Goal: Communication & Community: Participate in discussion

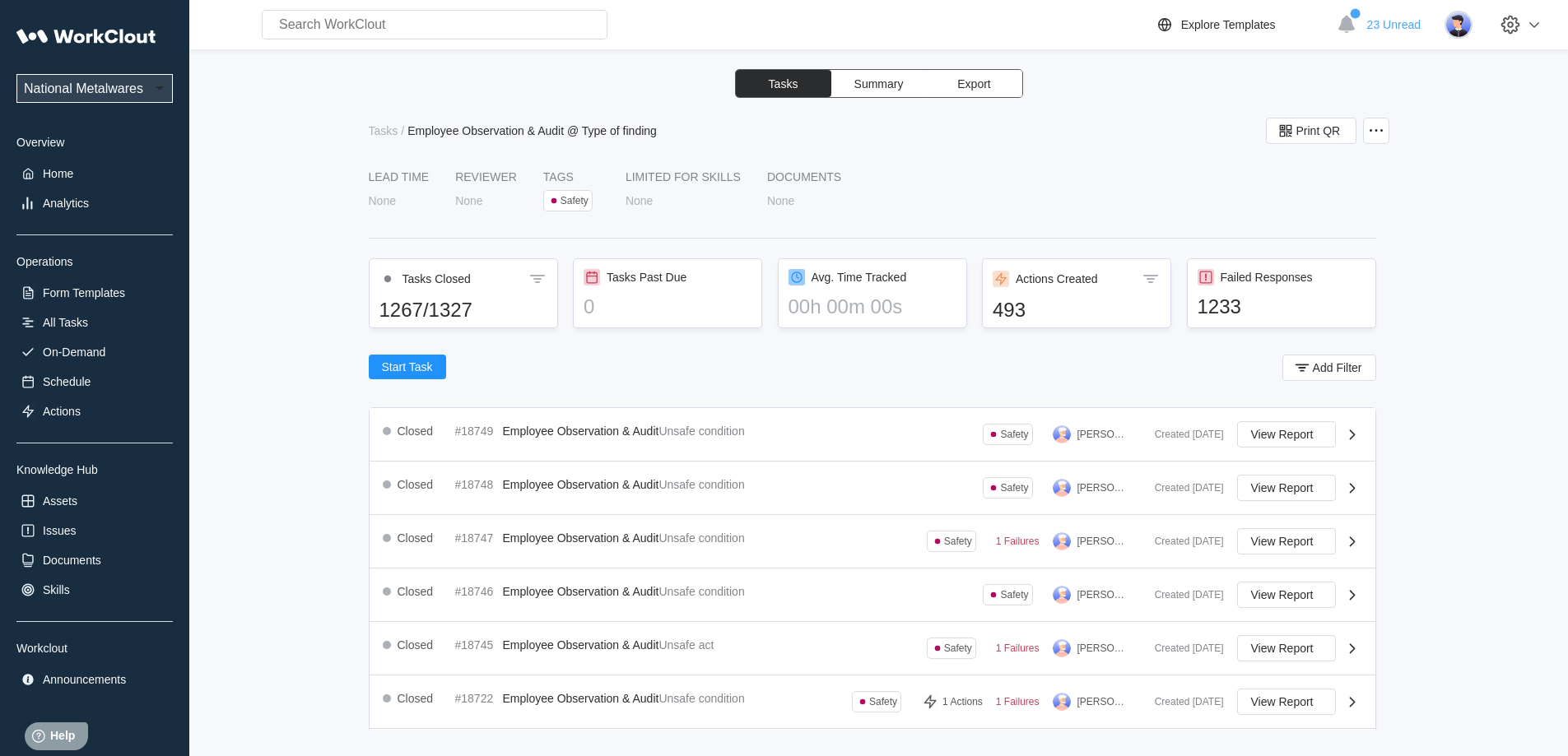
scroll to position [539, 0]
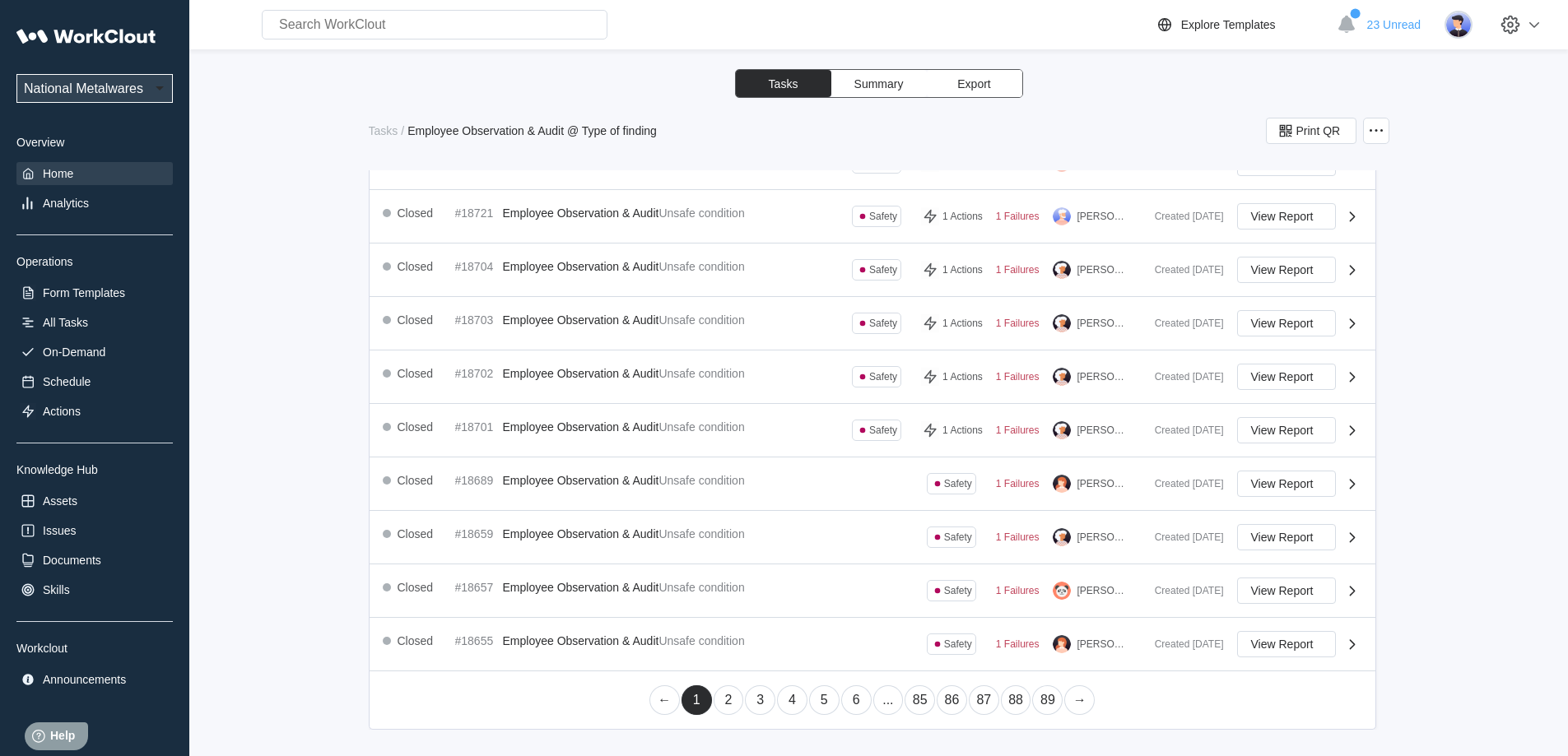
click at [61, 175] on div "Home" at bounding box center [57, 173] width 30 height 13
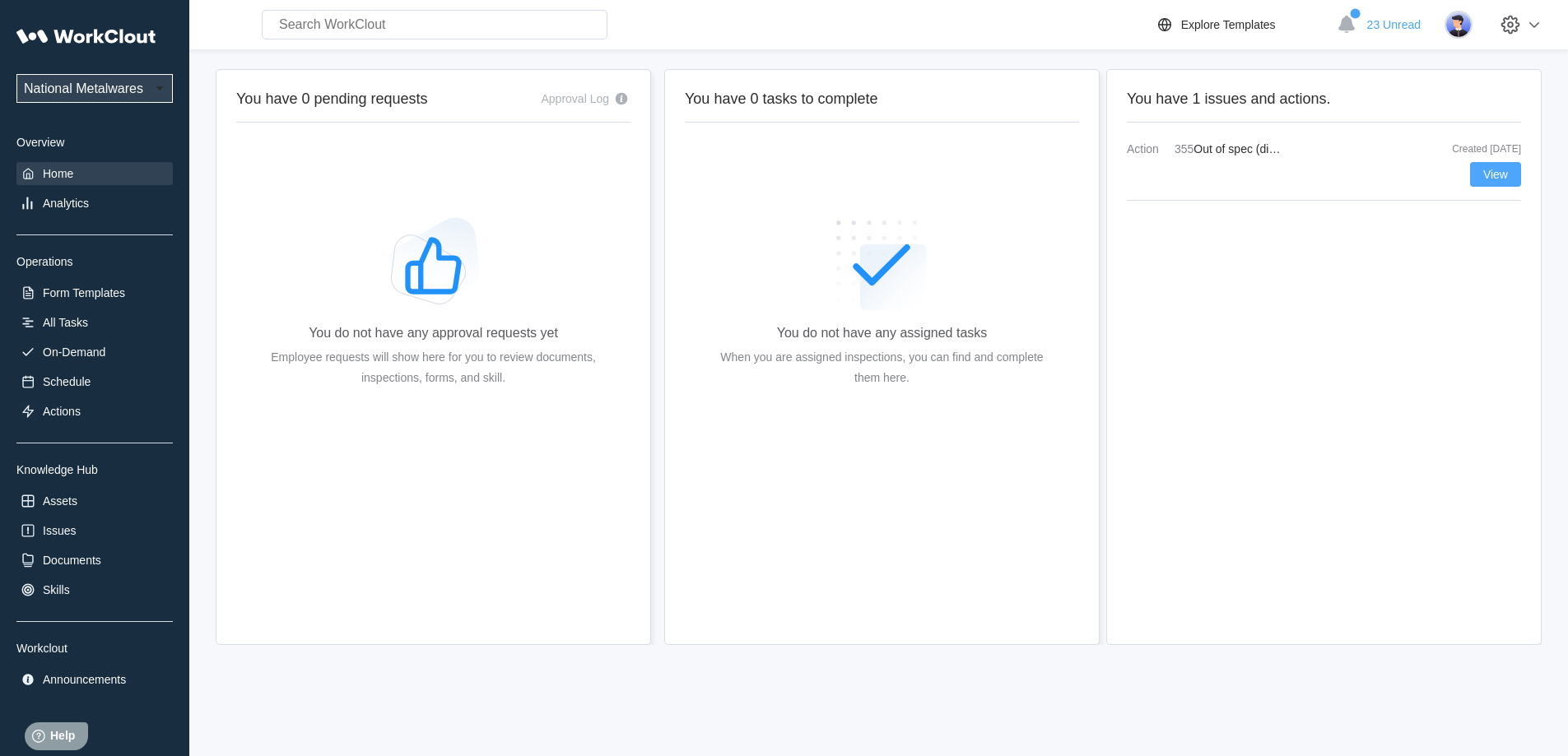
click at [1495, 175] on span "View" at bounding box center [1495, 174] width 25 height 12
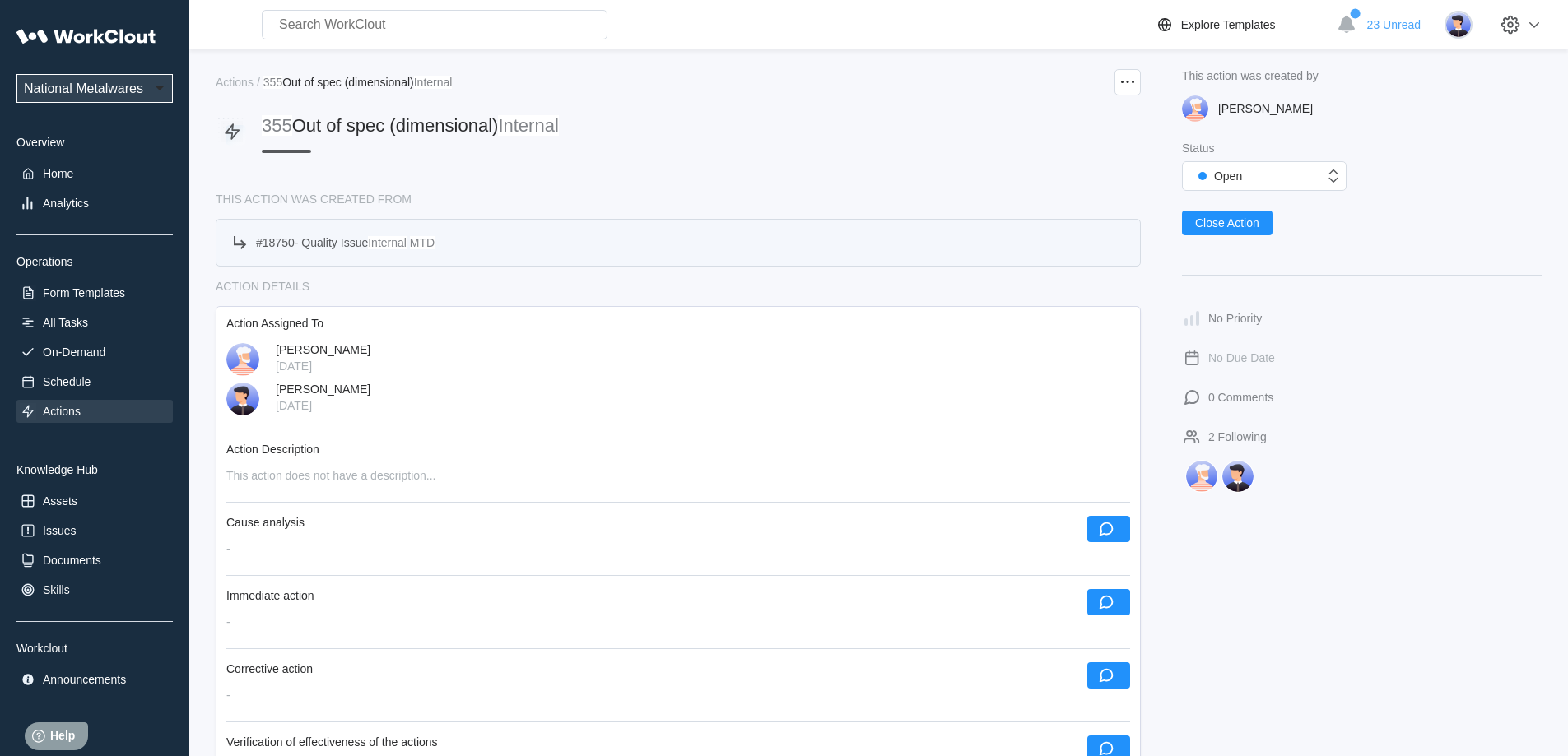
click at [364, 239] on span "Quality Issue" at bounding box center [334, 242] width 67 height 13
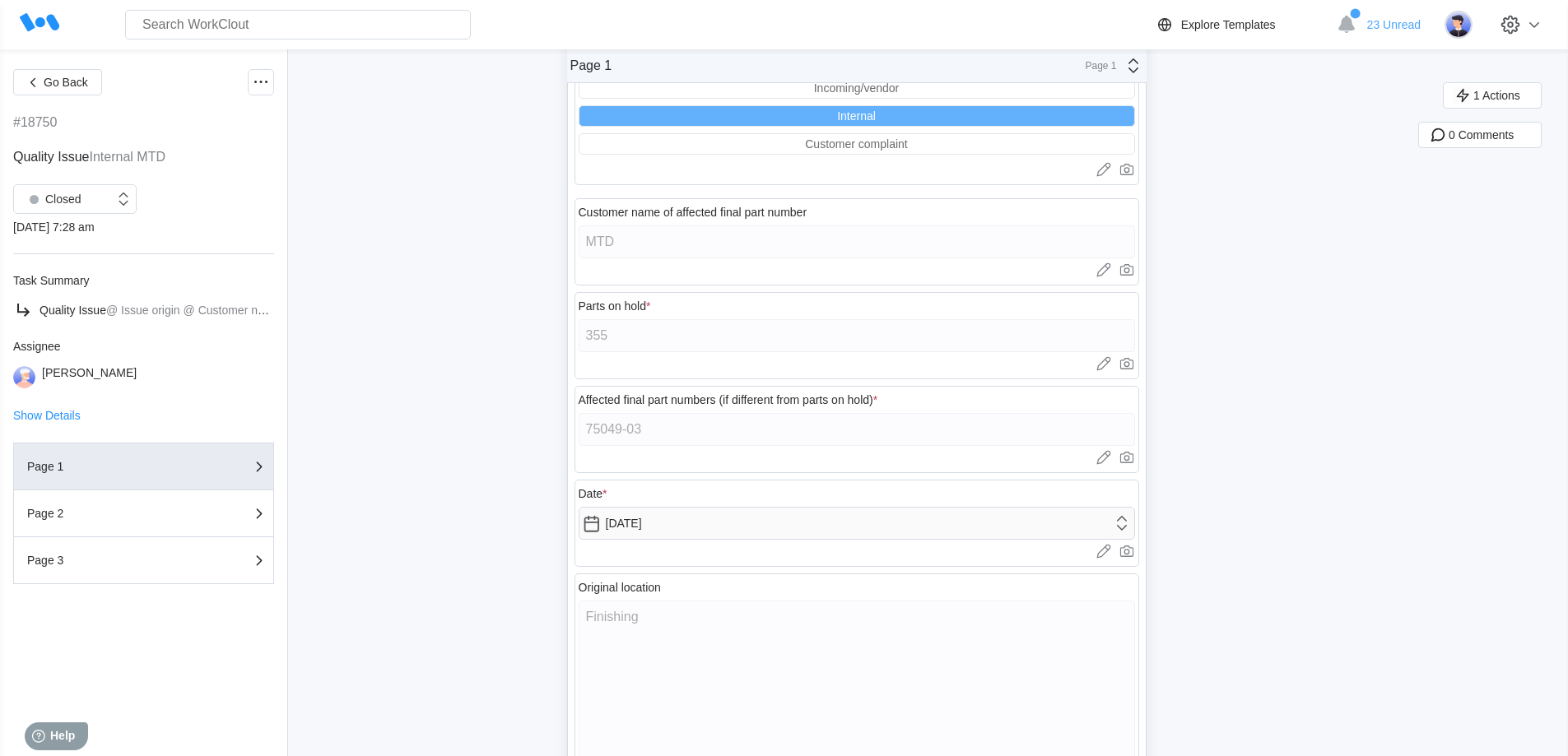
scroll to position [209, 0]
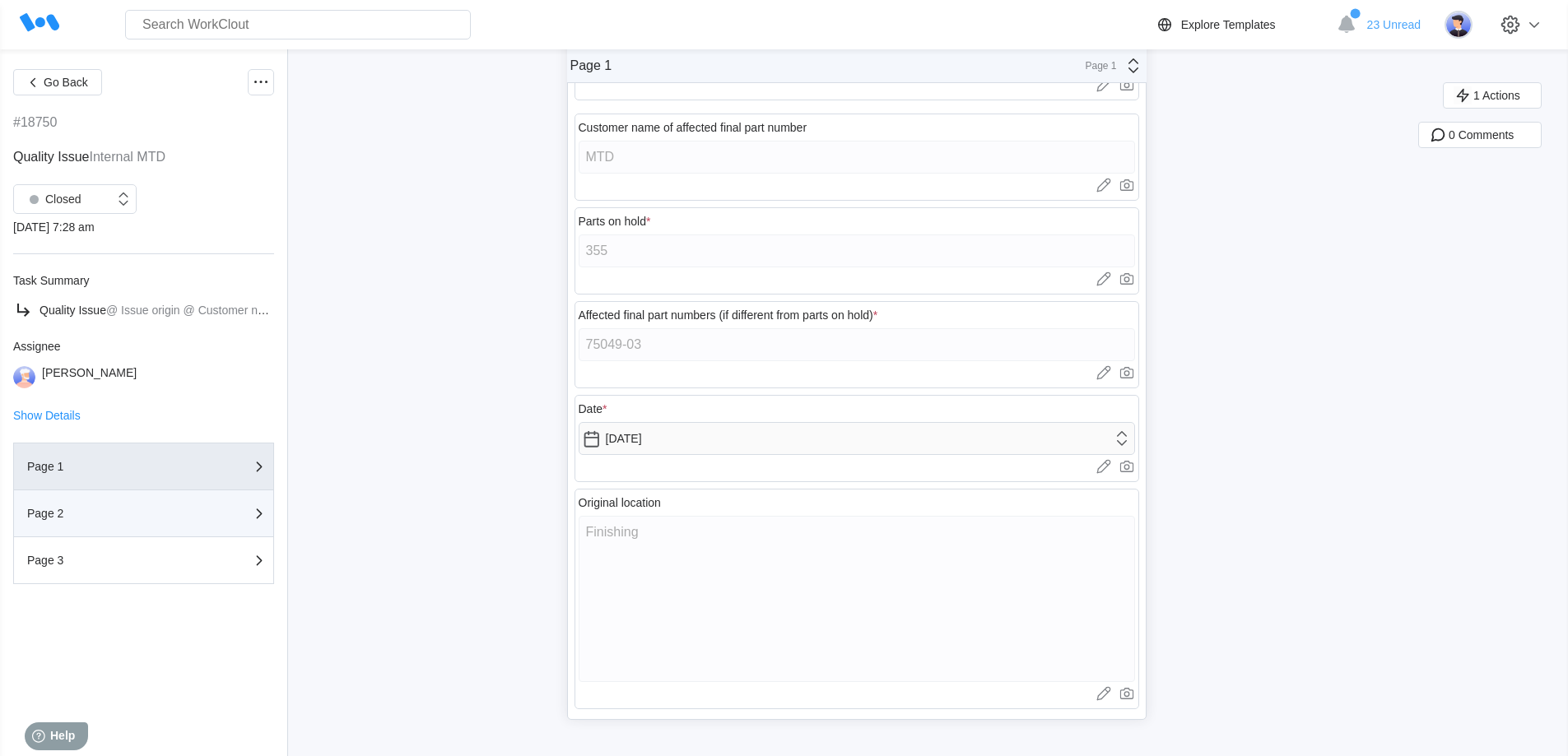
click at [102, 514] on div "Page 2" at bounding box center [109, 513] width 165 height 12
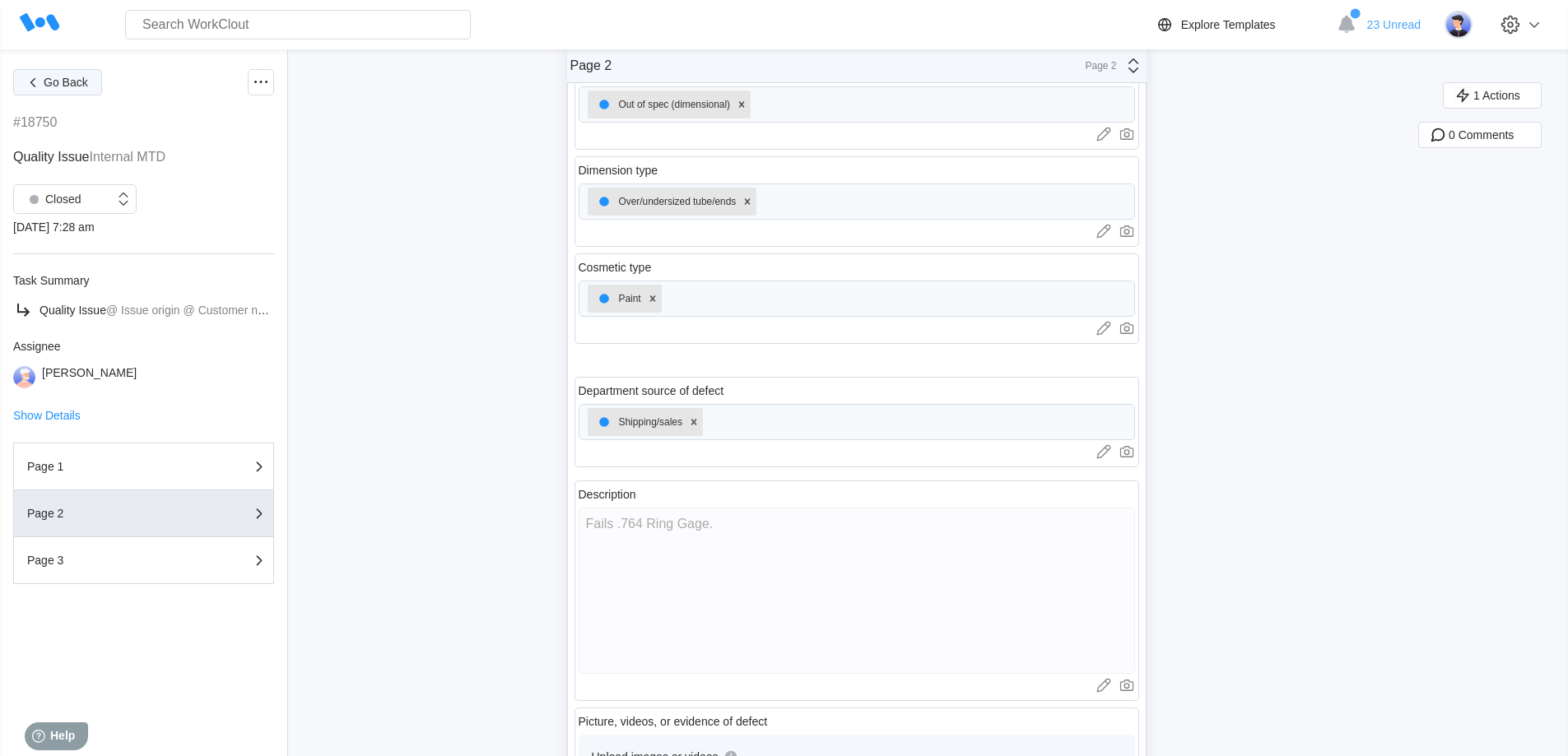
click at [55, 81] on span "Go Back" at bounding box center [66, 82] width 45 height 12
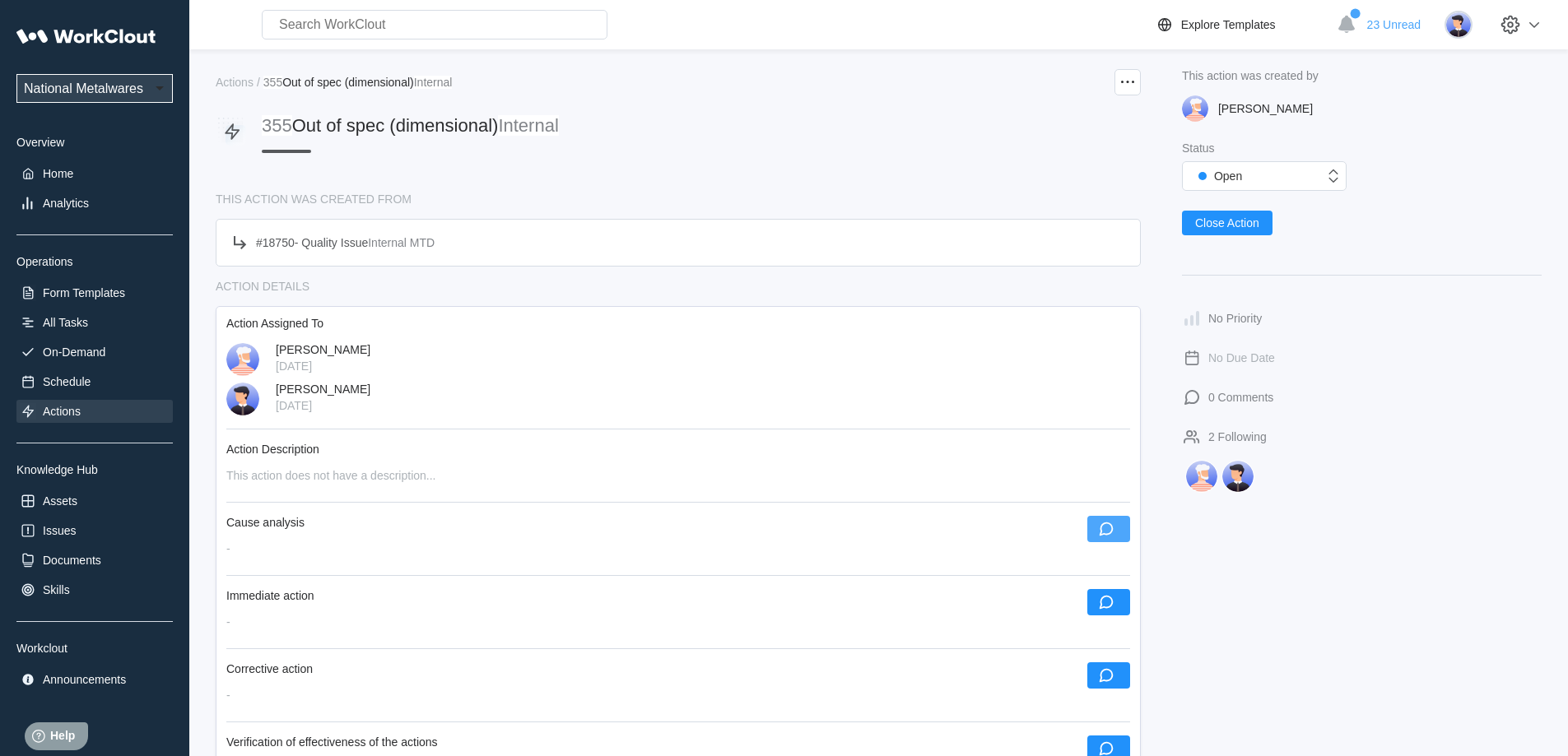
click at [1116, 526] on button "button" at bounding box center [1108, 528] width 43 height 26
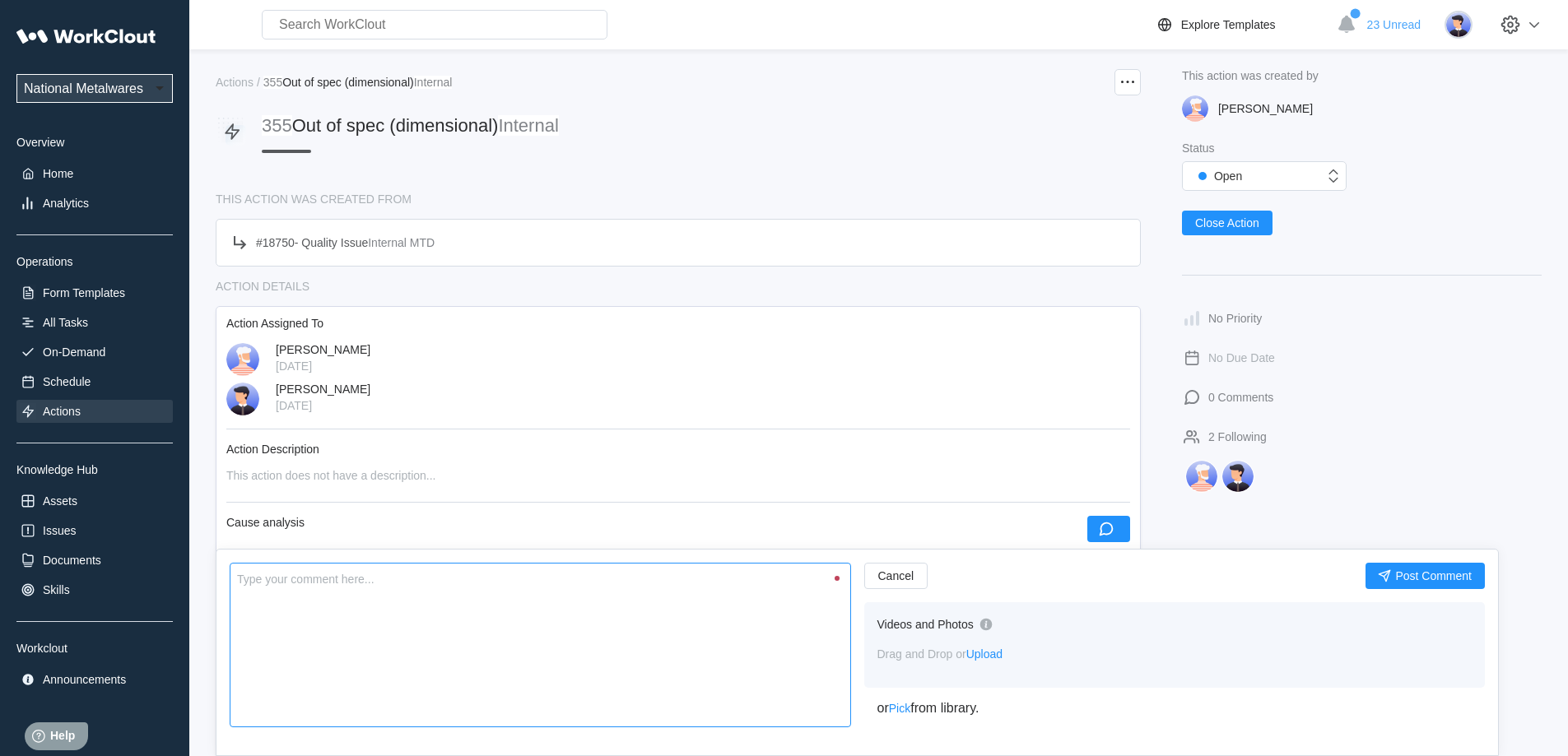
click at [573, 616] on textarea at bounding box center [540, 645] width 621 height 165
type textarea "E"
type textarea "x"
type textarea "Ex"
type textarea "x"
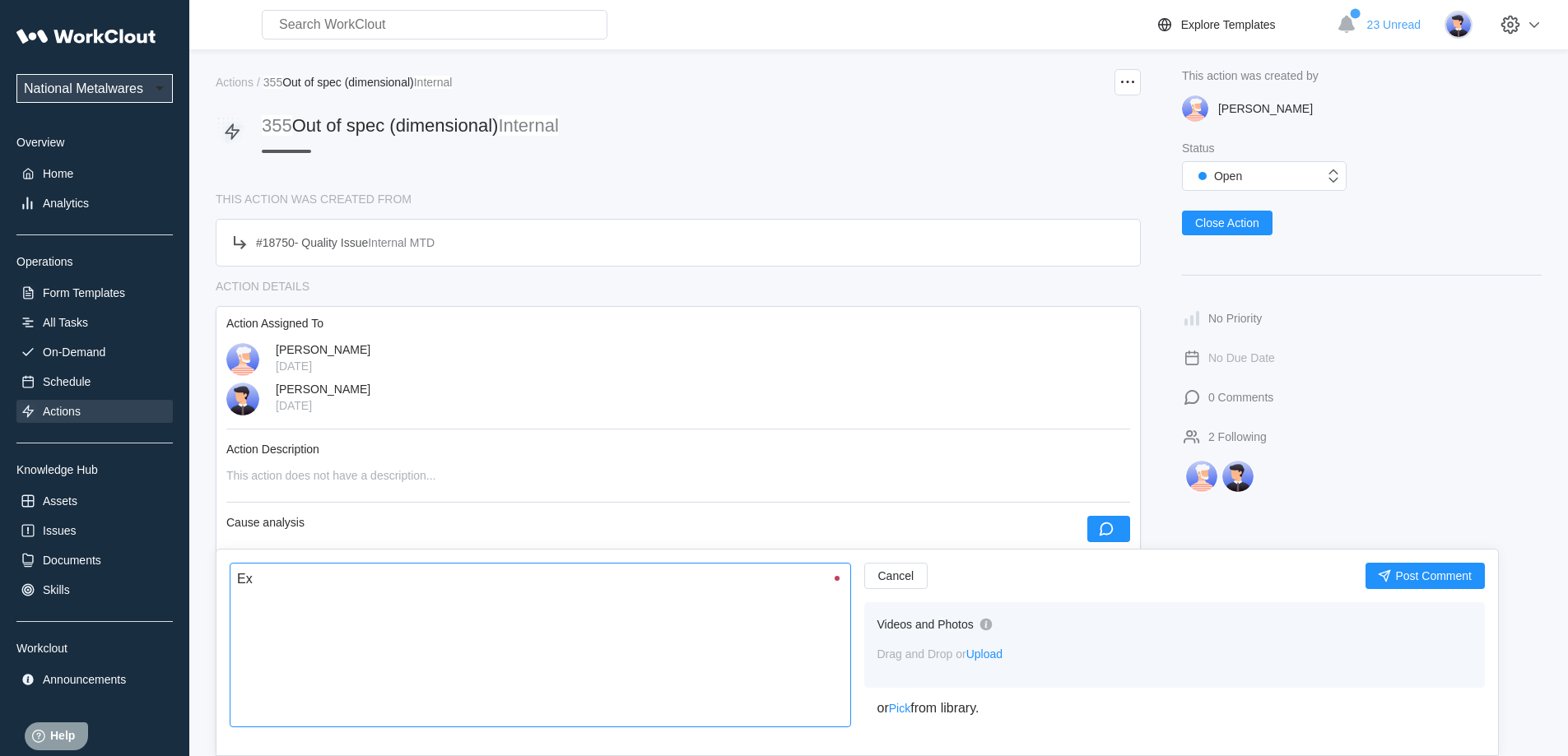
type textarea "Exc"
type textarea "x"
type textarea "Exce"
type textarea "x"
type textarea "Exces"
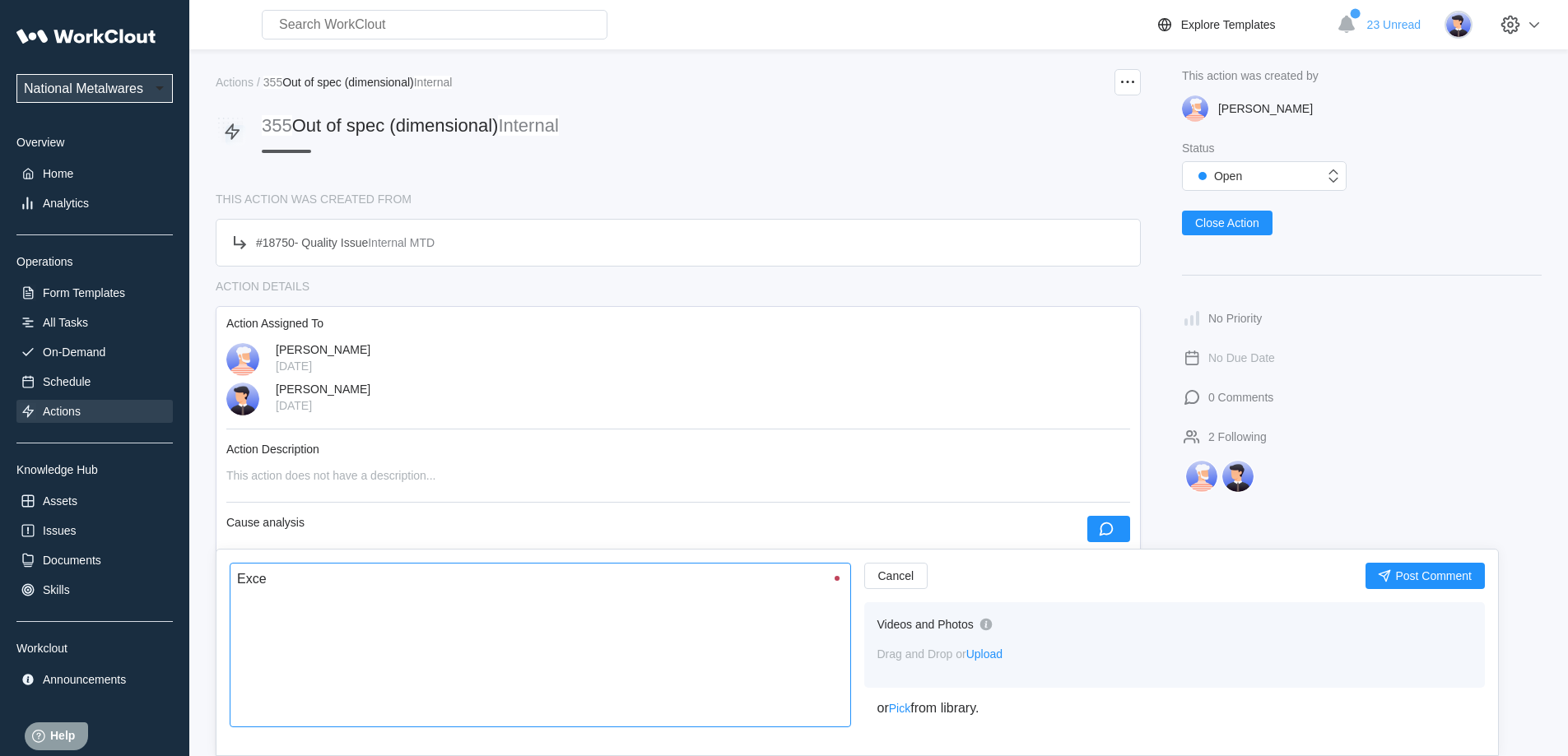
type textarea "x"
type textarea "Excess"
type textarea "x"
type textarea "Excessi"
type textarea "x"
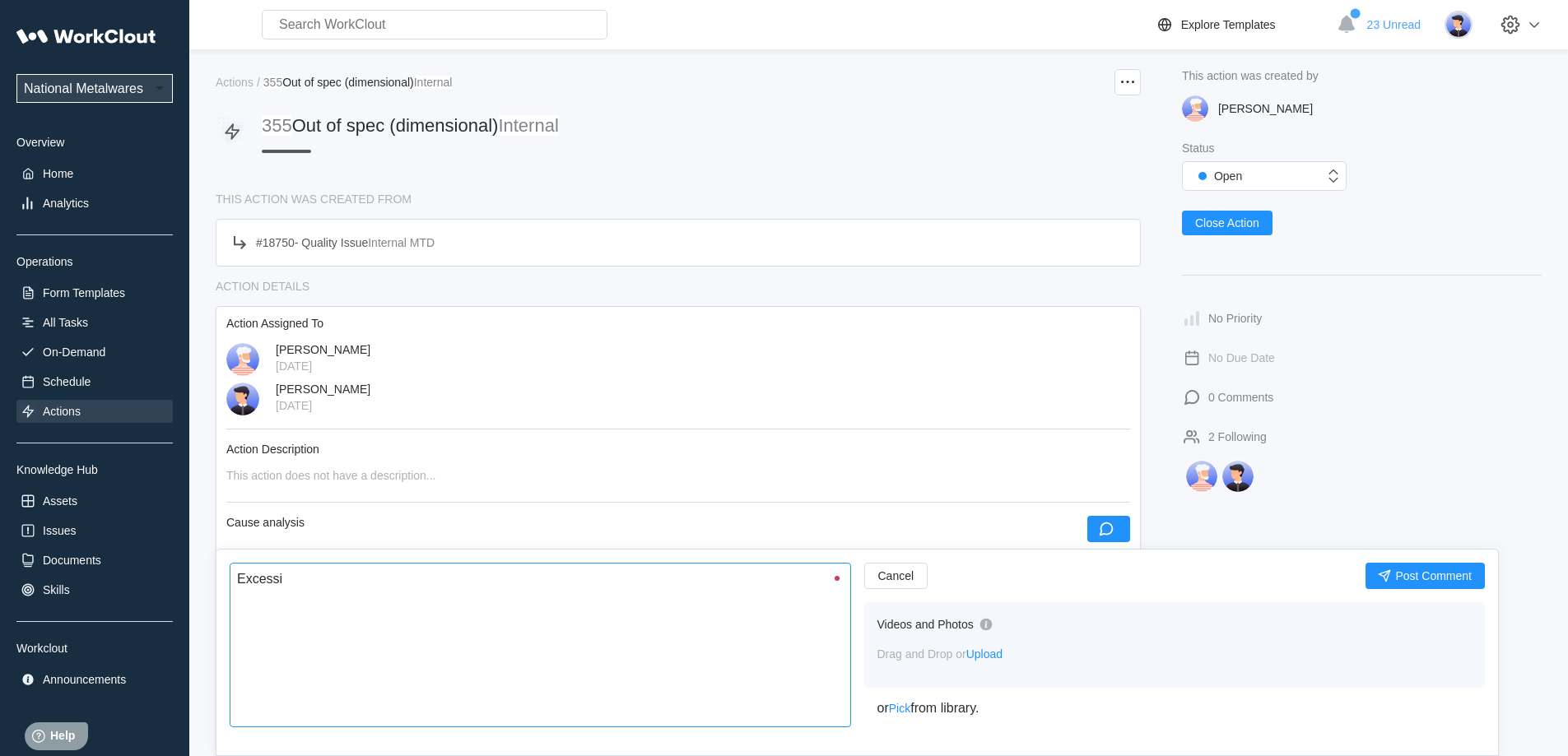
type textarea "Excessiv"
type textarea "x"
type textarea "Excessive"
type textarea "x"
type textarea "Excessive"
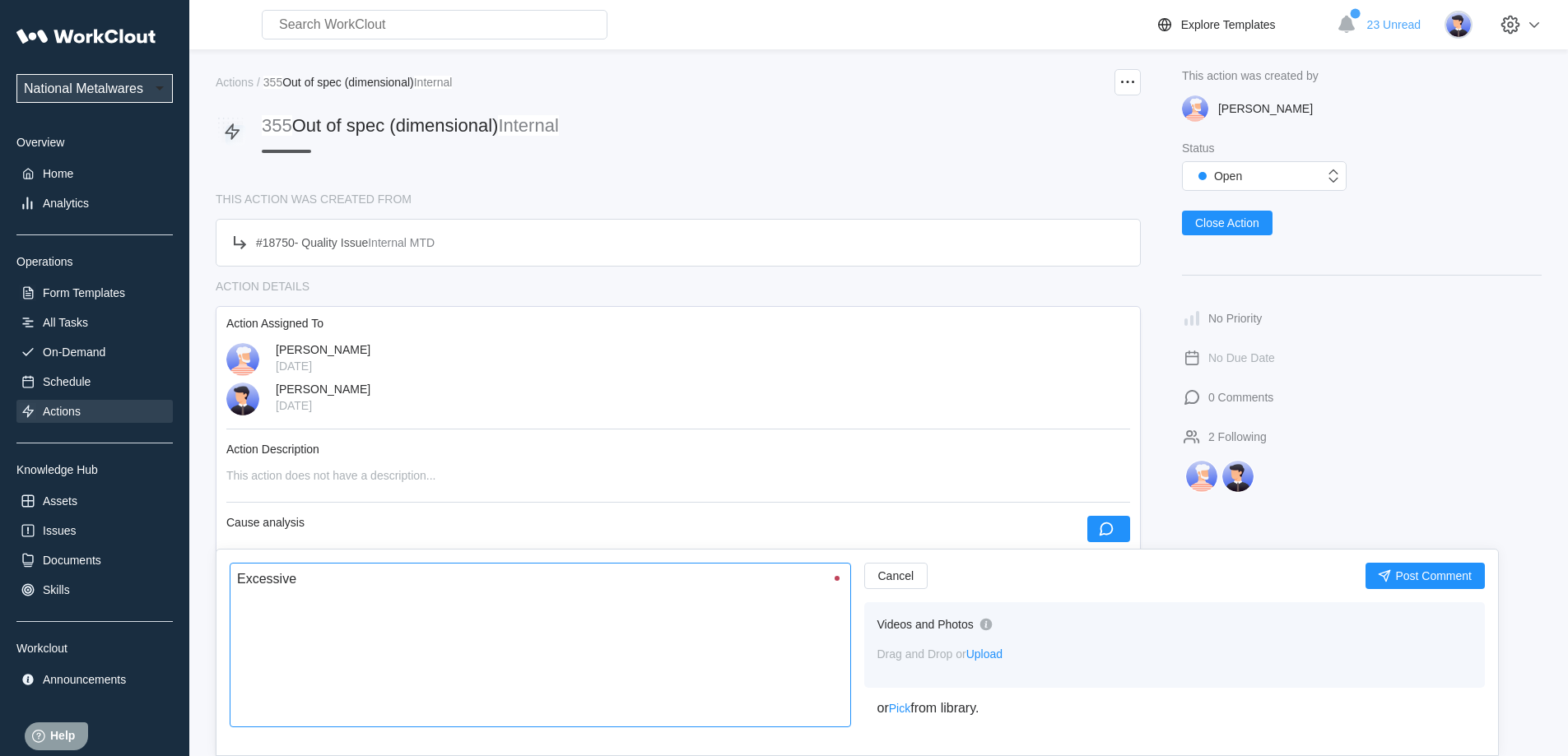
type textarea "x"
type textarea "Excessive p"
type textarea "x"
type textarea "Excessive pa"
type textarea "x"
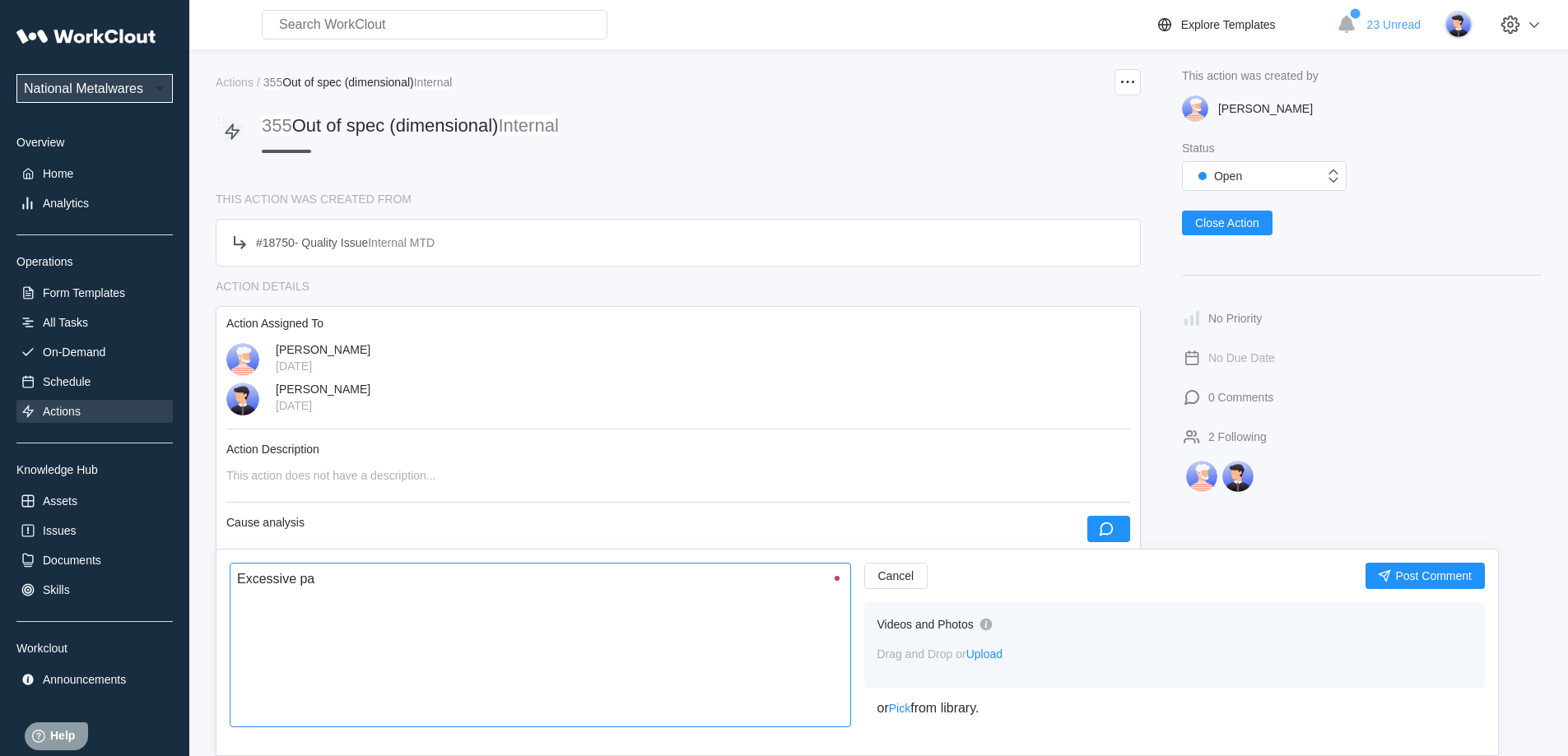
type textarea "Excessive pai"
type textarea "x"
type textarea "Excessive pain"
type textarea "x"
type textarea "Excessive paint"
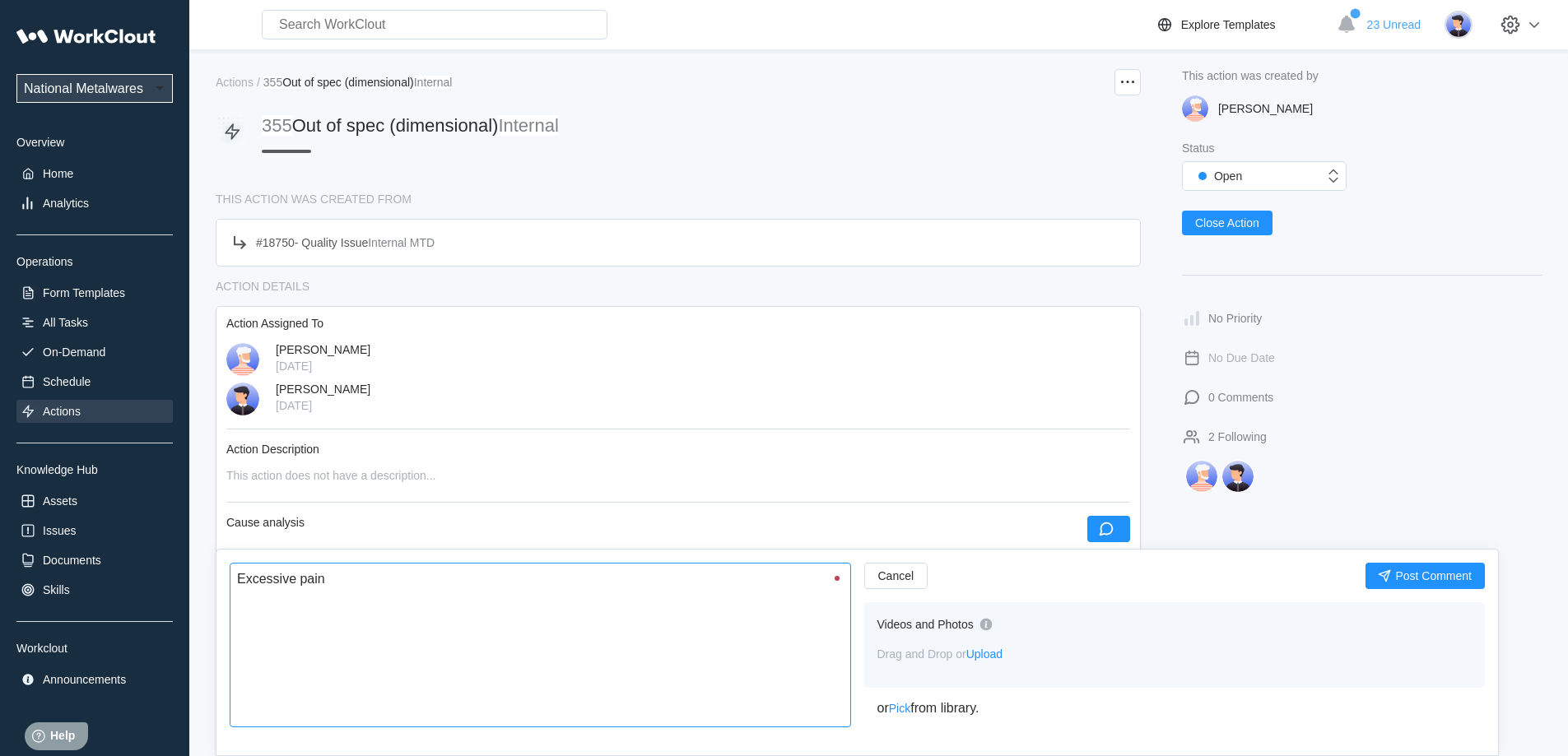
type textarea "x"
type textarea "Excessive paint"
type textarea "x"
type textarea "Excessive paint o"
type textarea "x"
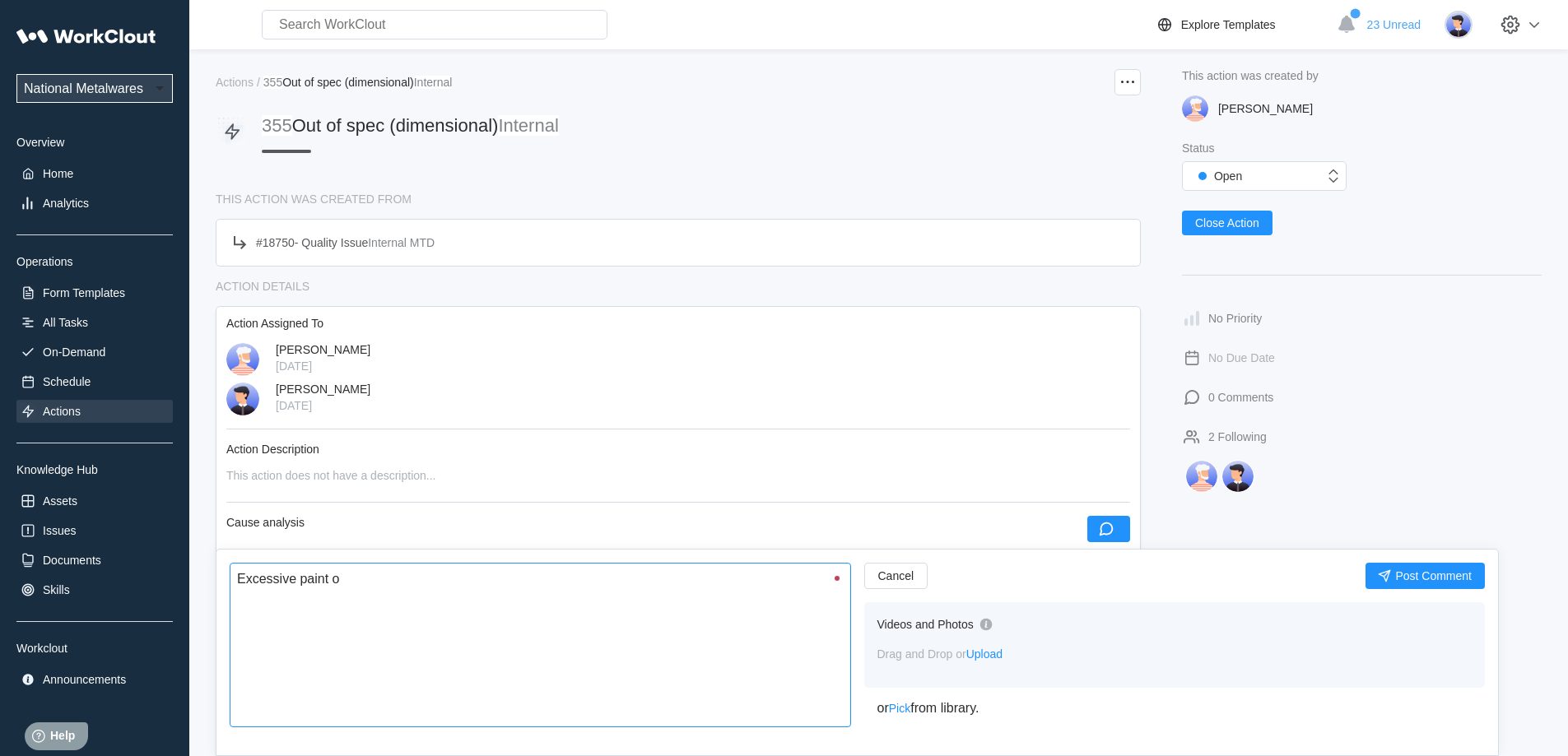
type textarea "Excessive paint on"
type textarea "x"
type textarea "Excessive paint on"
type textarea "x"
type textarea "Excessive paint on p"
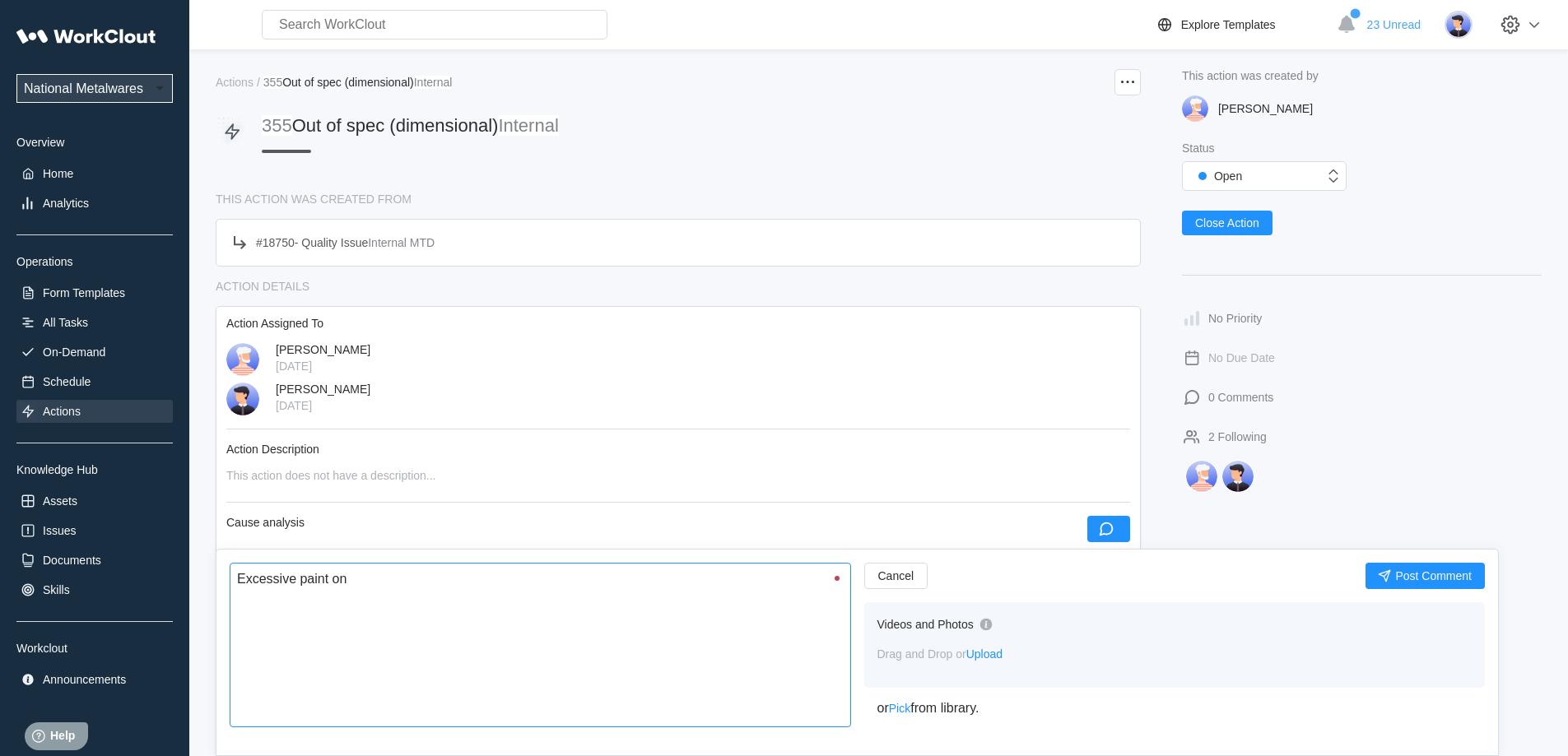
type textarea "x"
type textarea "Excessive paint on pa"
type textarea "x"
type textarea "Excessive paint on par"
type textarea "x"
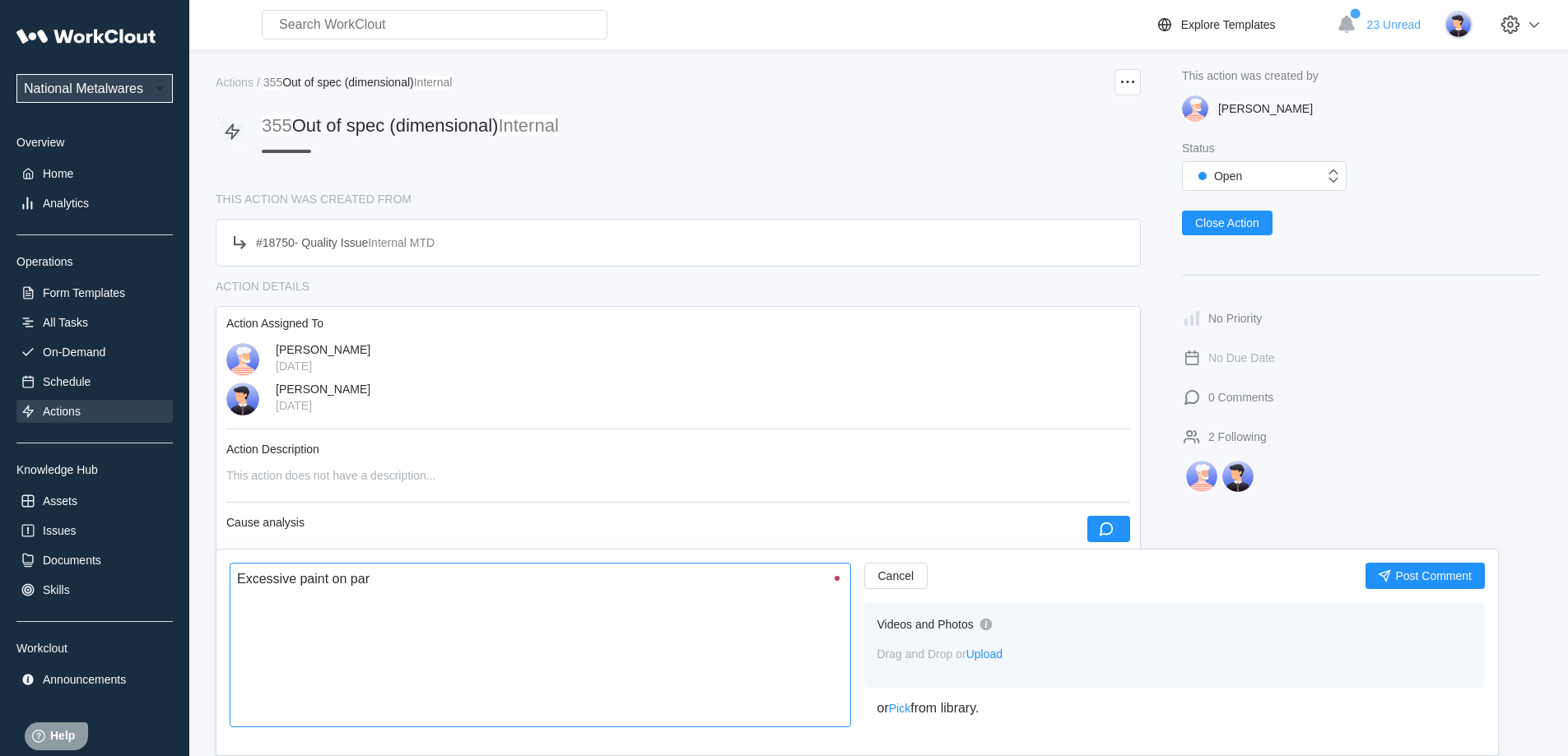
type textarea "Excessive paint on part"
type textarea "x"
type textarea "Excessive paint on parts"
type textarea "x"
type textarea "Excessive paint on parts"
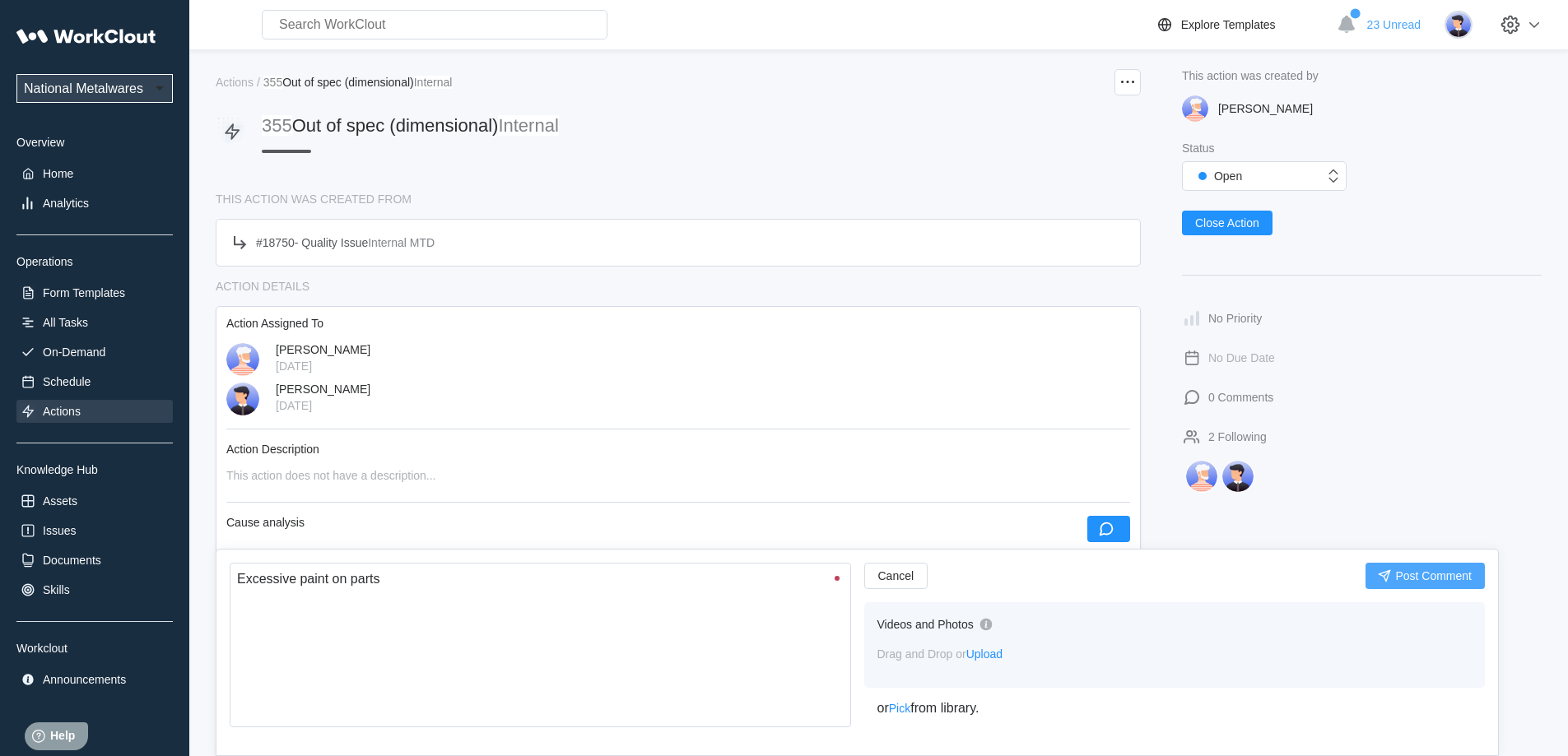
click at [1410, 567] on button "Post Comment" at bounding box center [1425, 576] width 119 height 26
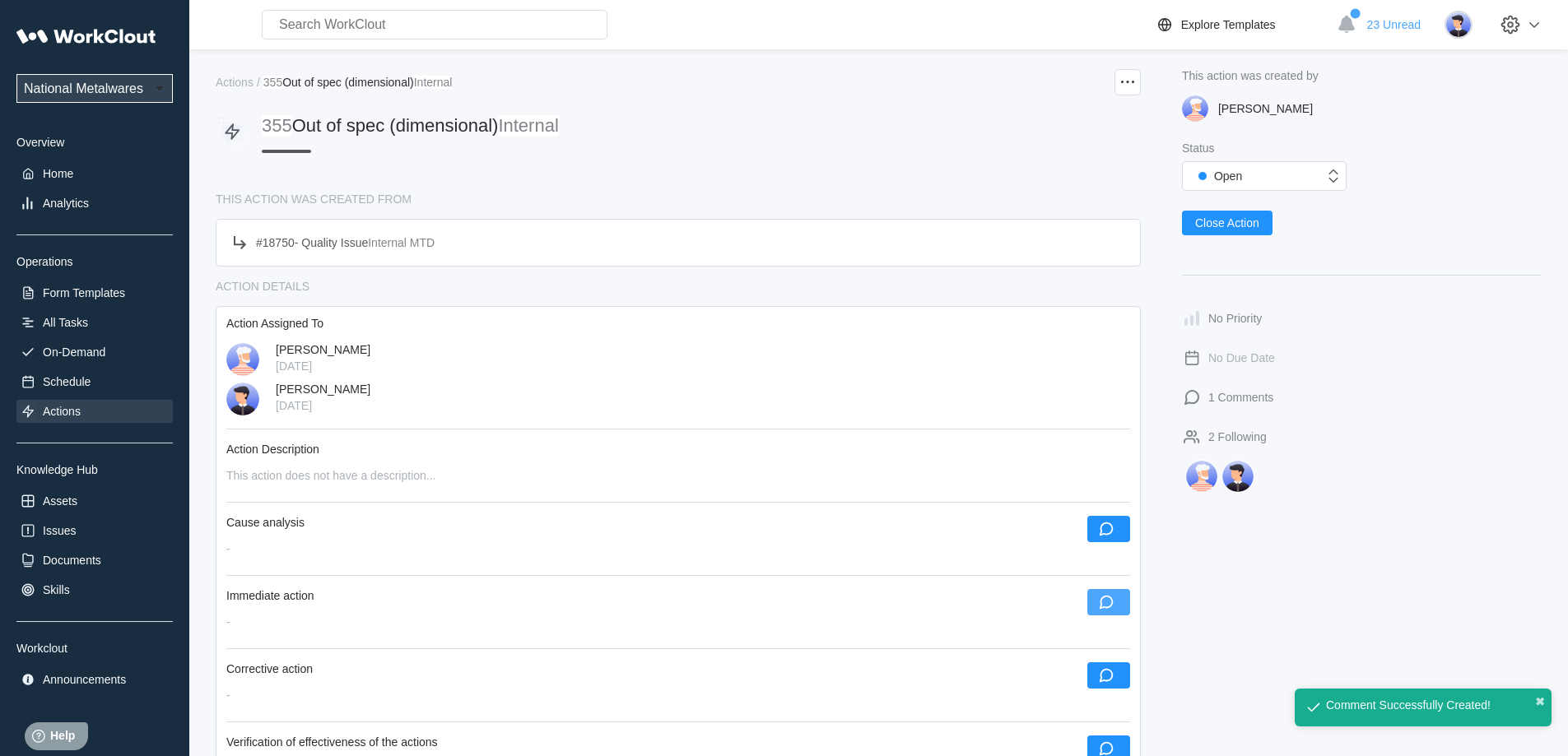
click at [1113, 606] on icon "button" at bounding box center [1106, 602] width 18 height 18
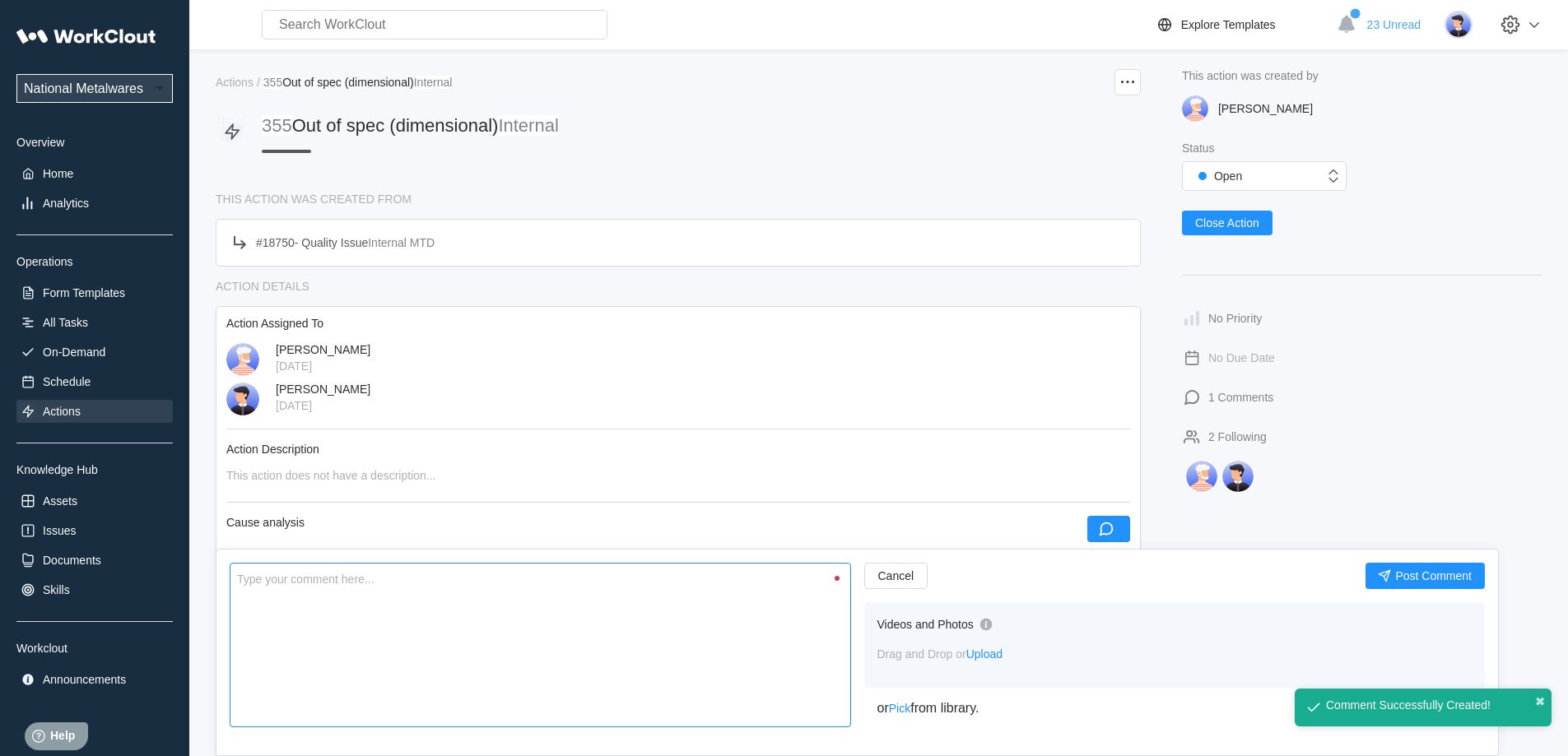
click at [723, 643] on textarea at bounding box center [540, 645] width 621 height 165
type textarea "P"
type textarea "x"
type textarea "Pa"
type textarea "x"
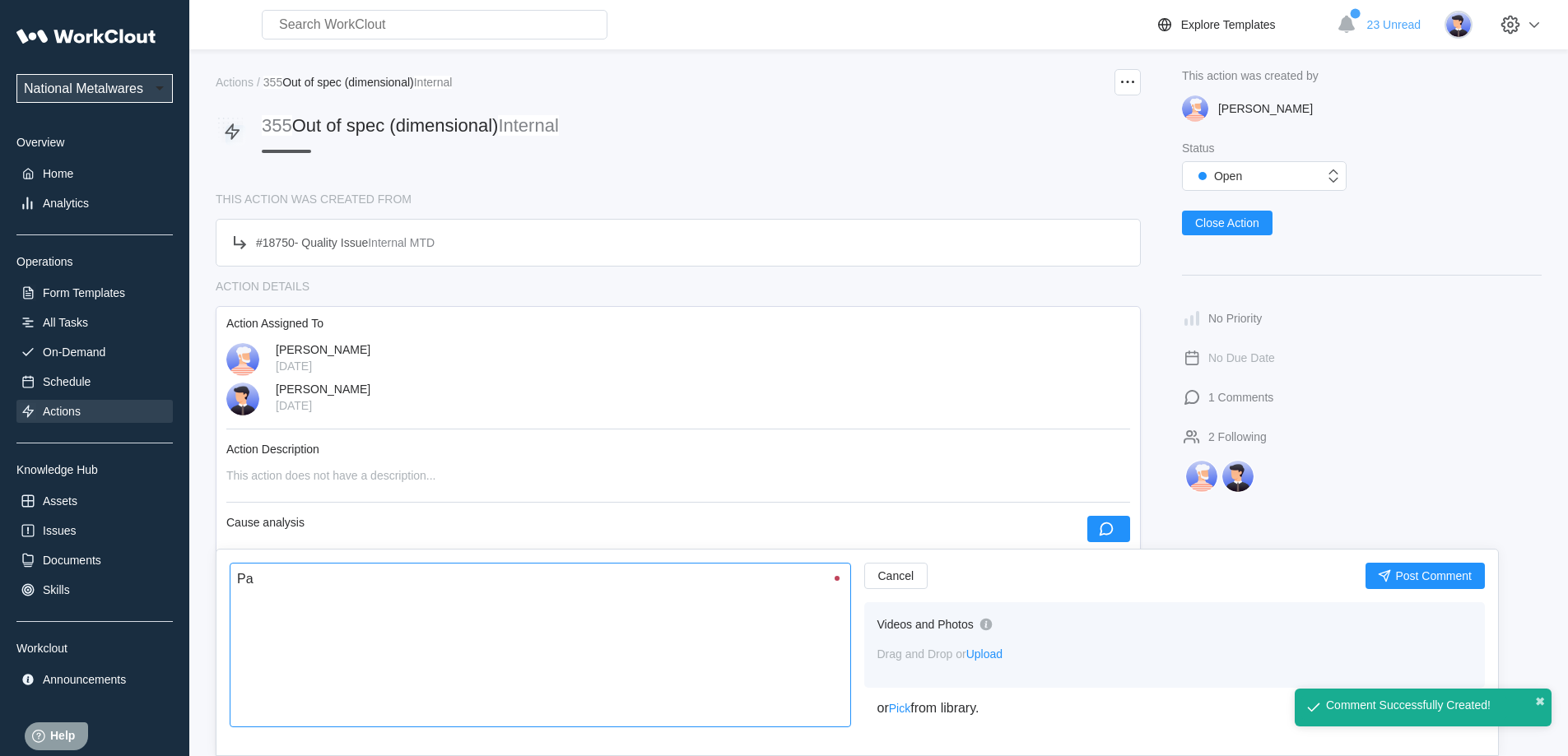
type textarea "Par"
type textarea "x"
type textarea "Part"
type textarea "x"
type textarea "Parts"
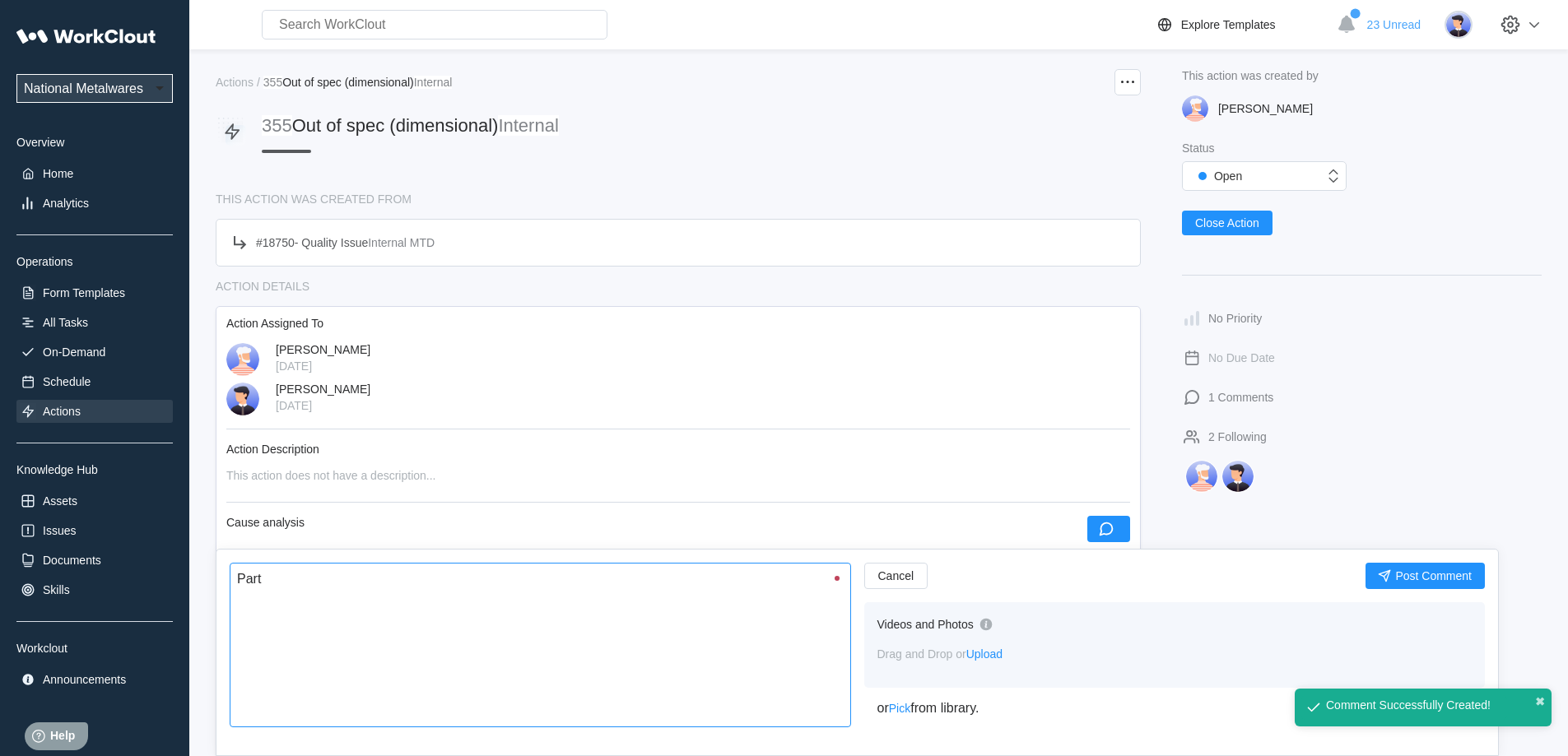
type textarea "x"
type textarea "Parts"
type textarea "x"
type textarea "Parts p"
type textarea "x"
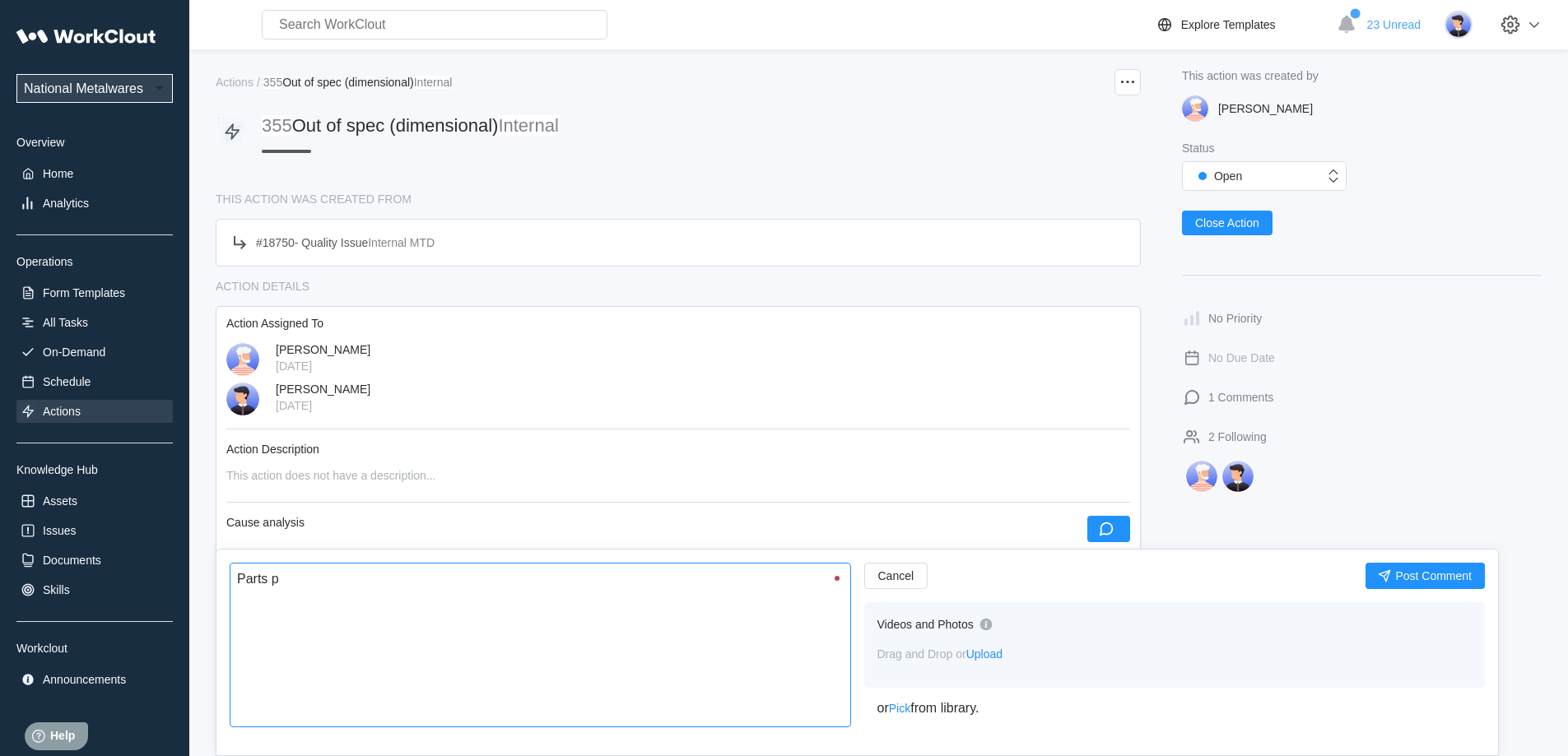
type textarea "Parts pl"
type textarea "x"
type textarea "Parts pla"
type textarea "x"
type textarea "Parts plac"
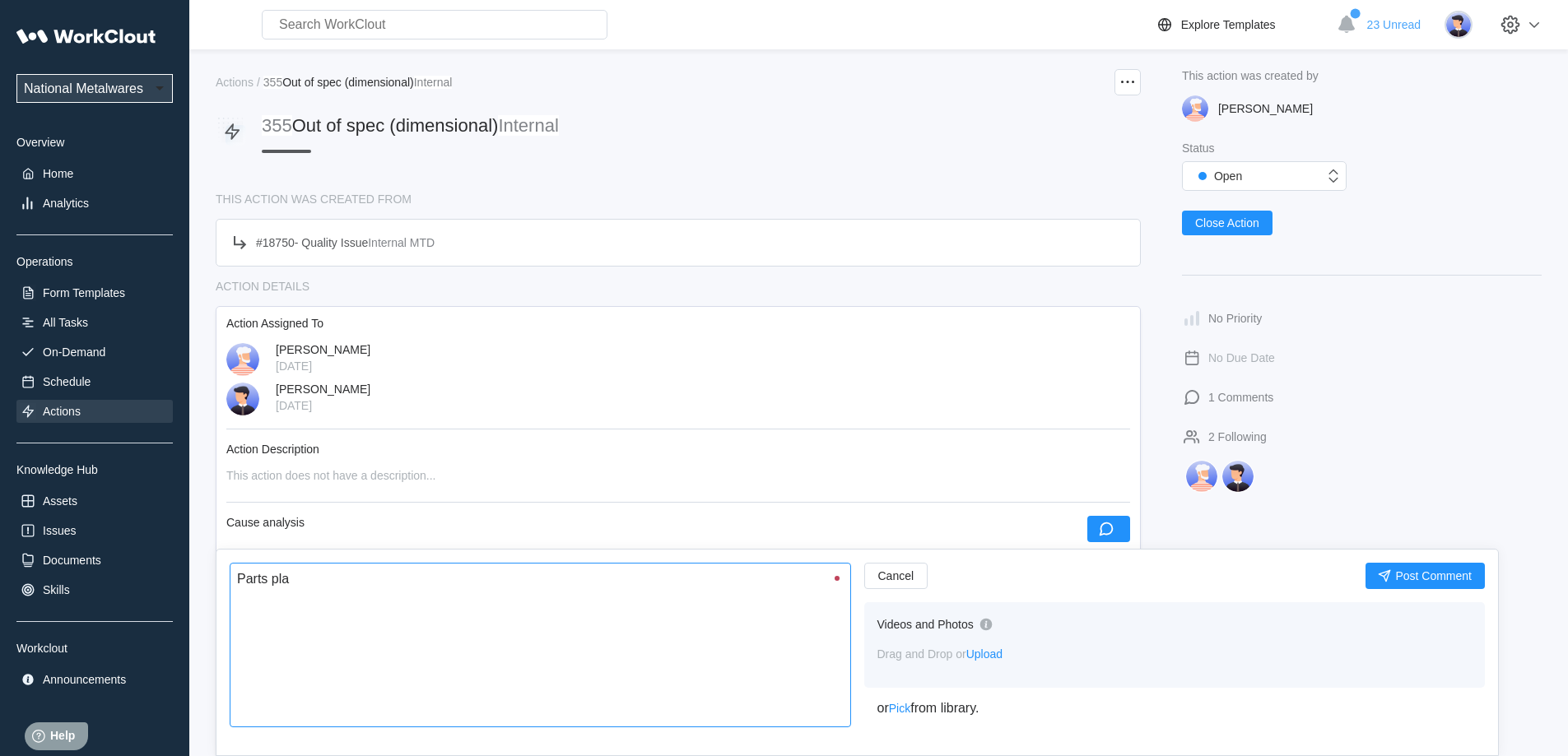
type textarea "x"
type textarea "Parts place"
type textarea "x"
type textarea "Parts placed"
type textarea "x"
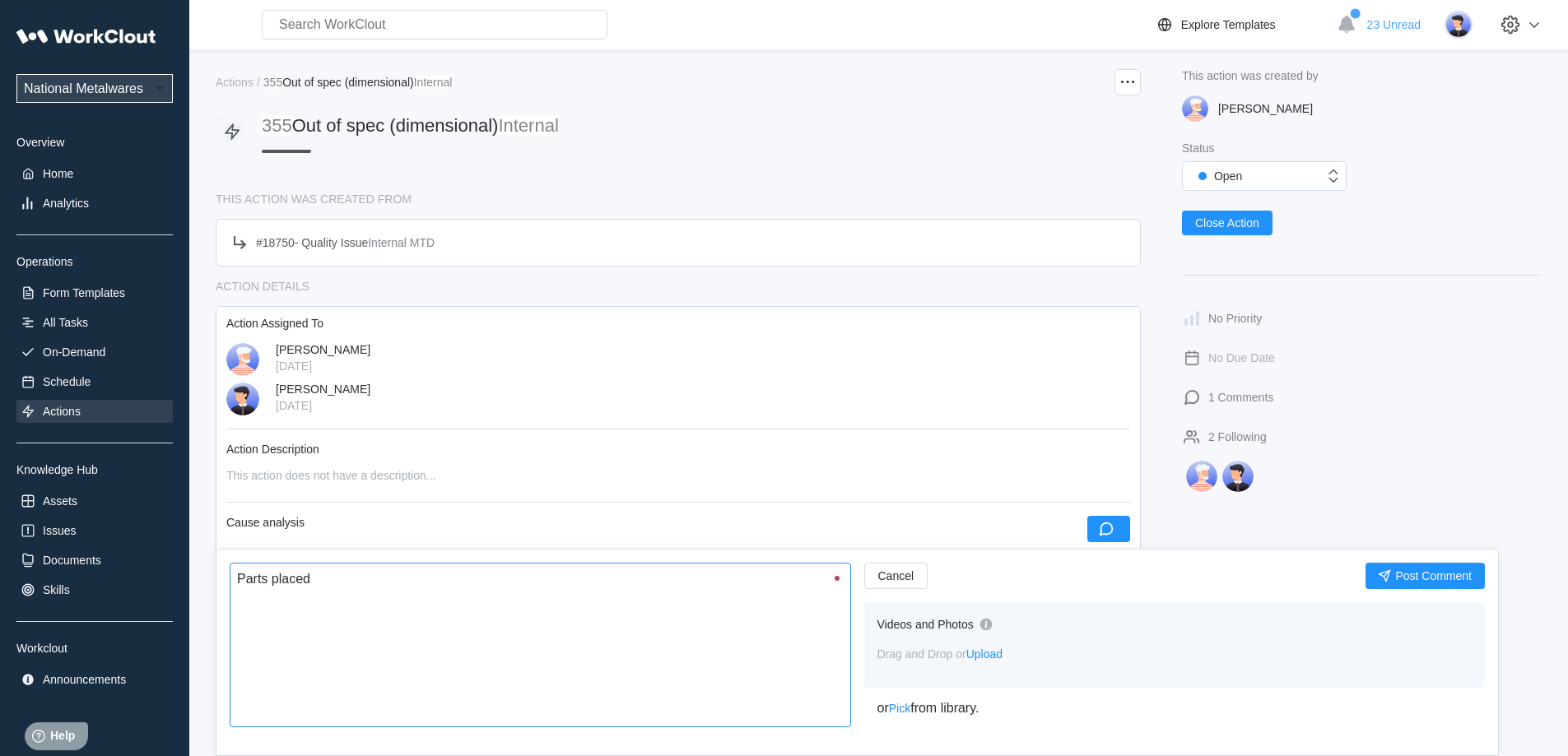
type textarea "Parts placed"
type textarea "x"
type textarea "Parts placed o"
type textarea "x"
type textarea "Parts placed on"
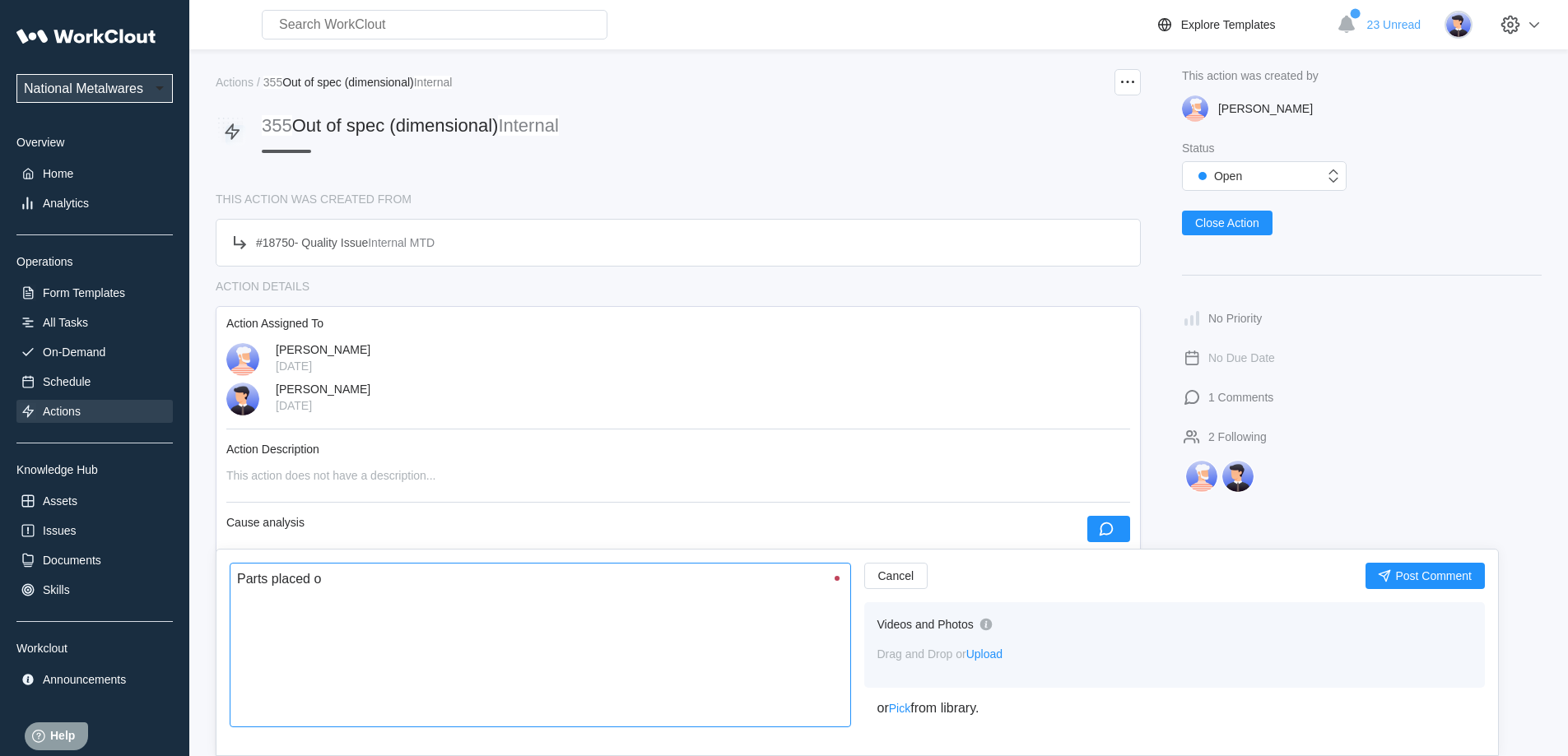
type textarea "x"
type textarea "Parts placed on"
type textarea "x"
type textarea "Parts placed on h"
type textarea "x"
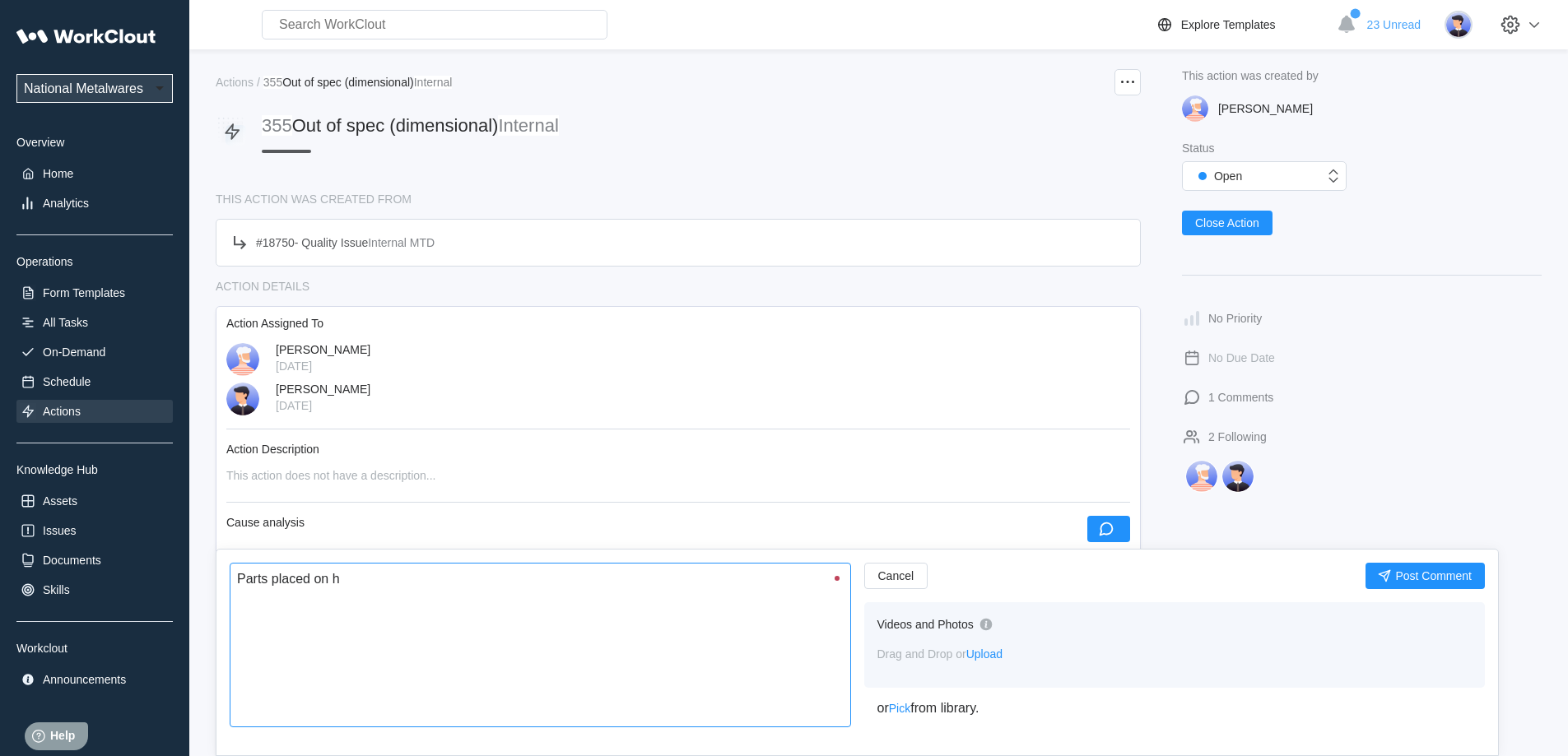
type textarea "Parts placed on ho"
type textarea "x"
type textarea "Parts placed on hol"
type textarea "x"
type textarea "Parts placed on hold"
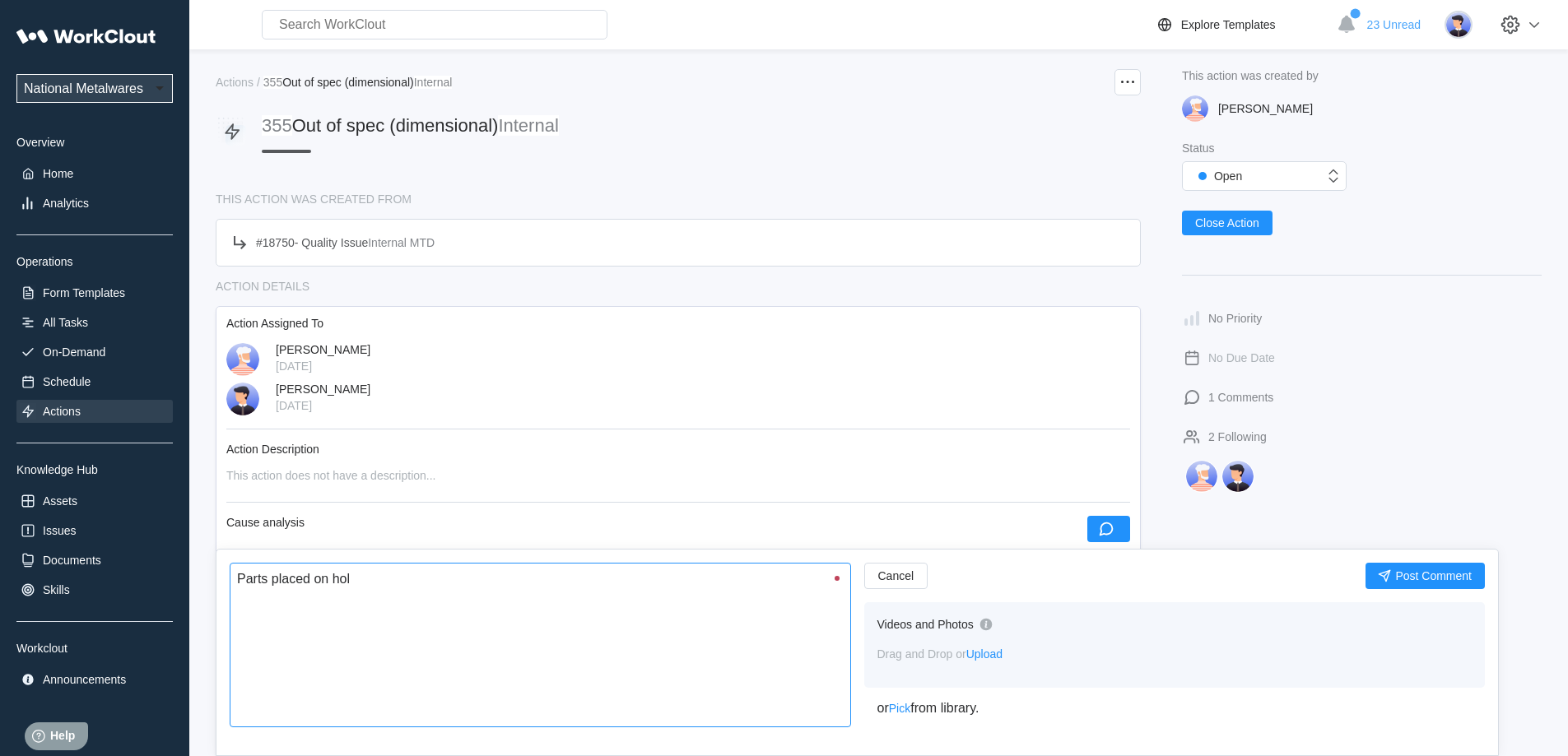
type textarea "x"
type textarea "Parts placed on hold"
click at [1414, 572] on span "Post Comment" at bounding box center [1433, 576] width 77 height 12
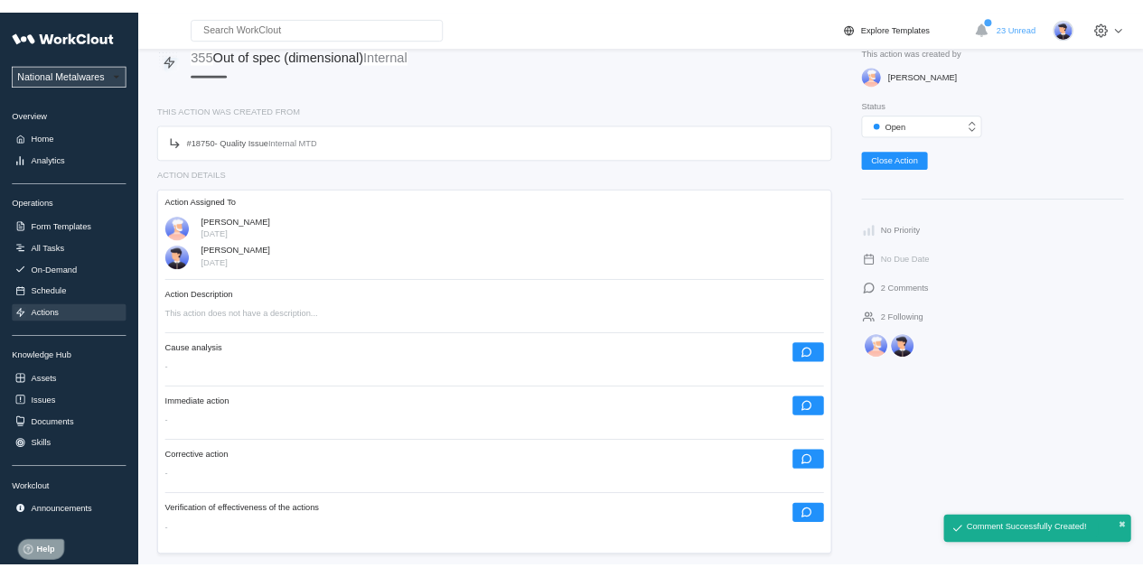
scroll to position [271, 0]
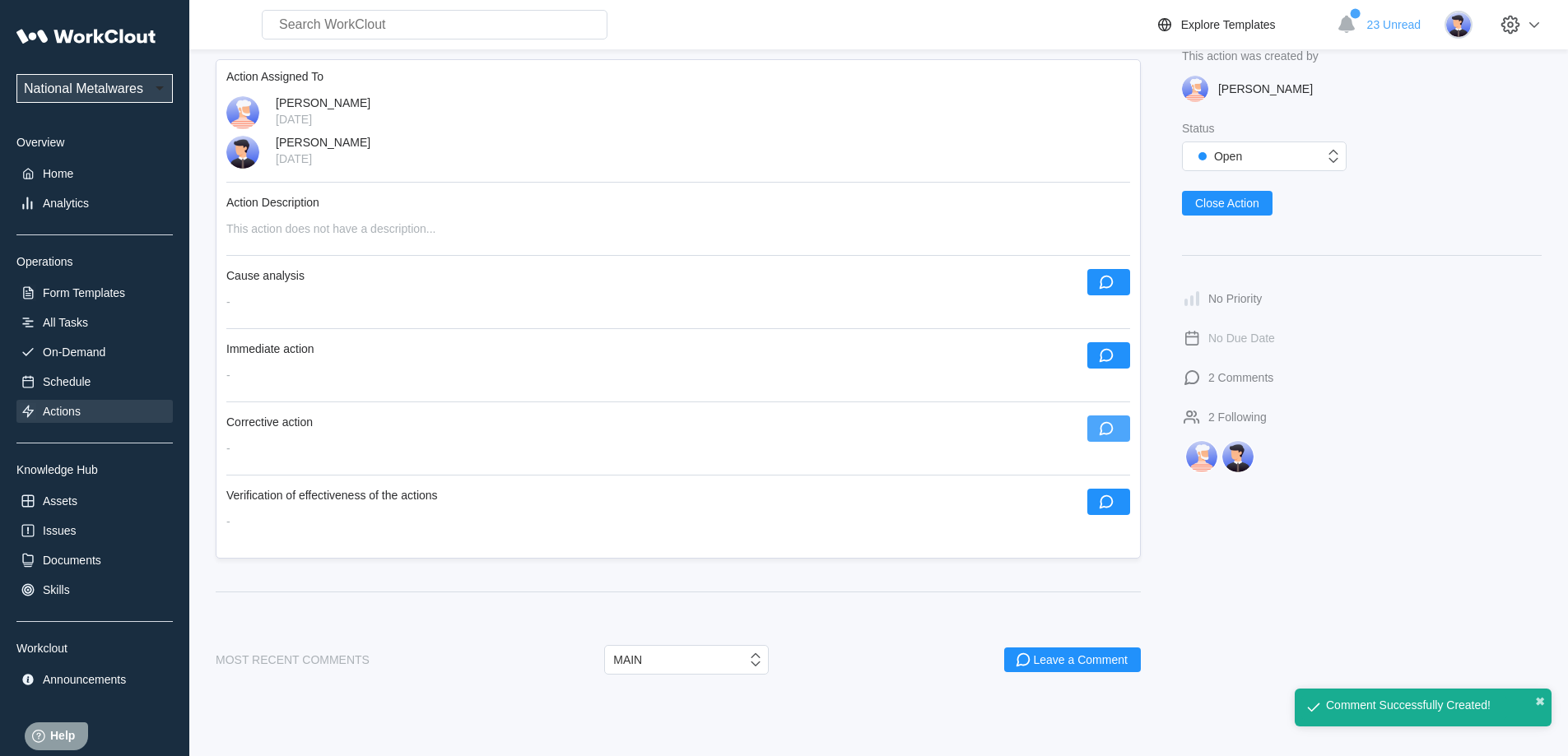
click at [1113, 422] on icon "button" at bounding box center [1106, 429] width 18 height 18
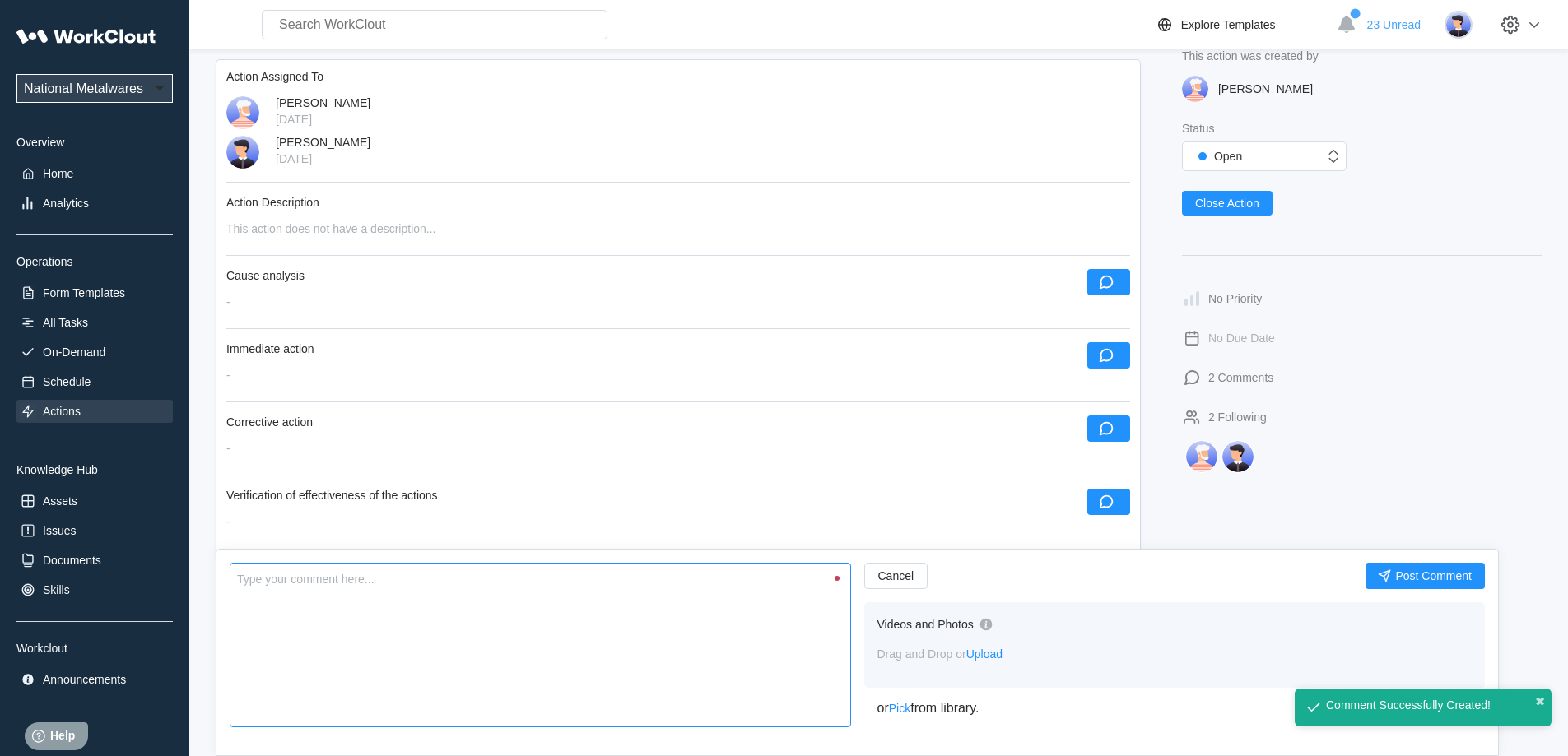
click at [417, 609] on textarea at bounding box center [540, 645] width 621 height 165
type textarea "N"
type textarea "x"
type textarea "Ne"
type textarea "x"
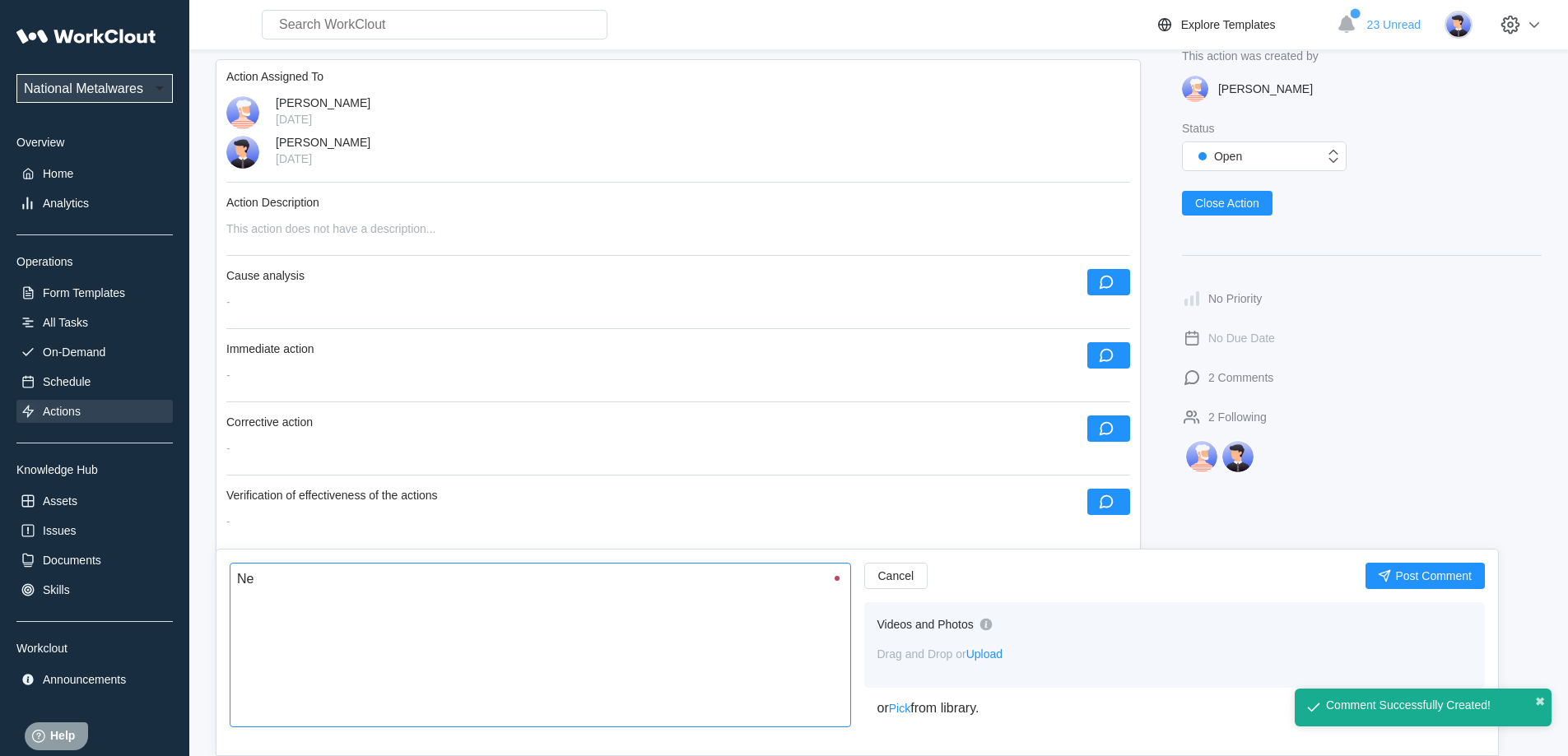
type textarea "New"
type textarea "x"
type textarea "New"
type textarea "x"
type textarea "New p"
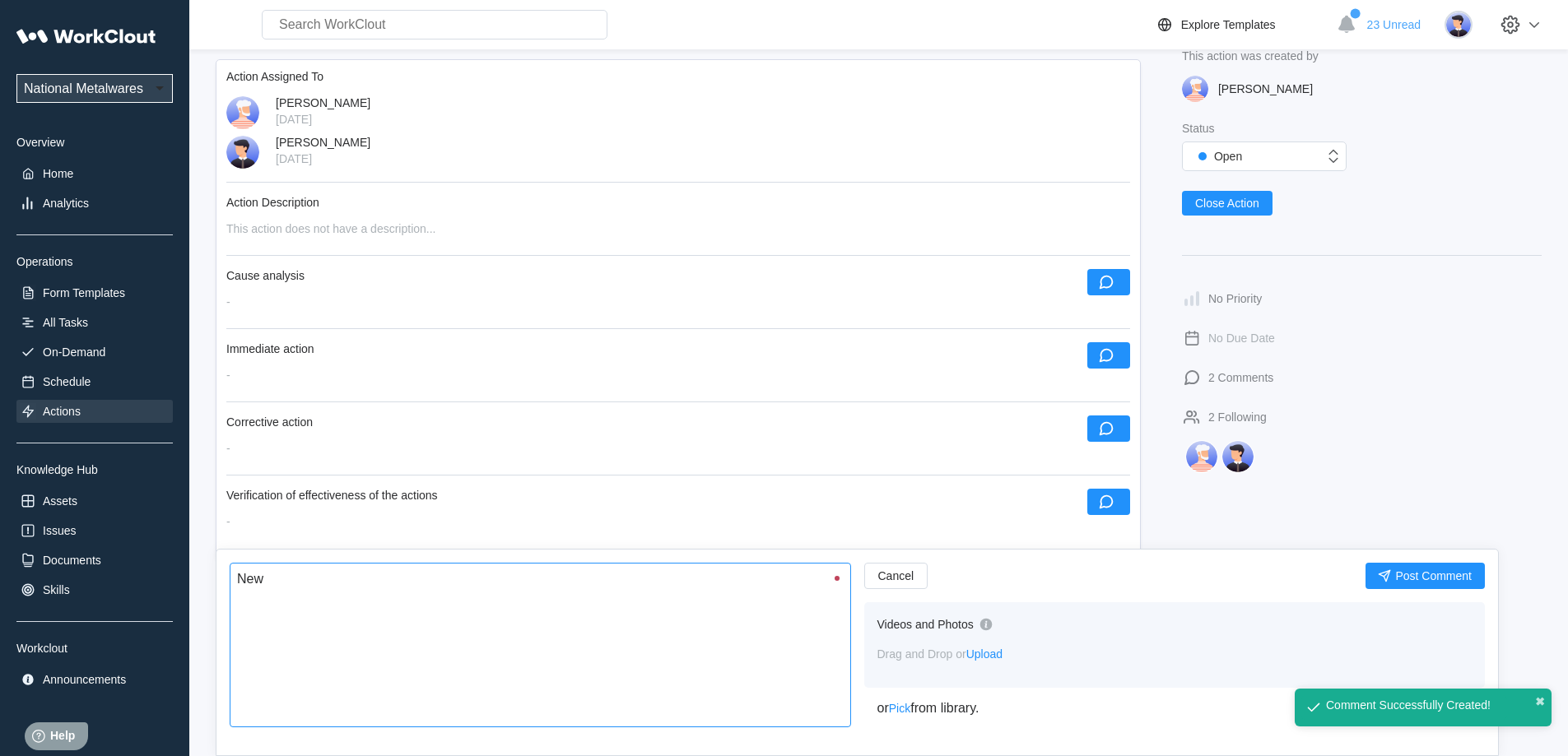
type textarea "x"
type textarea "New pa"
type textarea "x"
type textarea "New par"
type textarea "x"
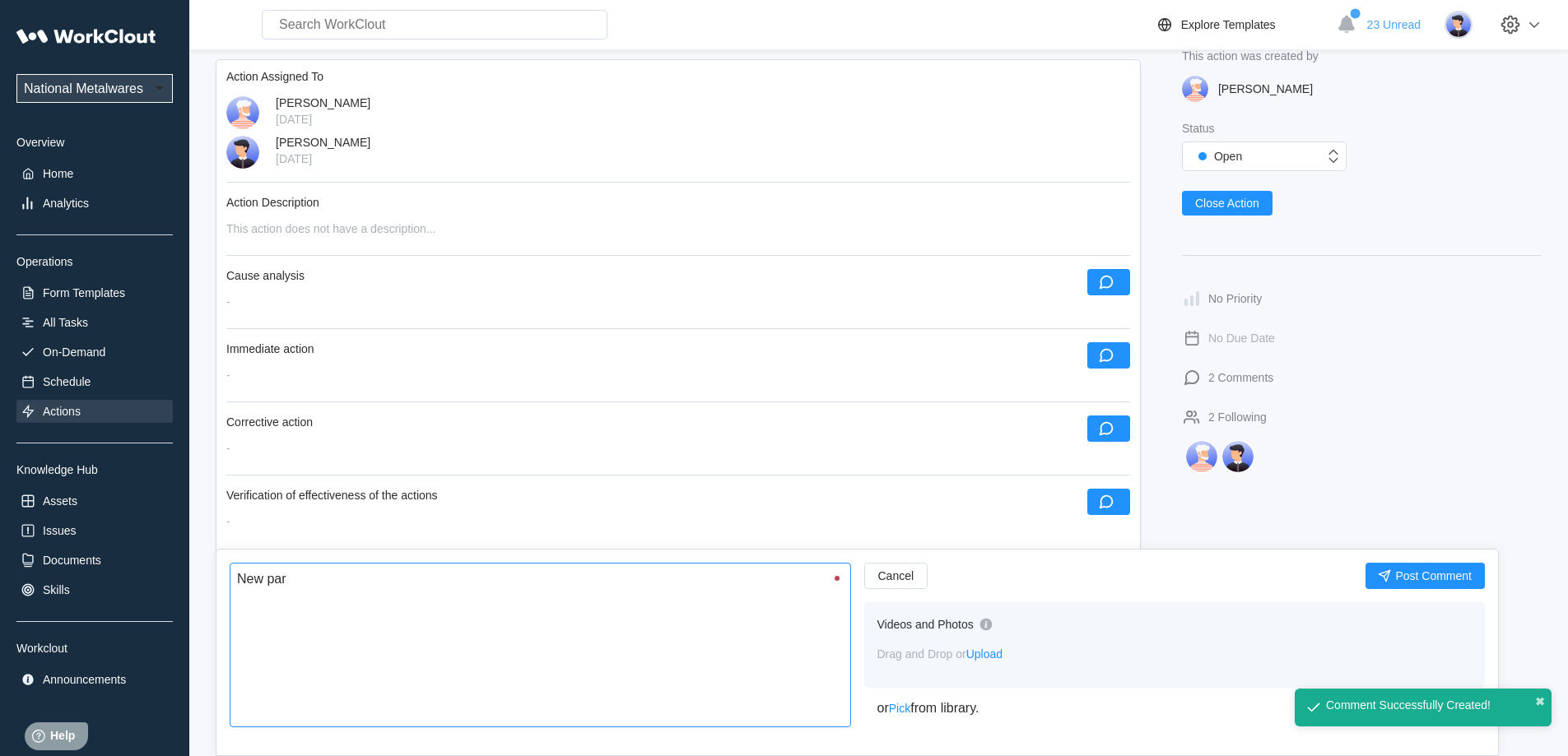
type textarea "New part"
type textarea "x"
type textarea "New parts"
type textarea "x"
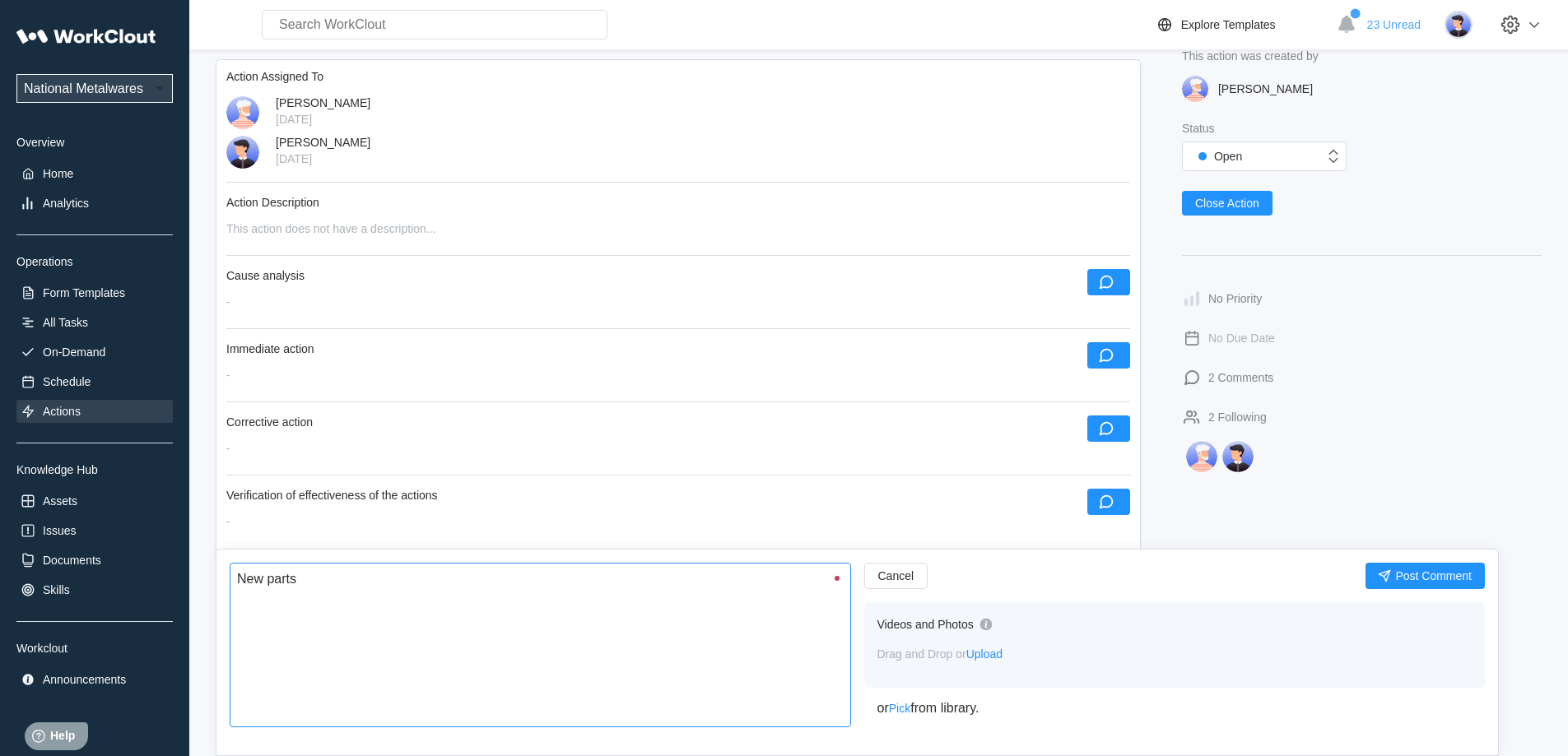
type textarea "New parts"
type textarea "x"
type textarea "New parts w"
type textarea "x"
type textarea "New parts we"
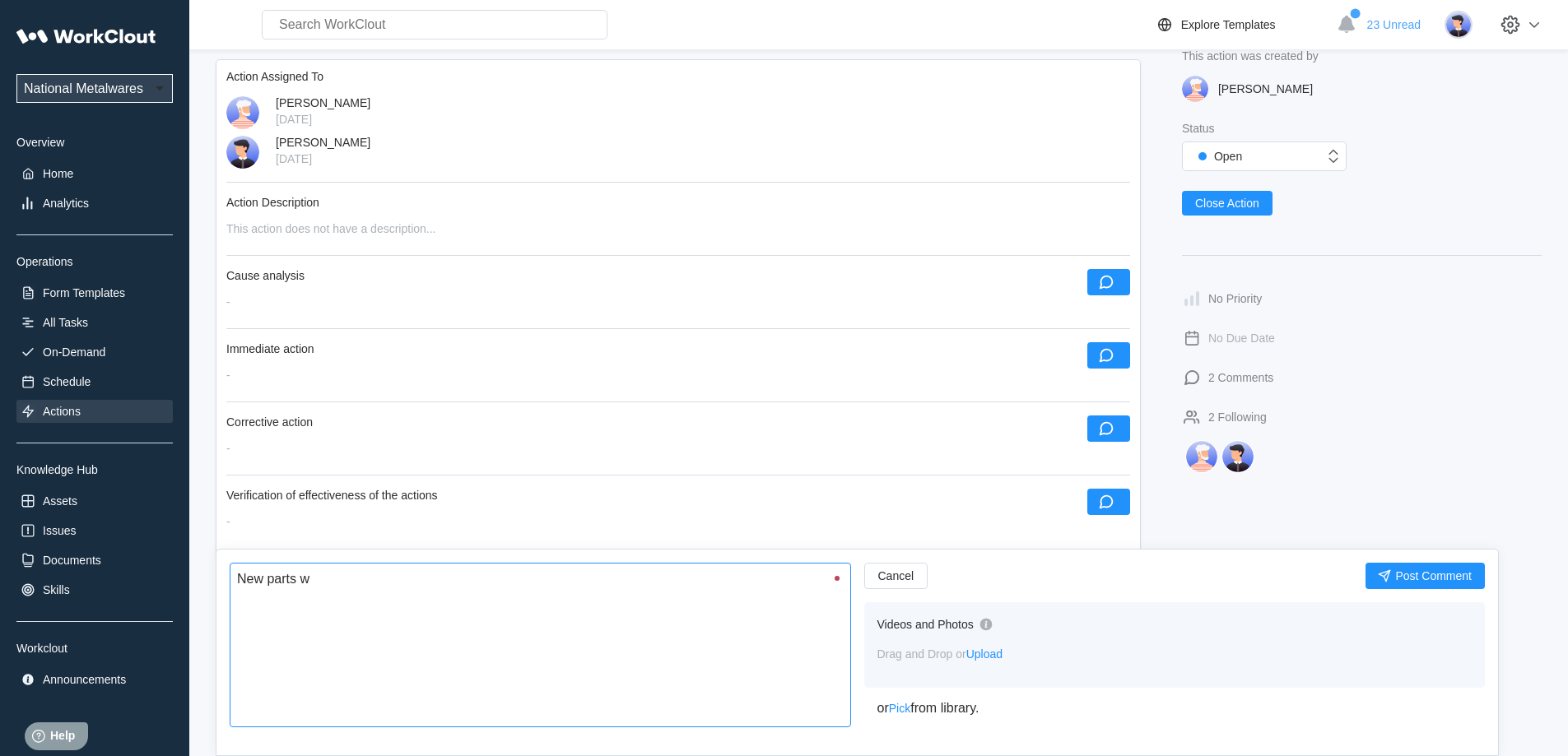
type textarea "x"
type textarea "New parts wer"
type textarea "x"
type textarea "New parts were"
type textarea "x"
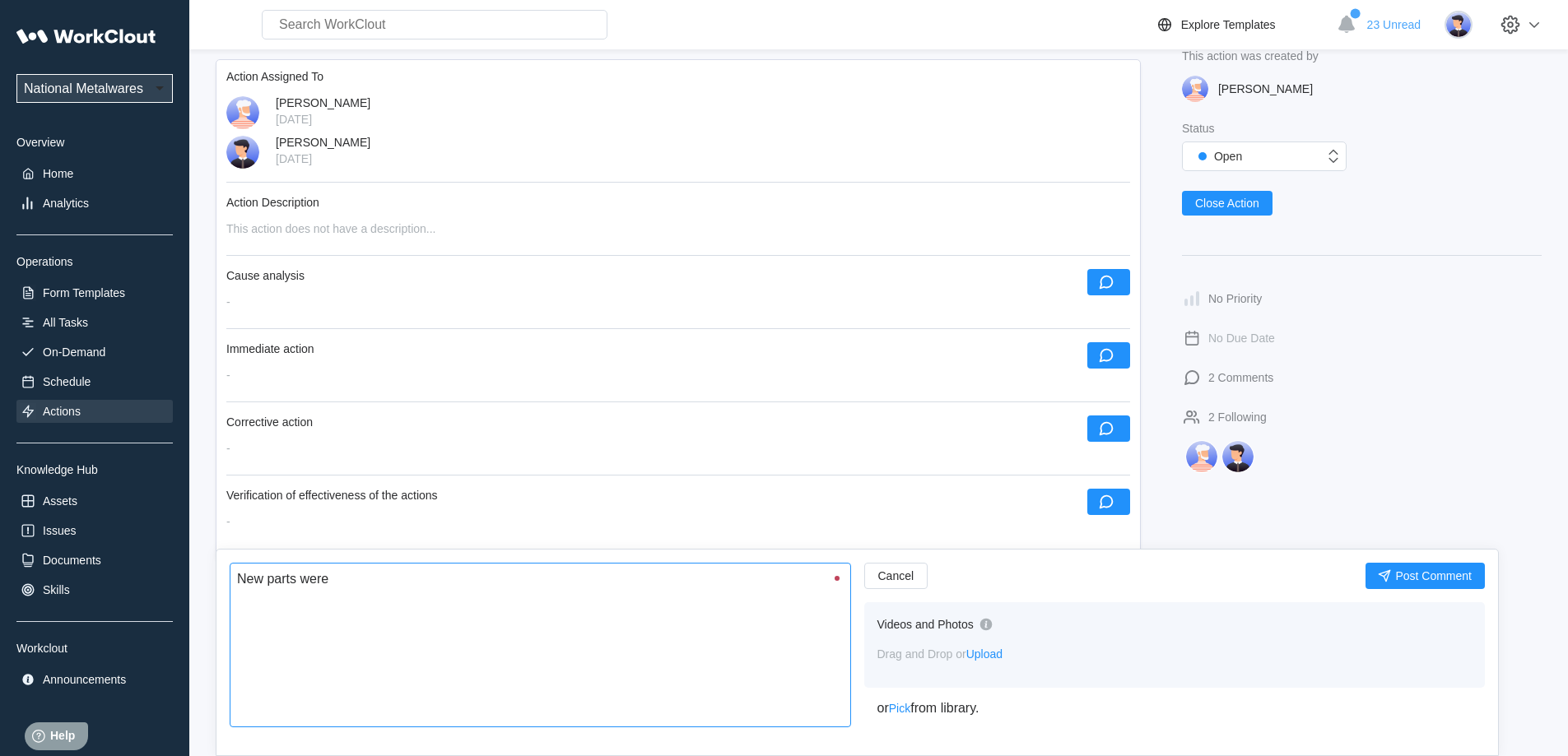
type textarea "New parts were m"
type textarea "x"
type textarea "New parts were ma"
type textarea "x"
type textarea "New parts were mad"
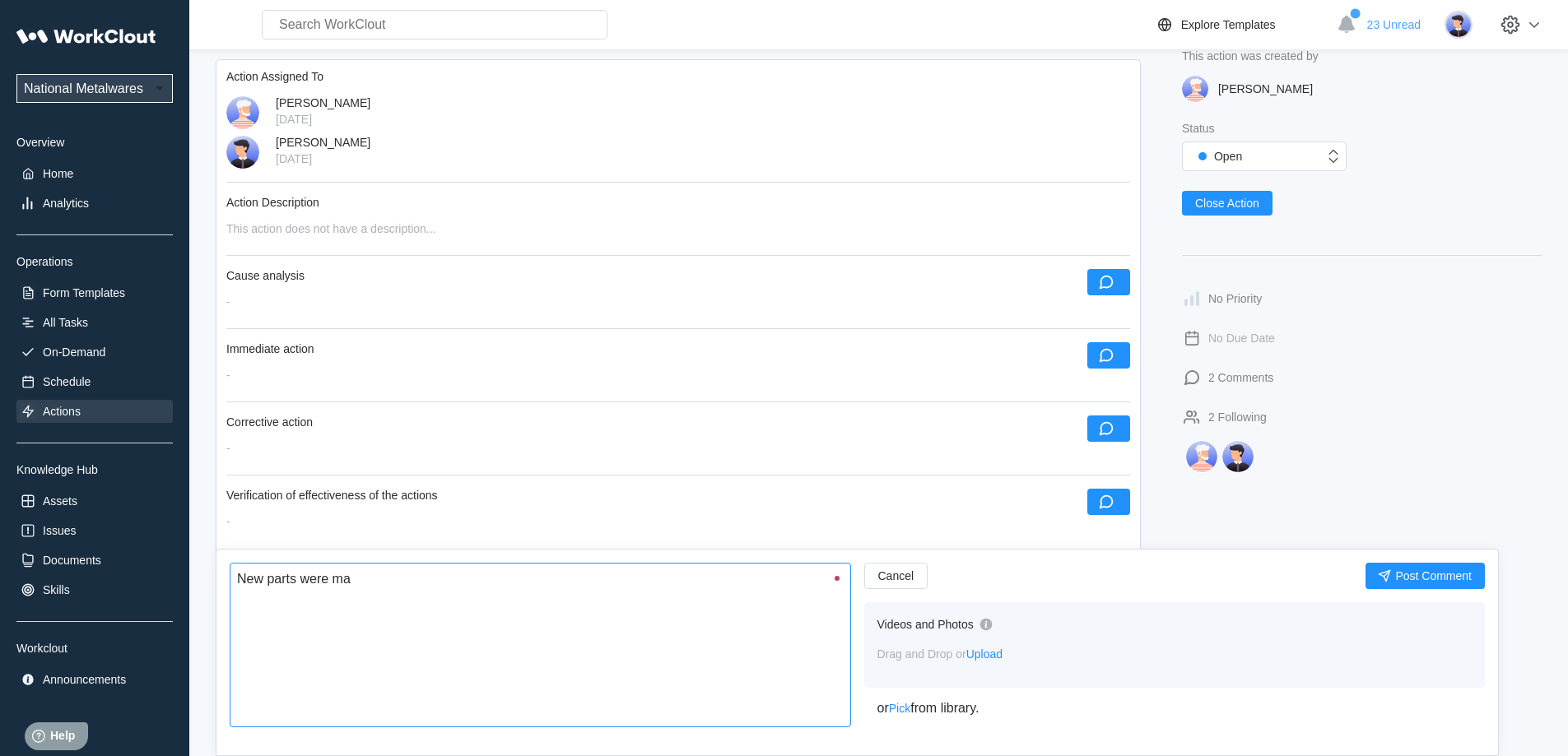
type textarea "x"
type textarea "New parts were made"
type textarea "x"
type textarea "New parts were made."
type textarea "x"
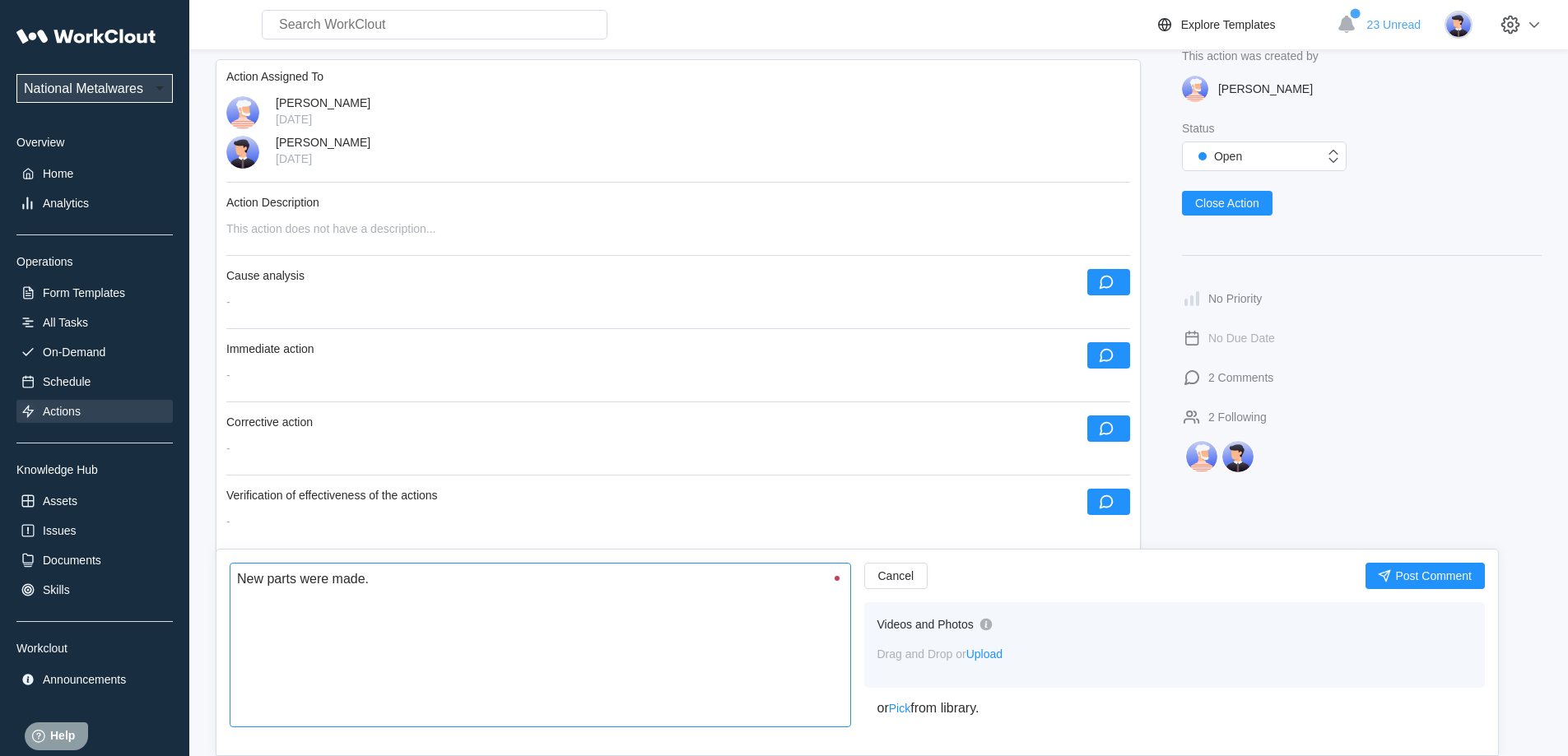
type textarea "New parts were made."
type textarea "x"
type textarea "New parts were made. N"
type textarea "x"
type textarea "New parts were made. No"
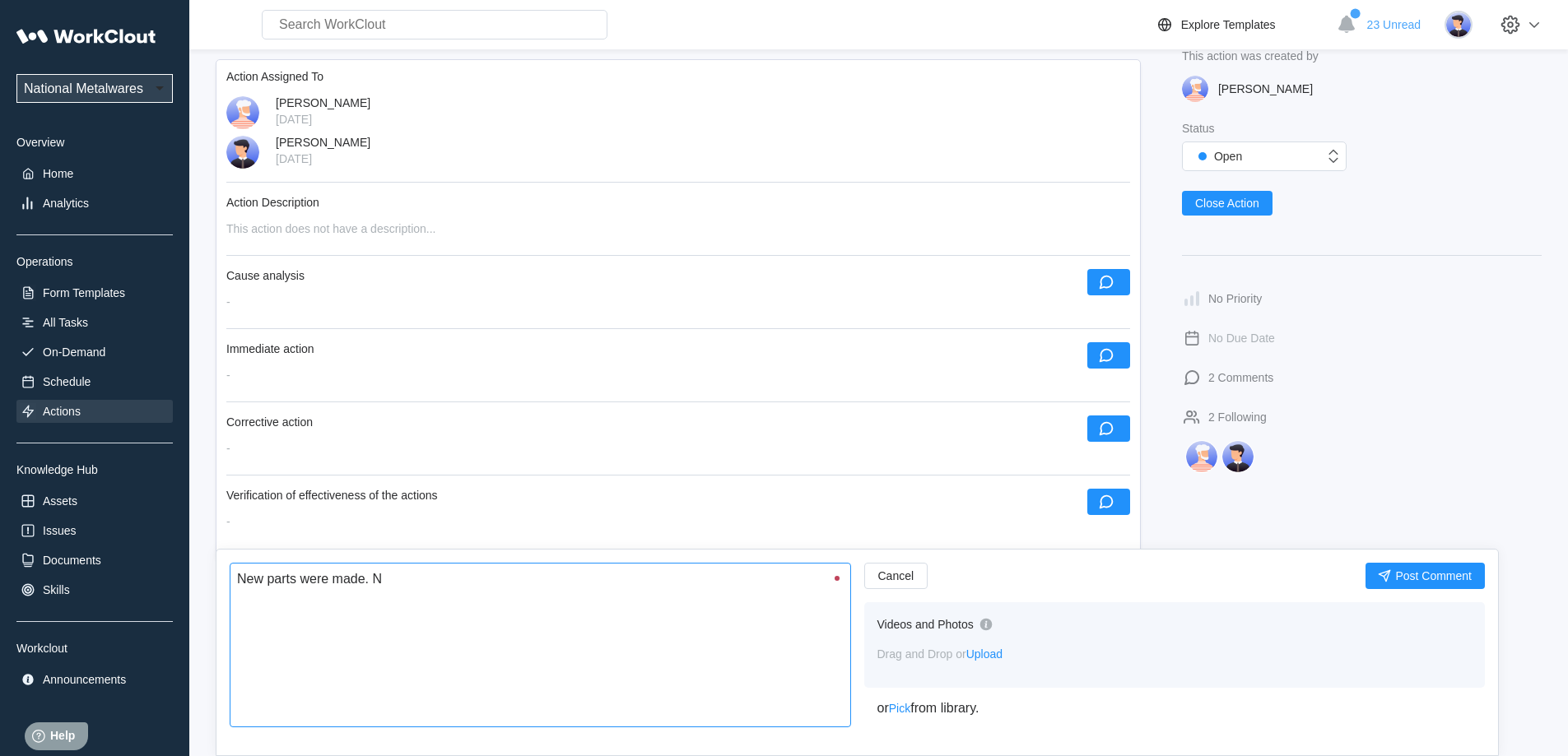
type textarea "x"
type textarea "New parts were made. Non"
type textarea "x"
type textarea "New parts were made. None"
type textarea "x"
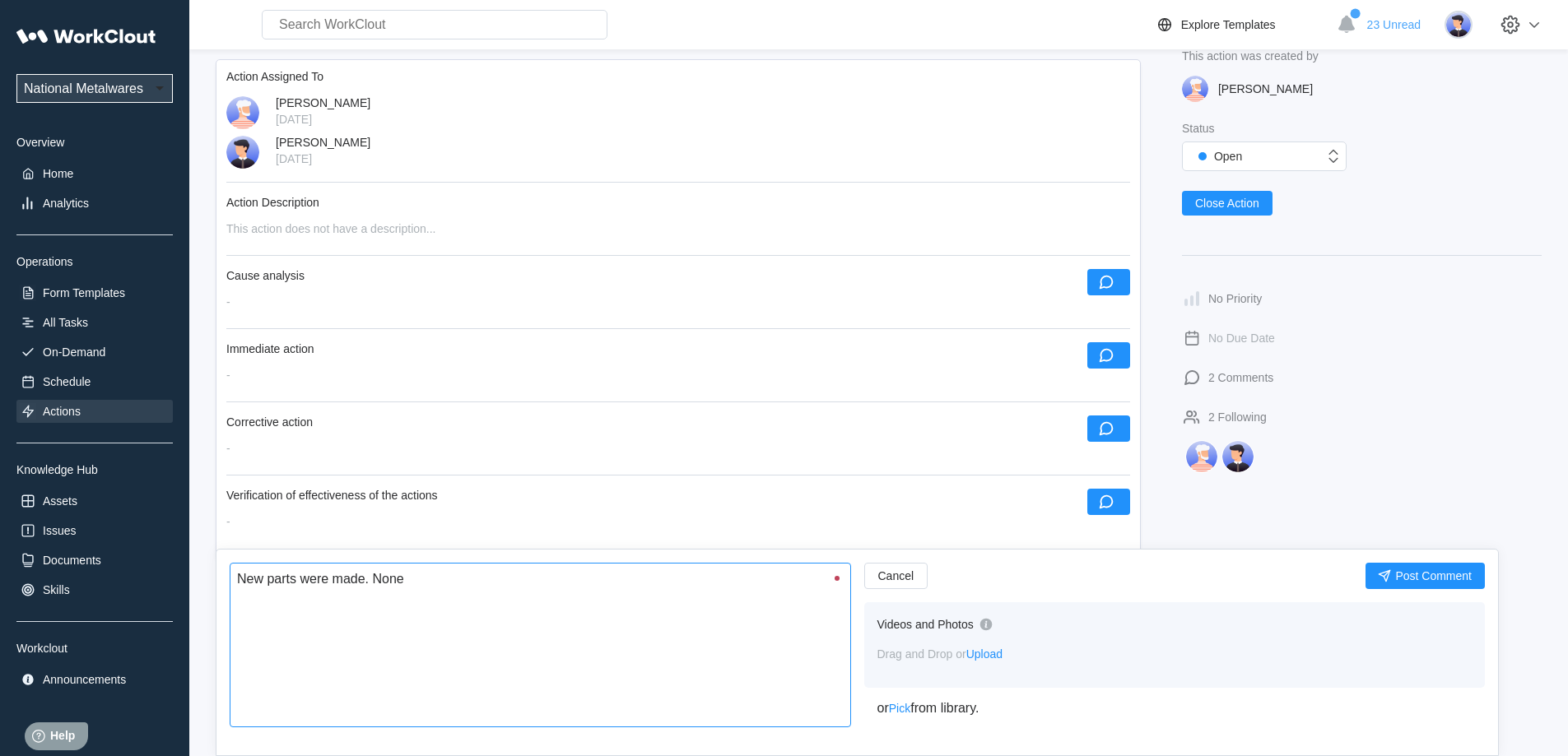
type textarea "New parts were made. Non"
type textarea "x"
type textarea "New parts were made. Non-"
type textarea "x"
type textarea "New parts were made. Non-c"
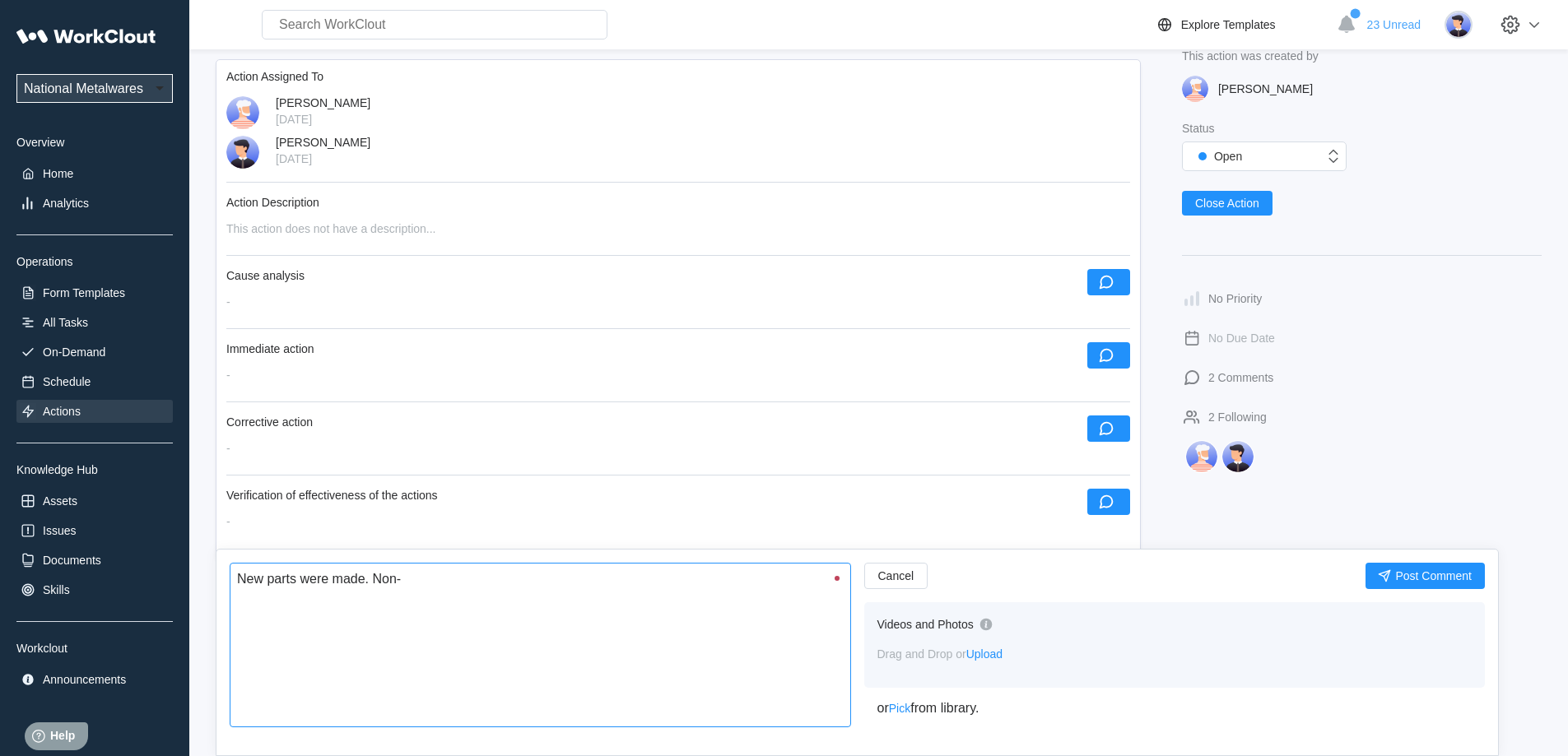
type textarea "x"
type textarea "New parts were made. Non-co"
type textarea "x"
type textarea "New parts were made. Non-con"
type textarea "x"
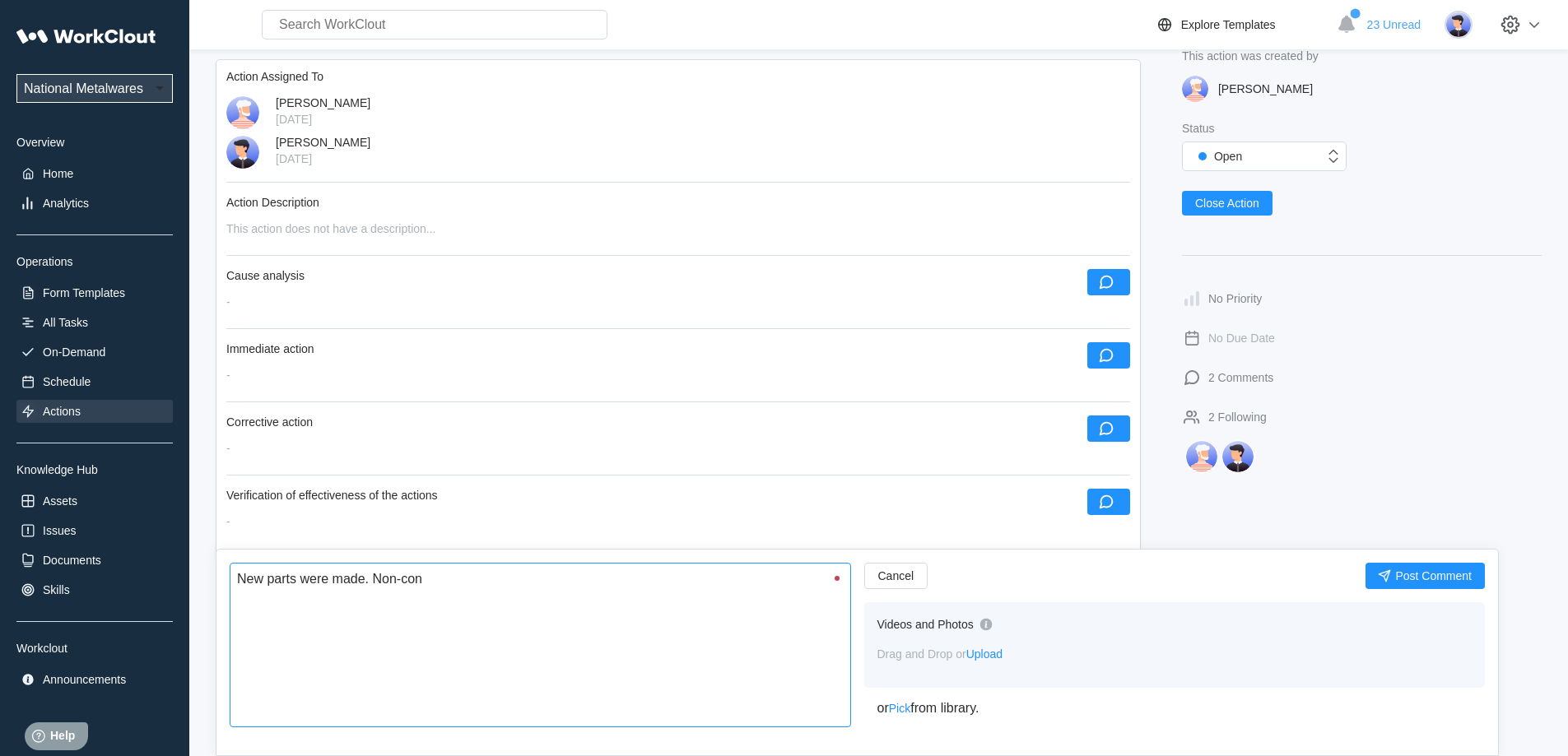
type textarea "New parts were made. Non-conf"
type textarea "x"
type textarea "New parts were made. Non-confo"
type textarea "x"
type textarea "New parts were made. Non-confor"
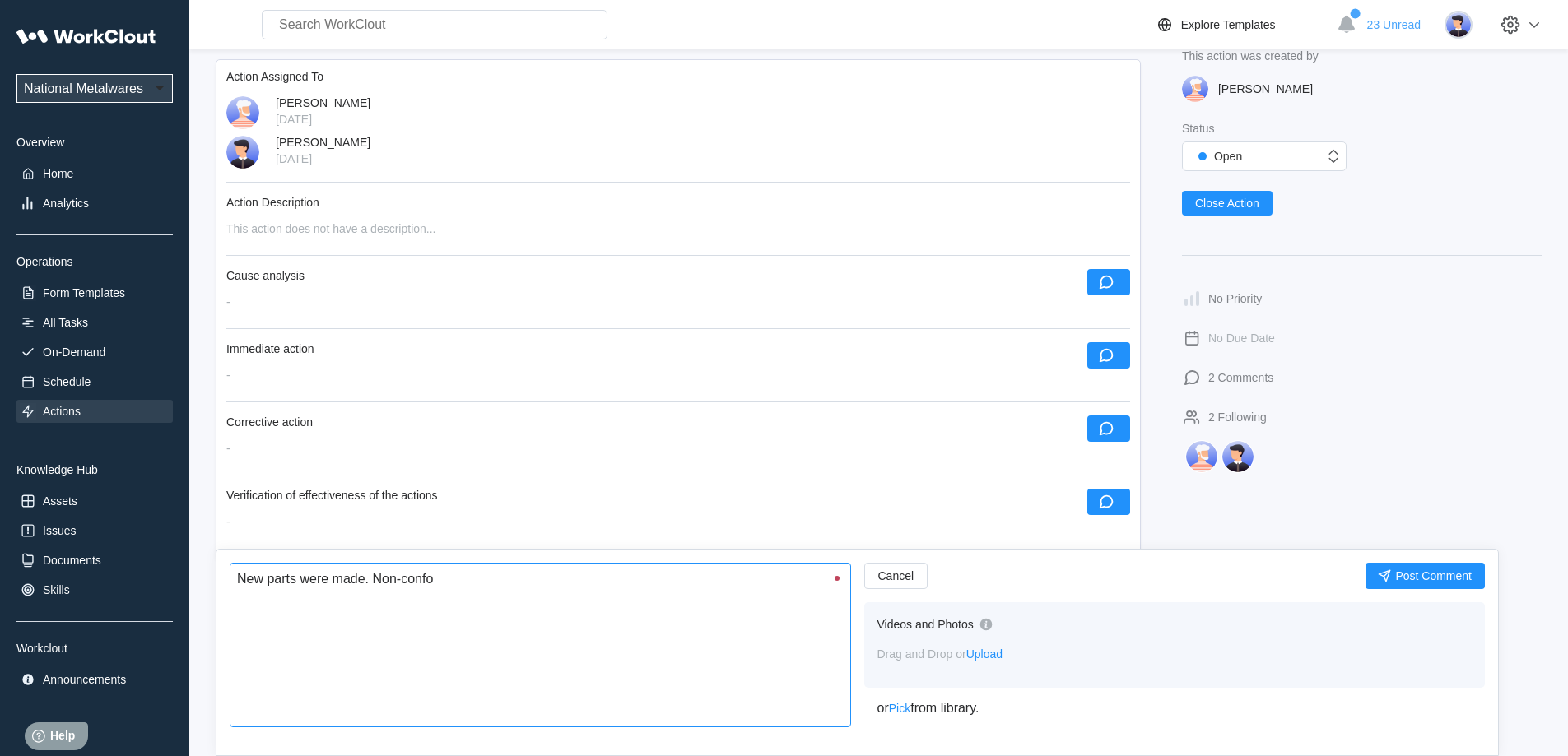
type textarea "x"
type textarea "New parts were made. Non-conform"
type textarea "x"
type textarea "New parts were made. Non-conformi"
type textarea "x"
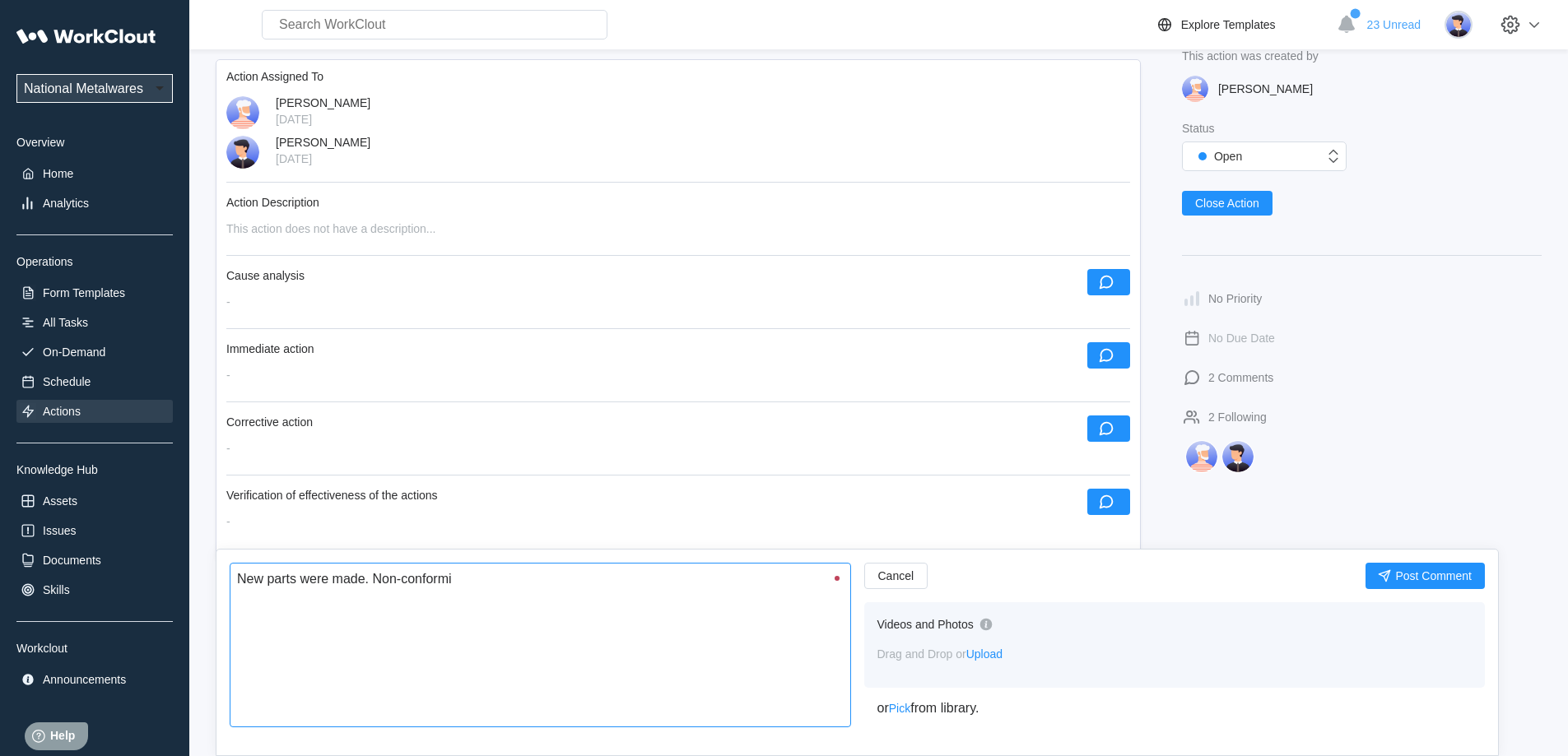
type textarea "New parts were made. Non-conformin"
type textarea "x"
type textarea "New parts were made. Non-conforming"
type textarea "x"
type textarea "New parts were made. Non-conforming"
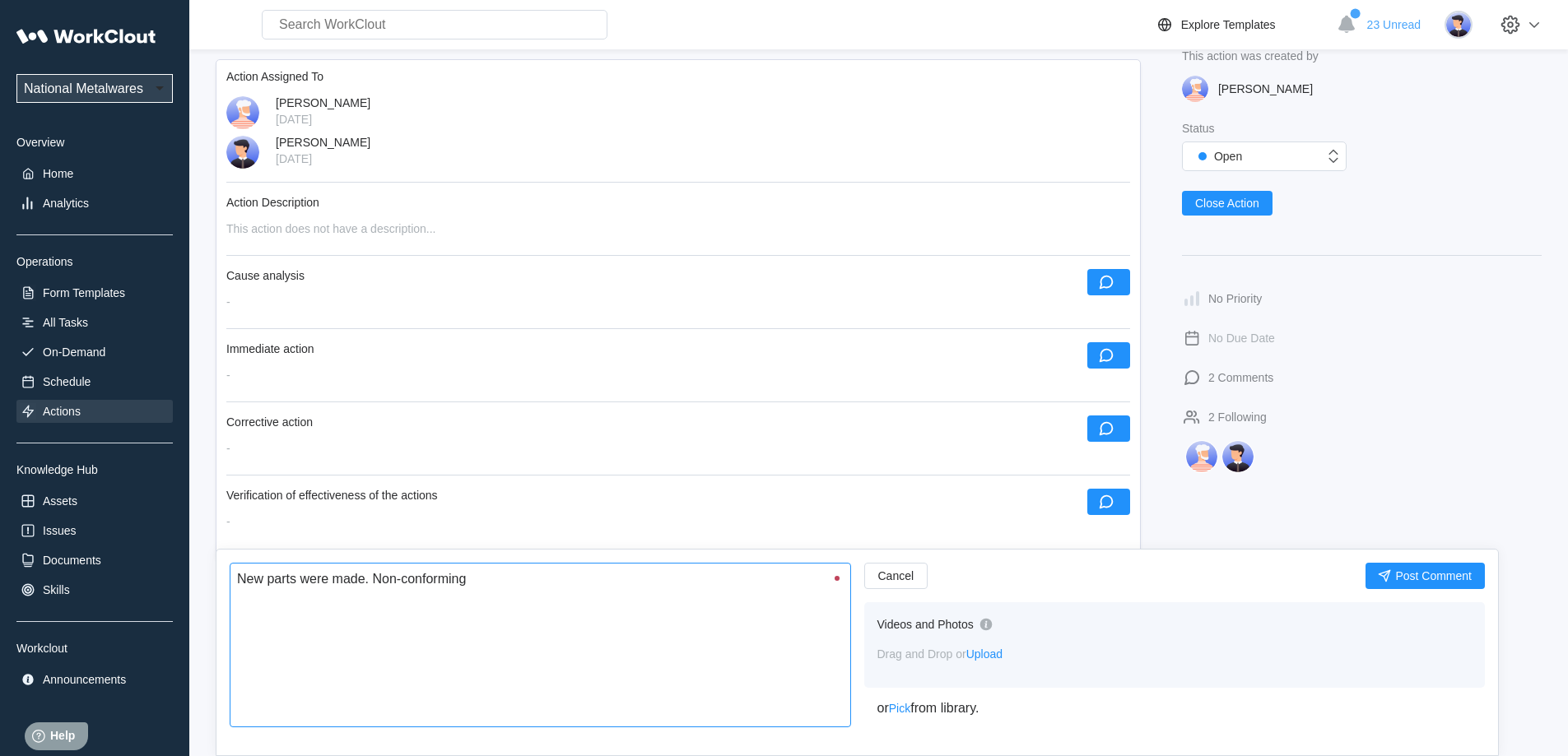
type textarea "x"
type textarea "New parts were made. Non-conforming p"
type textarea "x"
type textarea "New parts were made. Non-conforming pa"
type textarea "x"
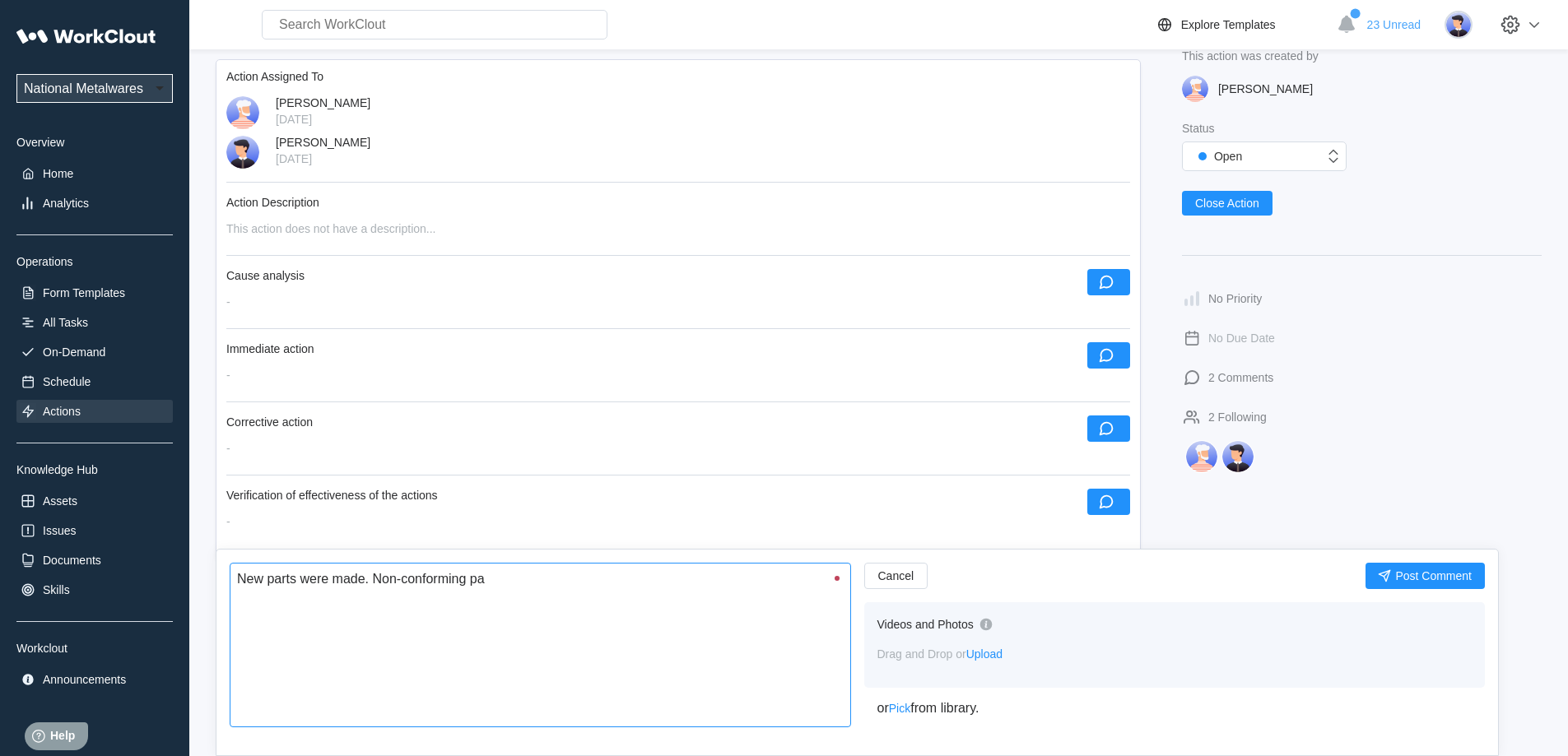
type textarea "New parts were made. Non-conforming par"
type textarea "x"
type textarea "New parts were made. Non-conforming part"
type textarea "x"
type textarea "New parts were made. Non-conforming parts"
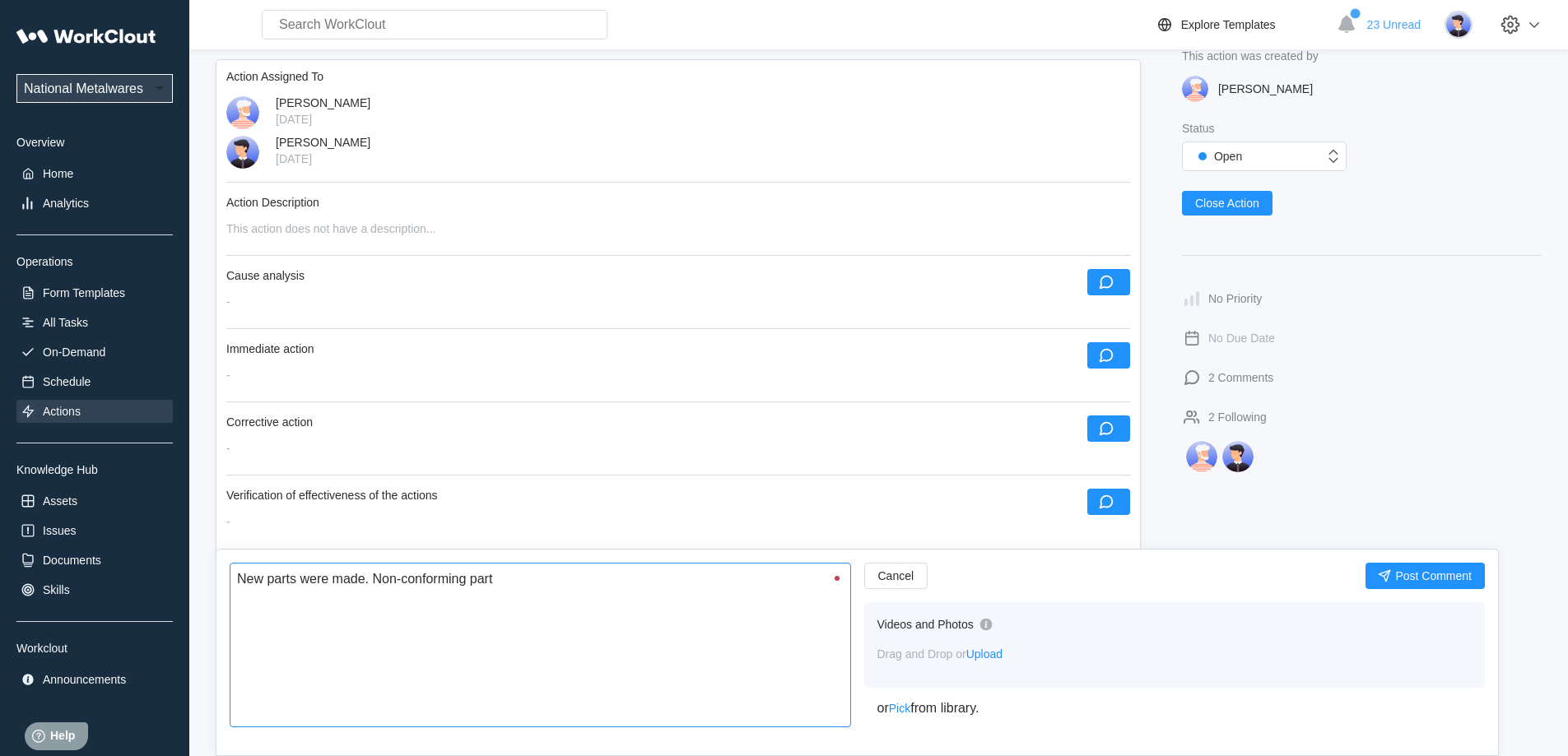
type textarea "x"
type textarea "New parts were made. Non-conforming parts"
type textarea "x"
type textarea "New parts were made. Non-conforming parts s"
type textarea "x"
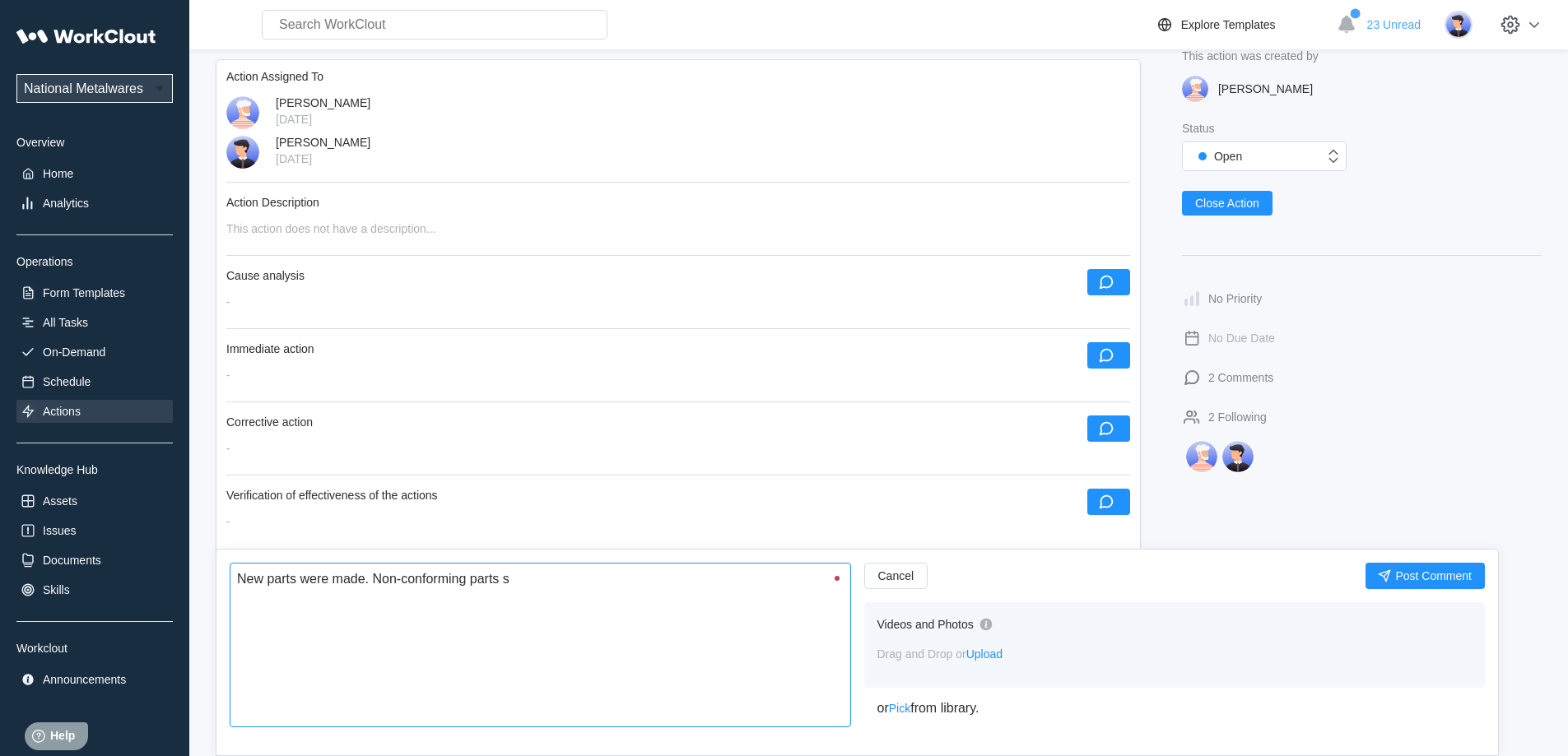
type textarea "New parts were made. Non-conforming parts sc"
type textarea "x"
type textarea "New parts were made. Non-conforming parts scr"
type textarea "x"
type textarea "New parts were made. Non-conforming parts scra"
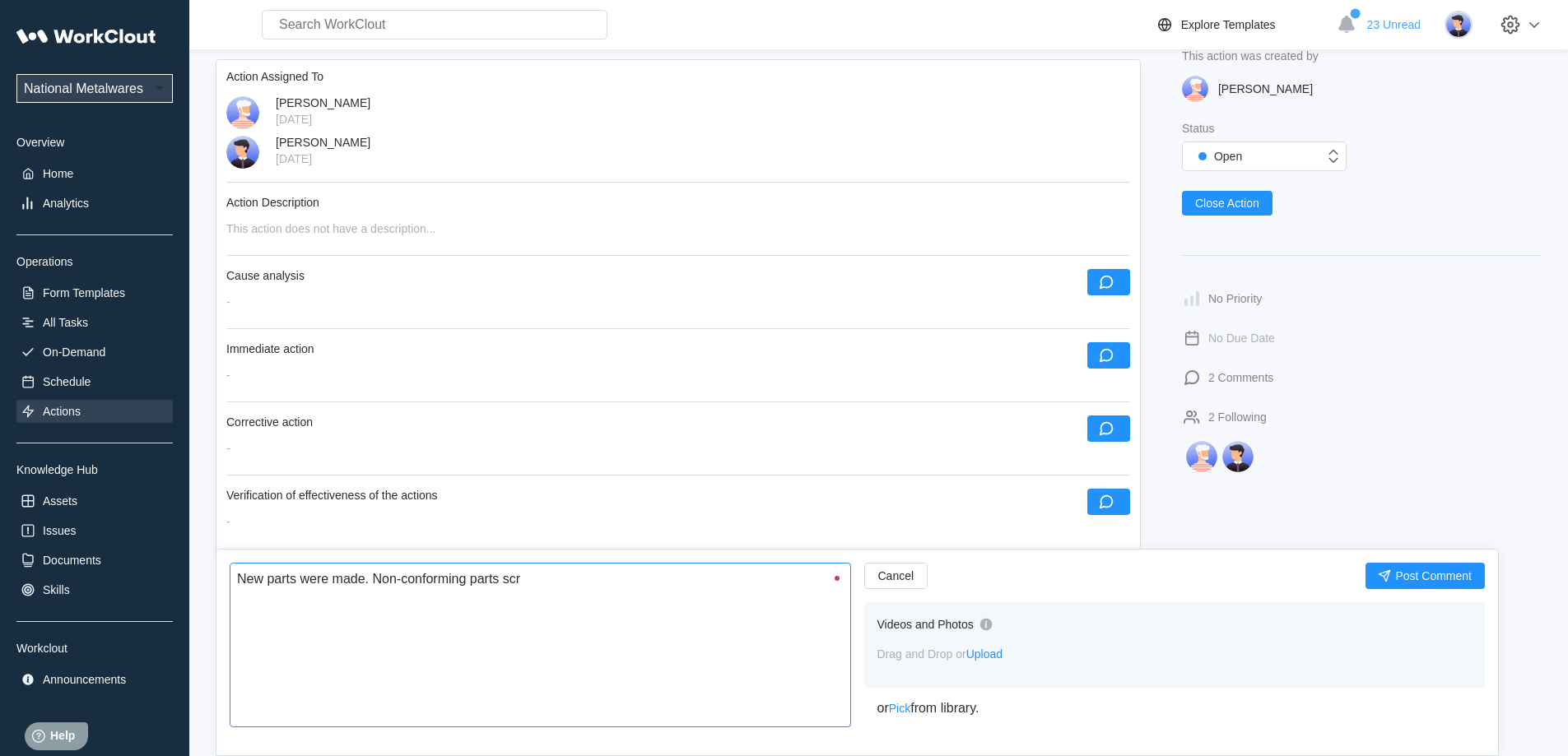
type textarea "x"
type textarea "New parts were made. Non-conforming parts scrap"
type textarea "x"
type textarea "New parts were made. Non-conforming parts scrapp"
type textarea "x"
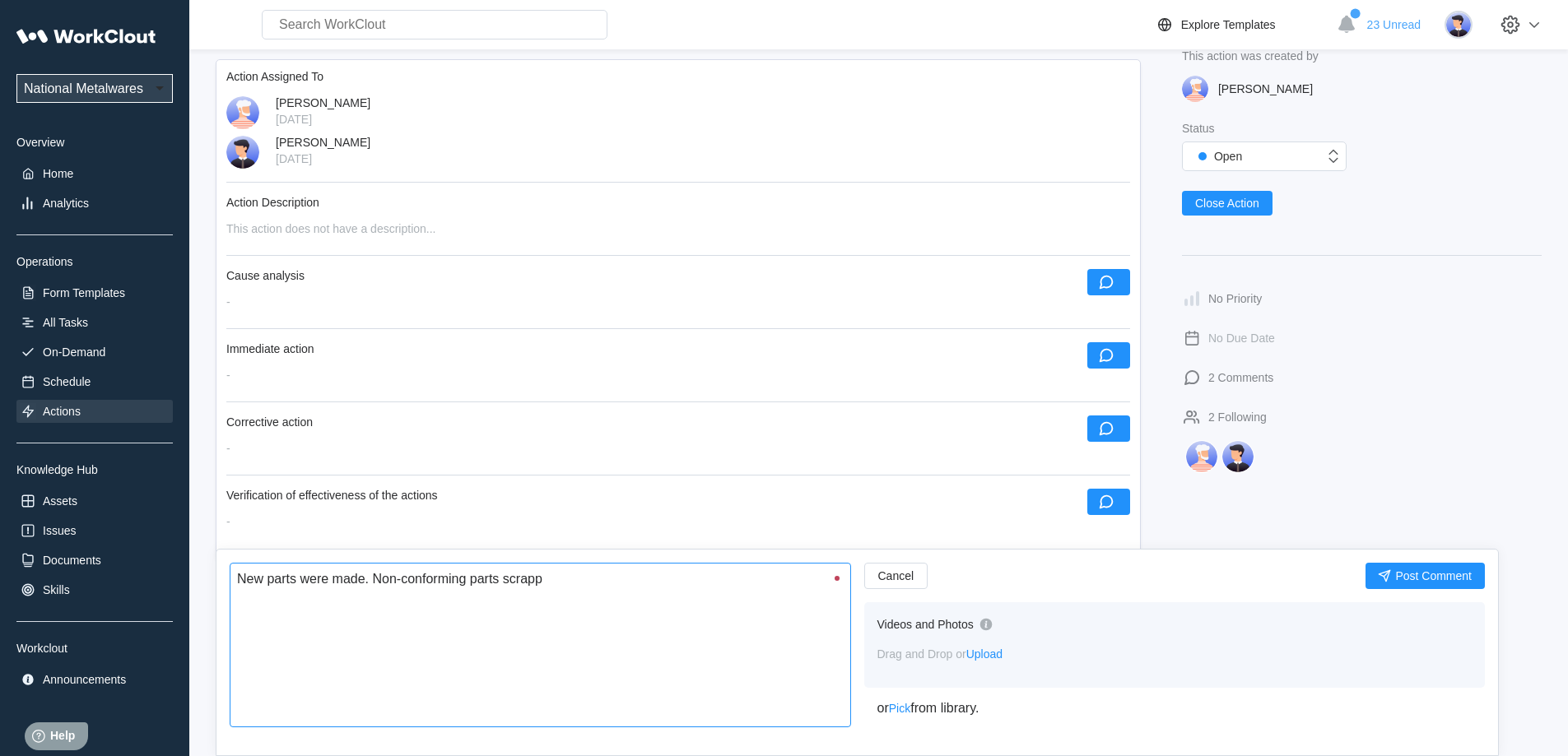
type textarea "New parts were made. Non-conforming parts scrappe"
type textarea "x"
type textarea "New parts were made. Non-conforming parts scrapped"
type textarea "x"
type textarea "New parts were made. Non-conforming parts scrapped."
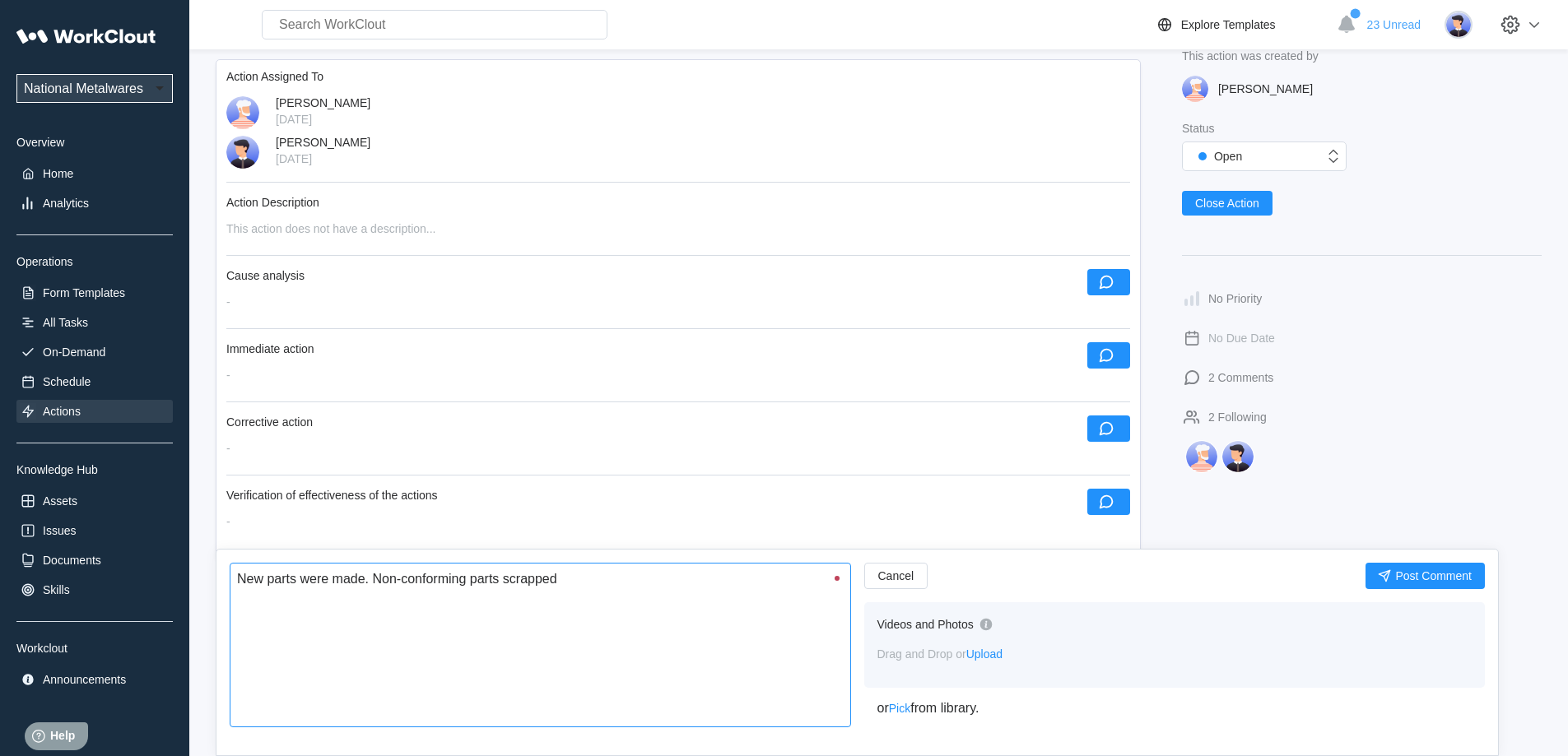
type textarea "x"
type textarea "New parts were made. Non-conforming parts scrapped."
click at [1418, 584] on button "Post Comment" at bounding box center [1425, 576] width 119 height 26
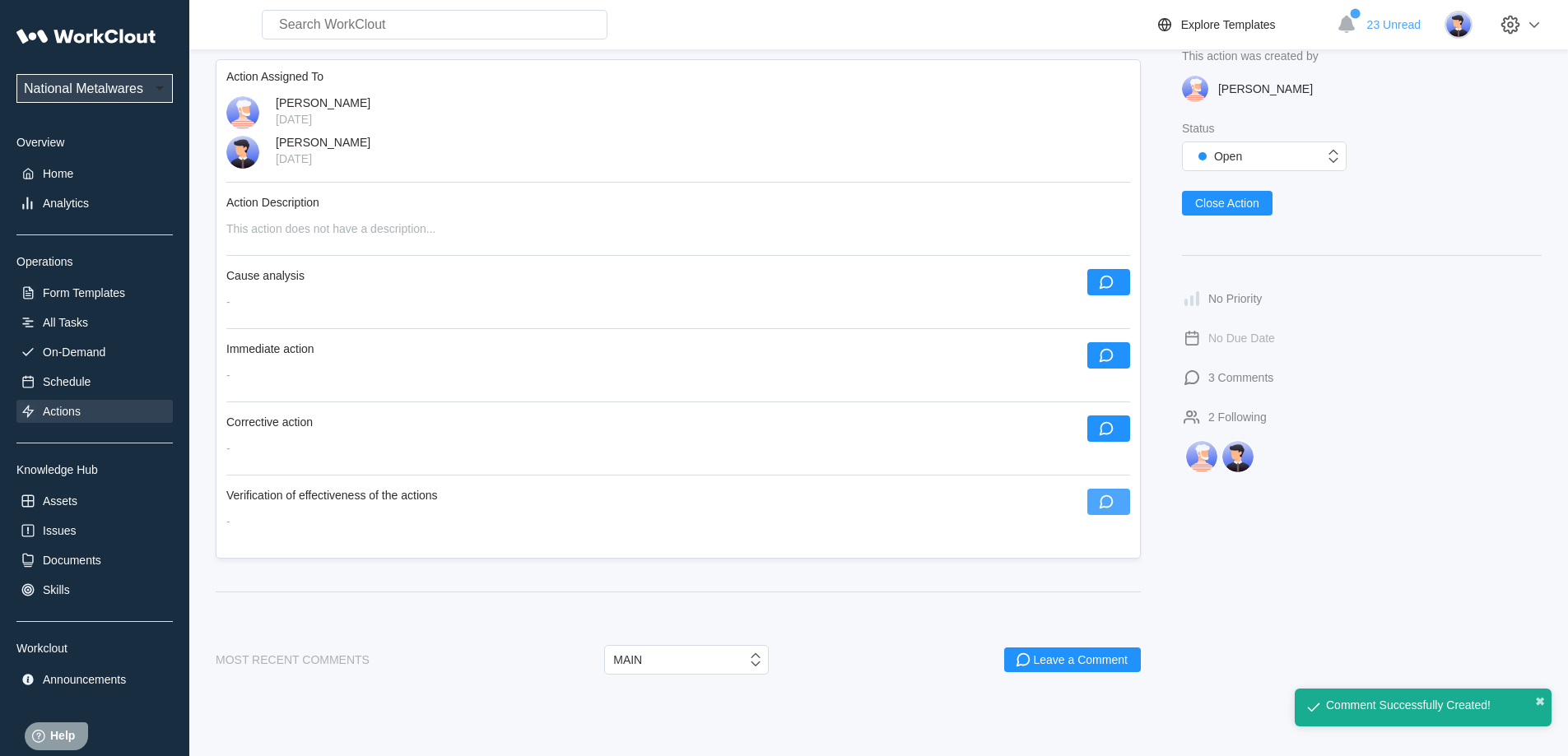
click at [1121, 499] on button "button" at bounding box center [1108, 502] width 43 height 26
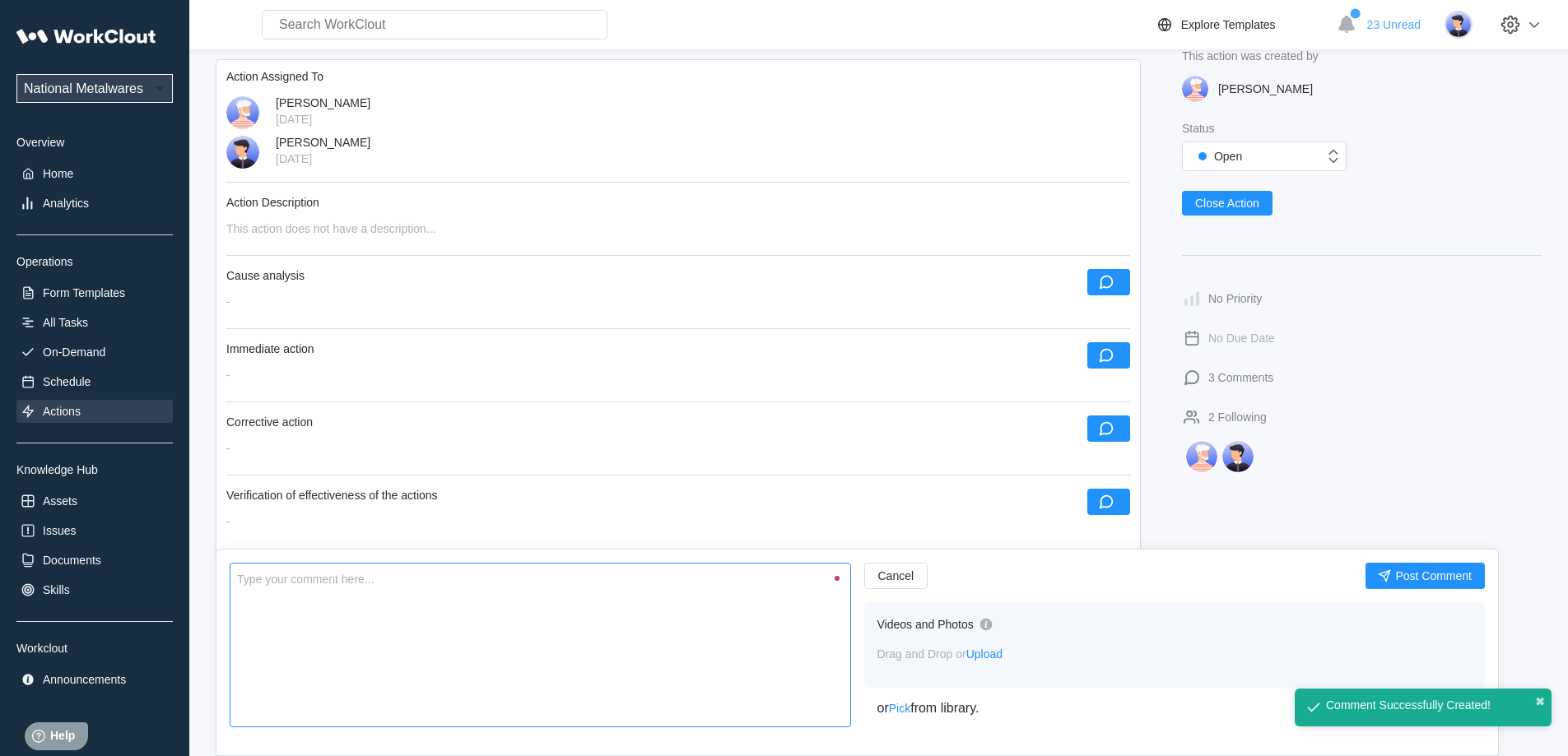
click at [793, 628] on textarea at bounding box center [540, 645] width 621 height 165
type textarea "N"
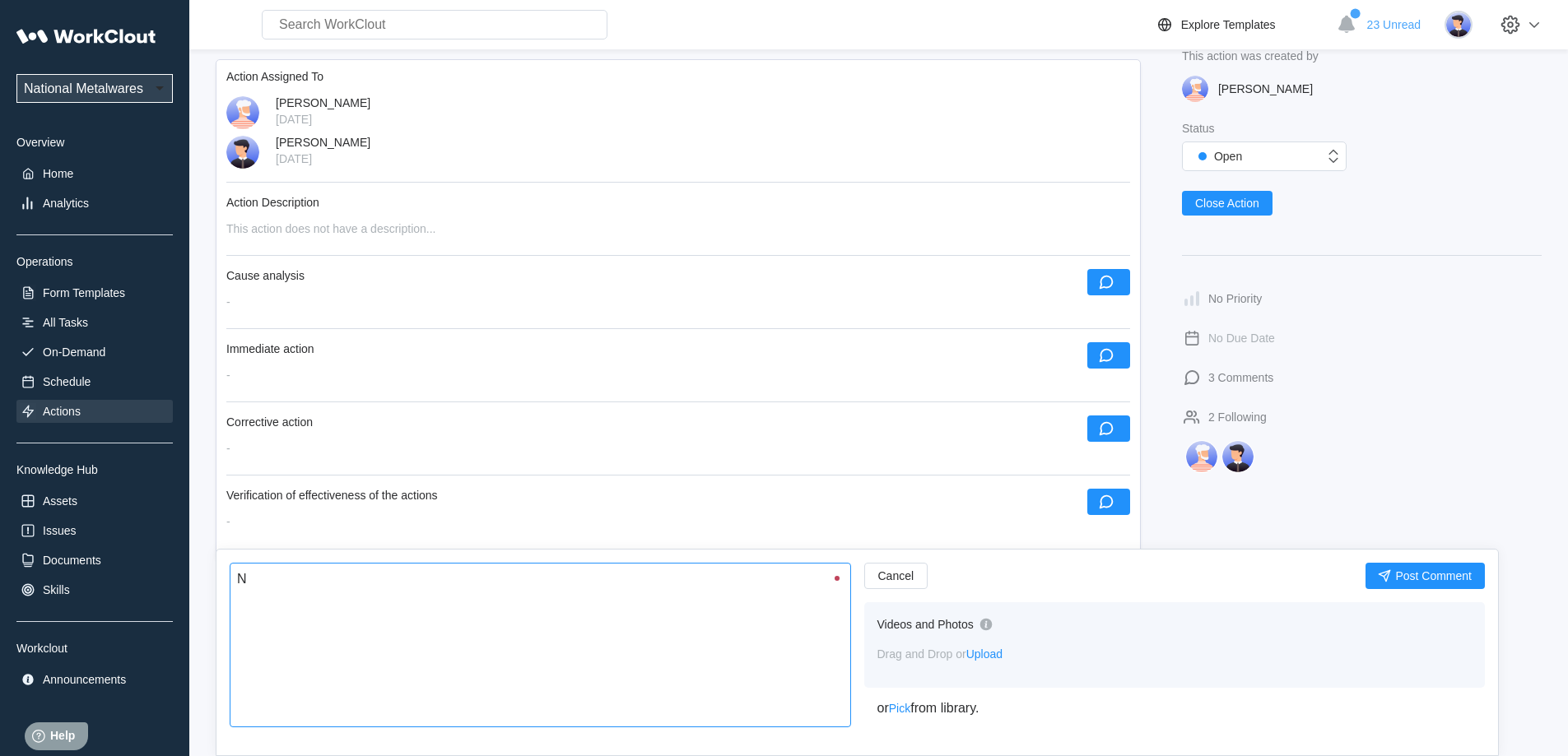
type textarea "x"
type textarea "Ne"
type textarea "x"
type textarea "New"
click at [1415, 577] on span "Post Comment" at bounding box center [1433, 576] width 77 height 12
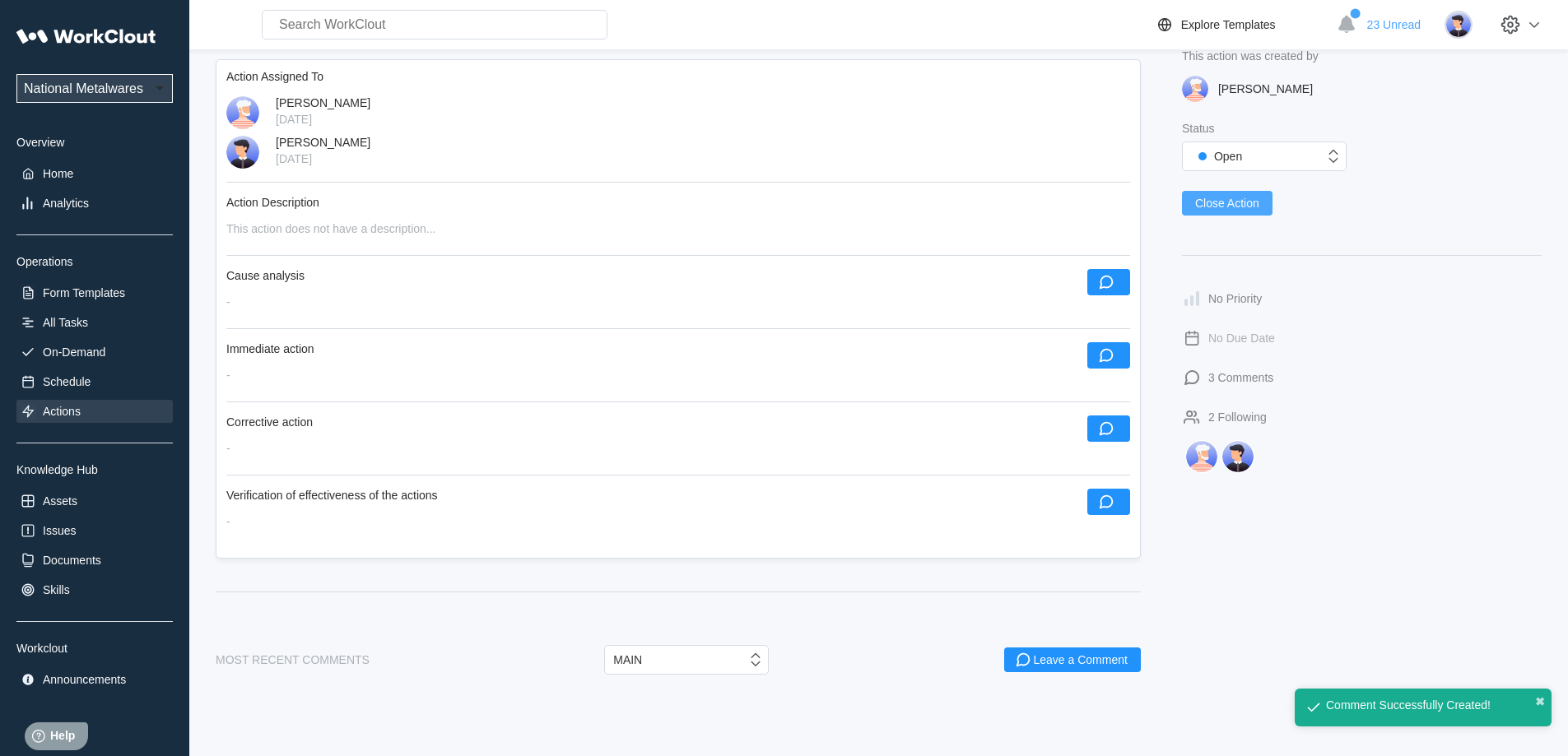
click at [1214, 205] on span "Close Action" at bounding box center [1227, 203] width 64 height 12
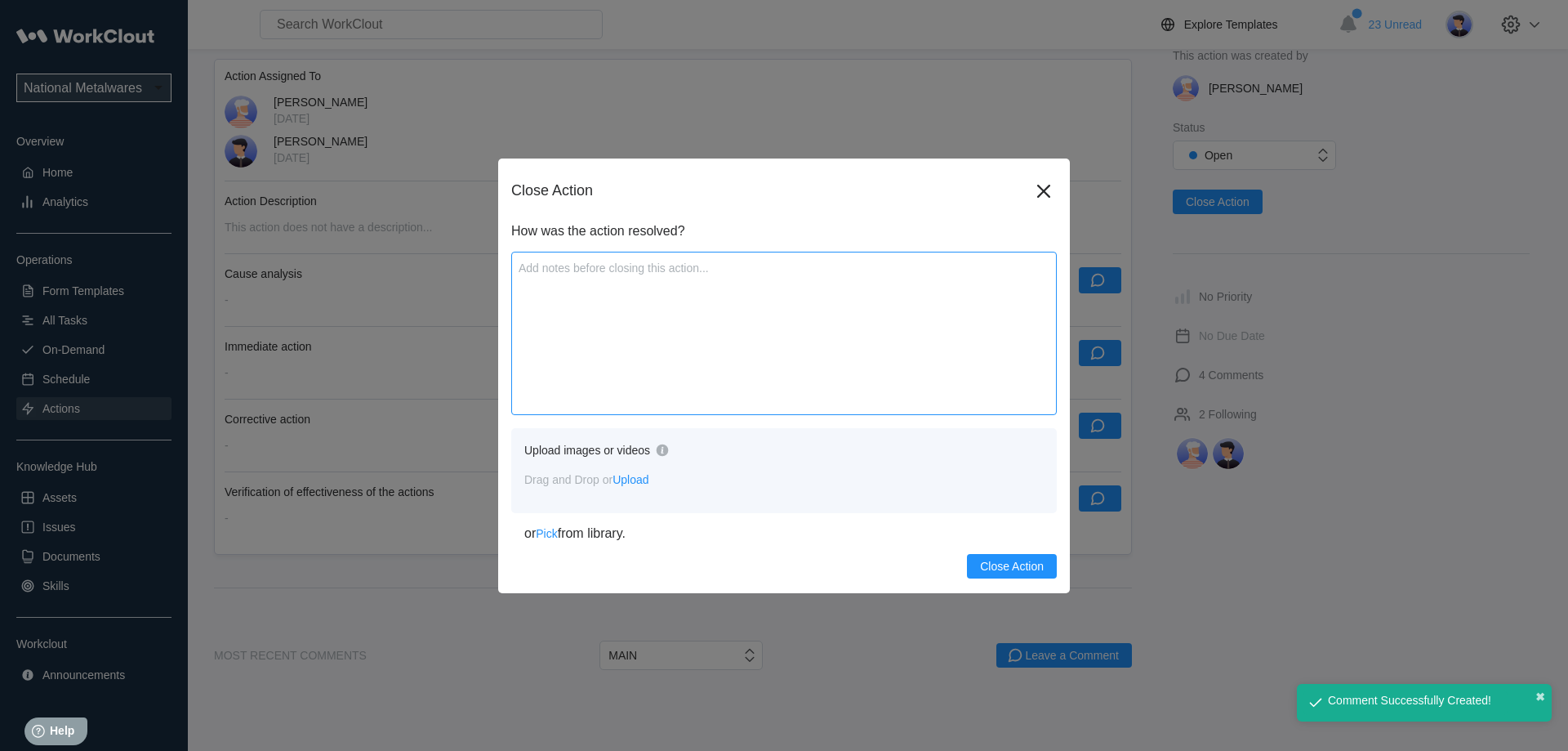
click at [623, 342] on textarea at bounding box center [783, 333] width 545 height 164
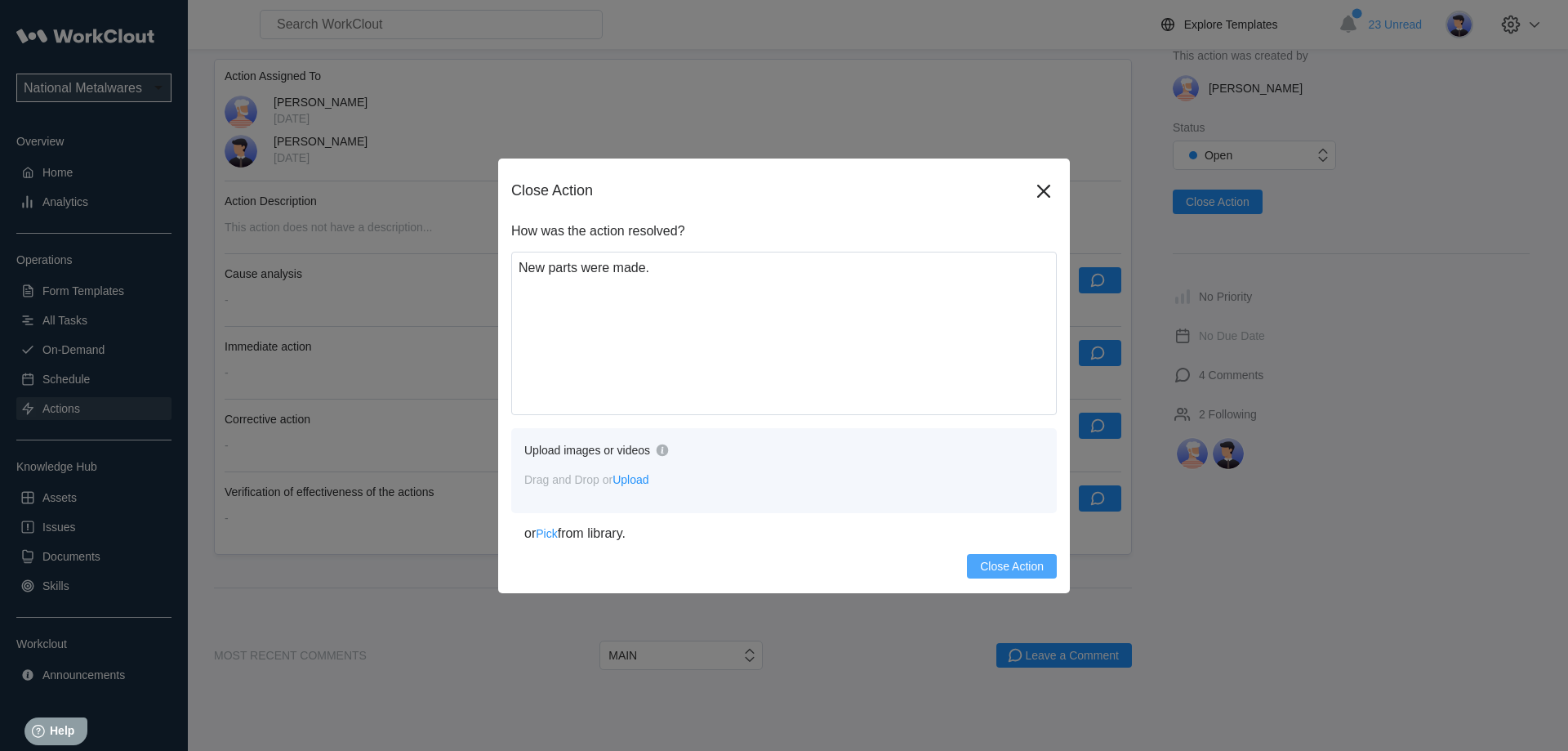
click at [1015, 561] on span "Close Action" at bounding box center [1012, 566] width 63 height 12
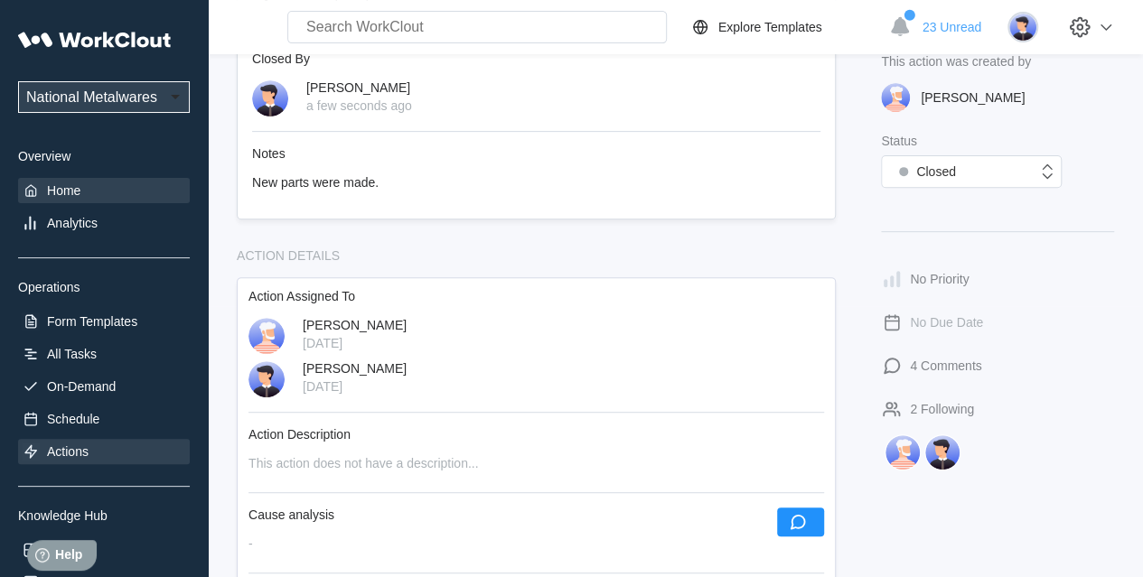
click at [95, 184] on div "Home" at bounding box center [104, 190] width 172 height 25
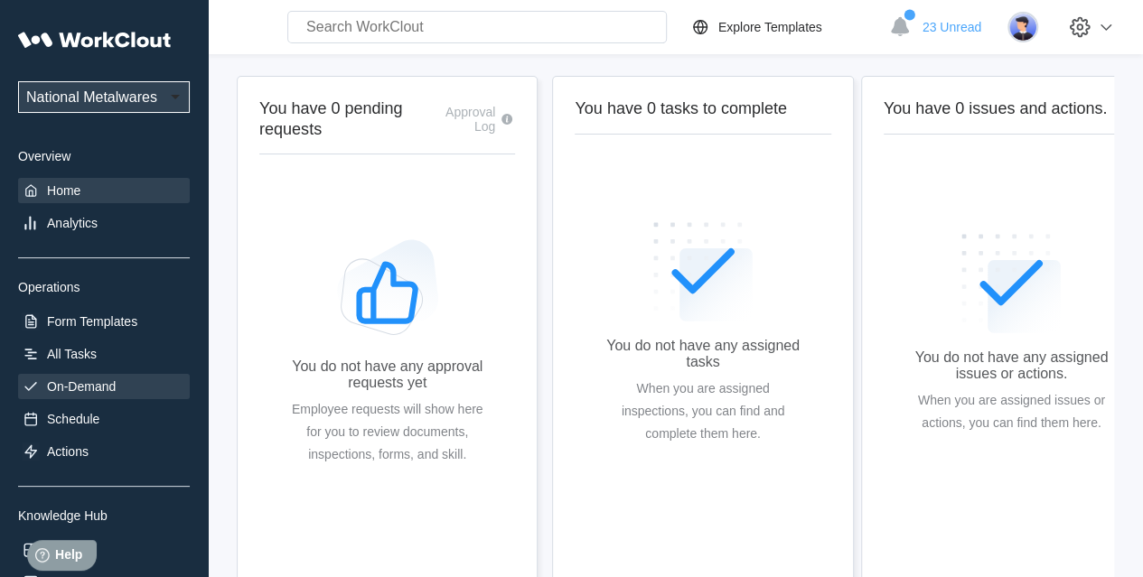
click at [70, 389] on div "On-Demand" at bounding box center [81, 386] width 69 height 14
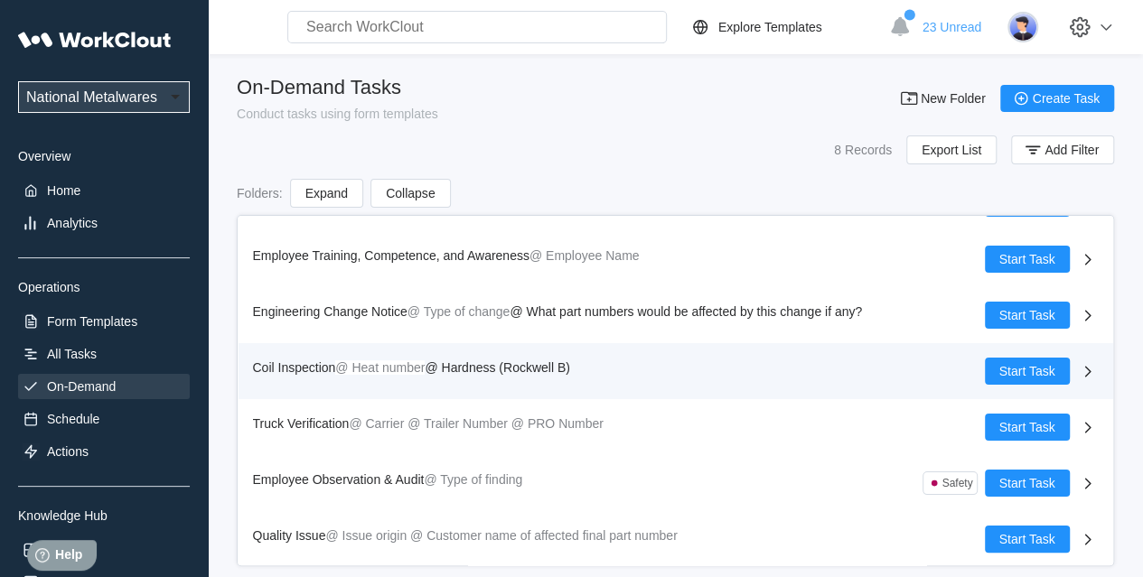
scroll to position [98, 0]
